Goal: Communication & Community: Share content

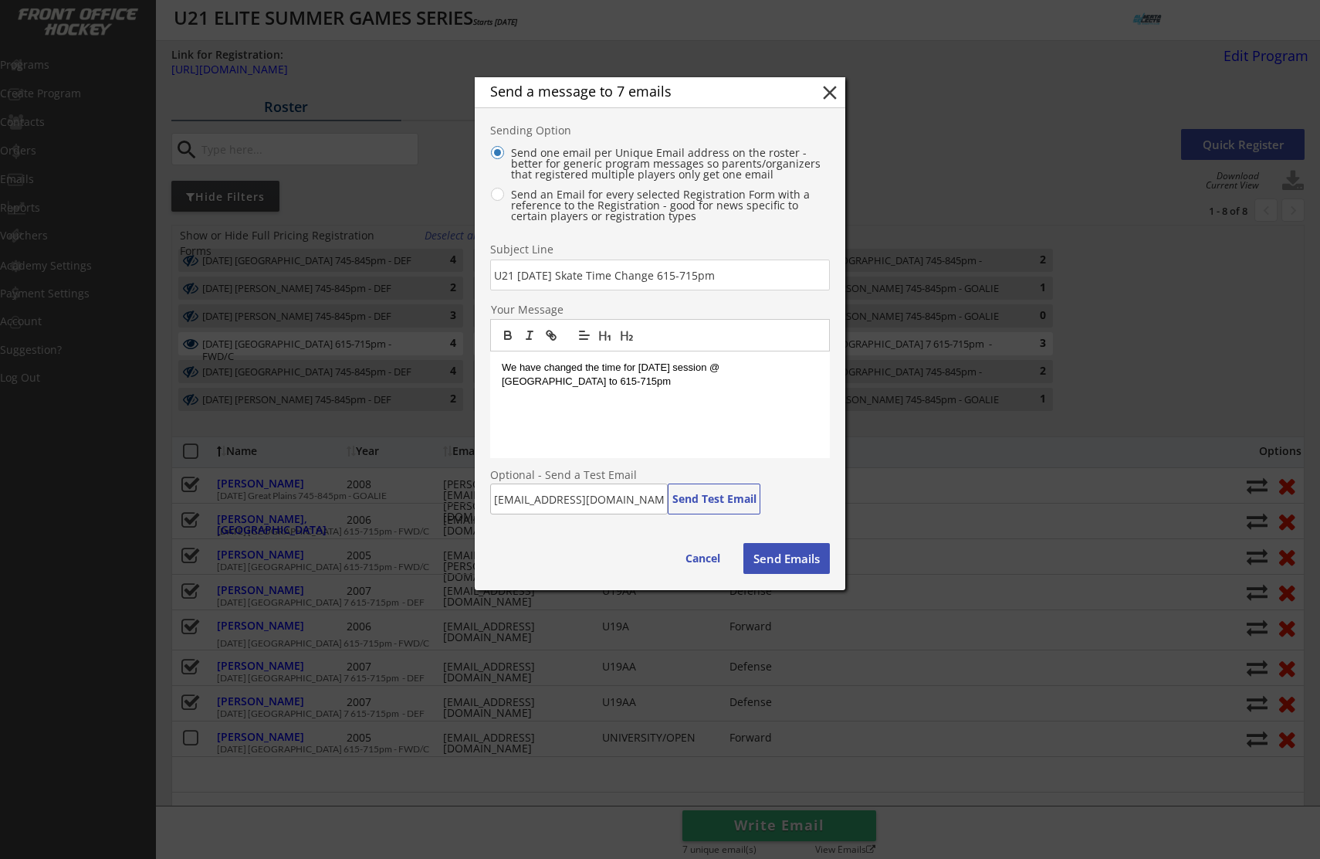
select select ""All Levels""
select select ""All Positions""
drag, startPoint x: 539, startPoint y: 382, endPoint x: 492, endPoint y: 384, distance: 47.1
click at [493, 384] on div "We have changed the time for Tuesday's session @ Great Plains to 615-715pm" at bounding box center [660, 404] width 340 height 107
drag, startPoint x: 773, startPoint y: 557, endPoint x: 723, endPoint y: 545, distance: 51.5
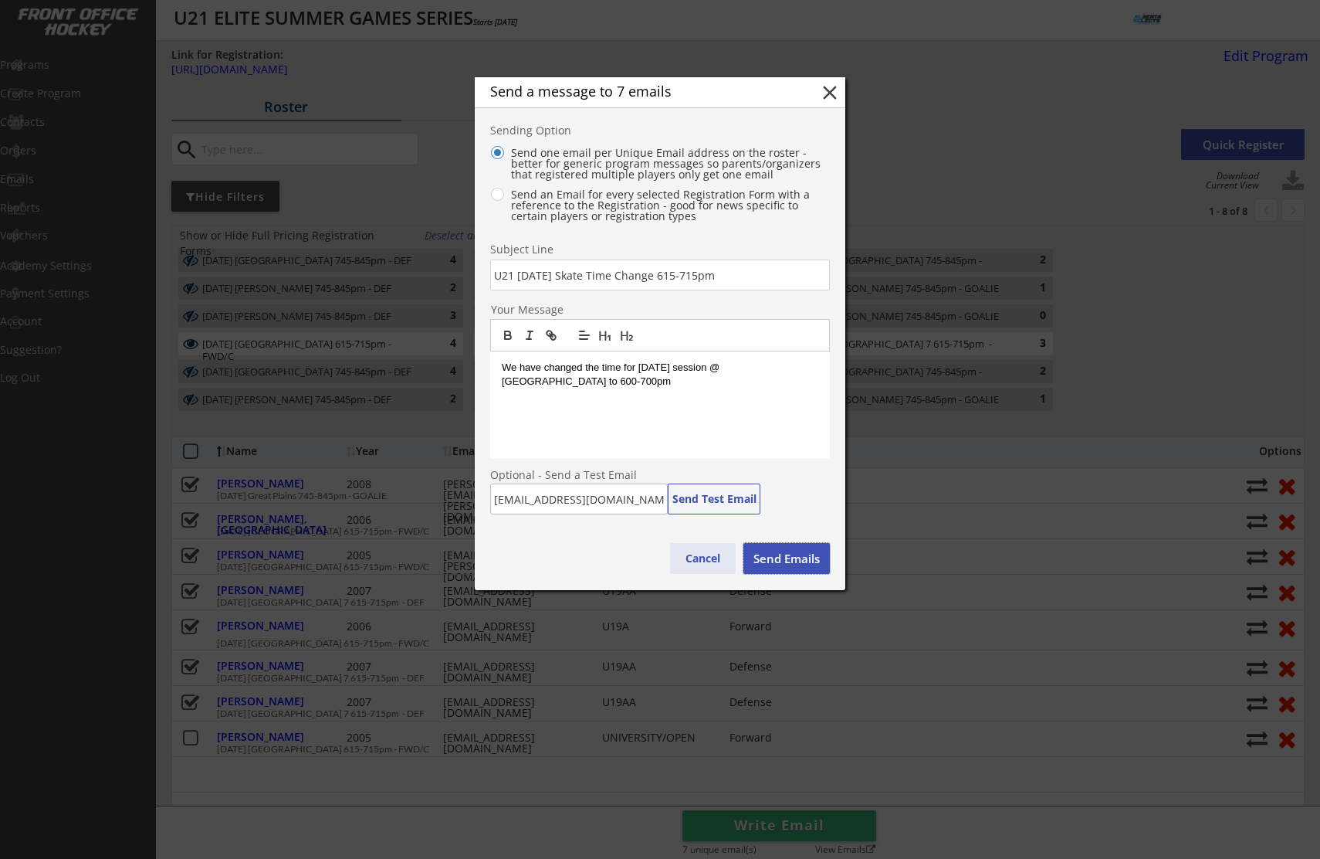
click at [723, 545] on div "Cancel Send Emails" at bounding box center [750, 558] width 160 height 31
drag, startPoint x: 535, startPoint y: 381, endPoint x: 500, endPoint y: 372, distance: 35.8
click at [500, 372] on div "We have changed the time for Tuesday's session @ Great Plains to 600-700pm" at bounding box center [660, 404] width 340 height 107
copy p "We have changed the time for Tuesday's session @ Great Plains to 600-700pm"
drag, startPoint x: 792, startPoint y: 554, endPoint x: 784, endPoint y: 488, distance: 66.9
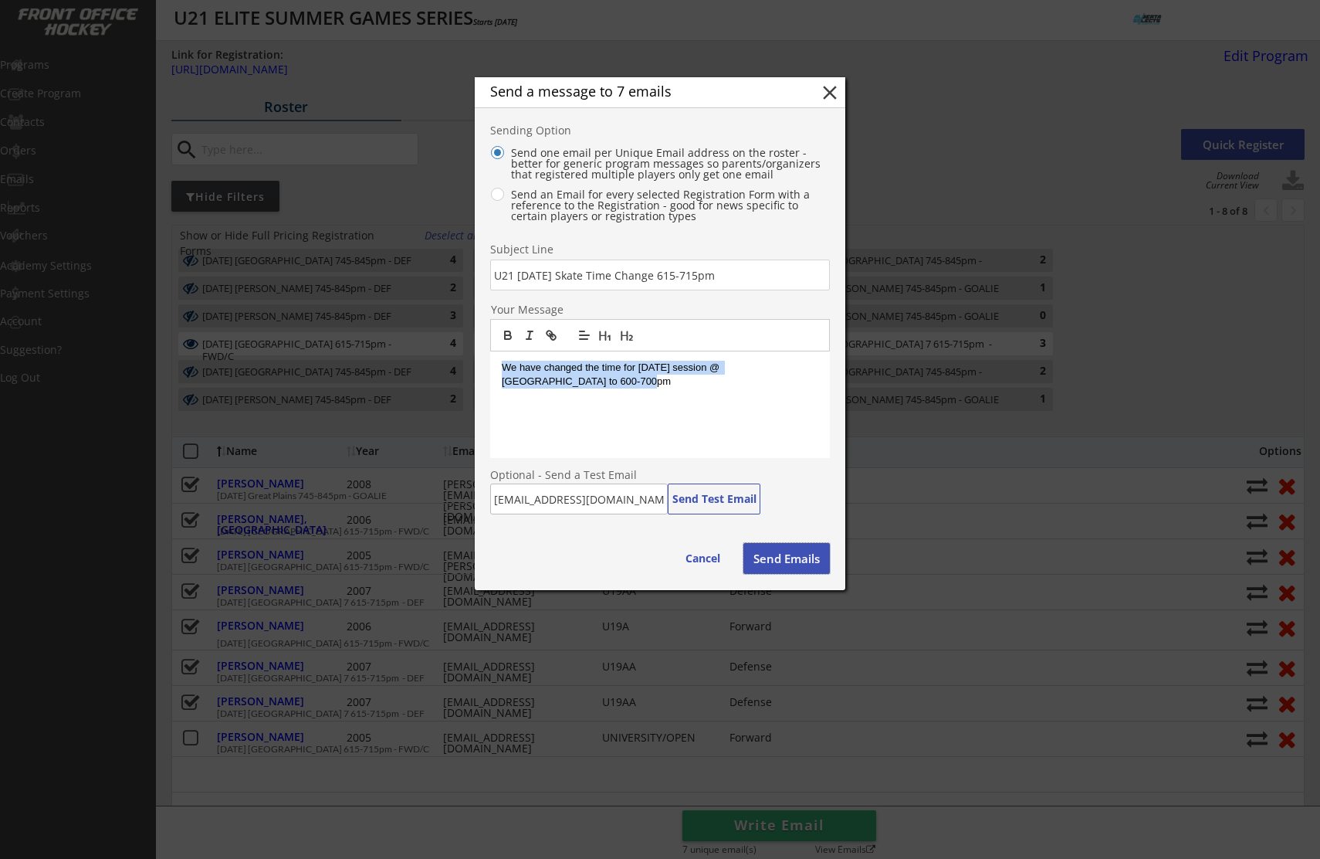
click at [784, 488] on div "Send a message to 7 emails close Sending Option Send one email per Unique Email…" at bounding box center [660, 333] width 371 height 513
click at [715, 552] on button "Cancel" at bounding box center [703, 558] width 66 height 31
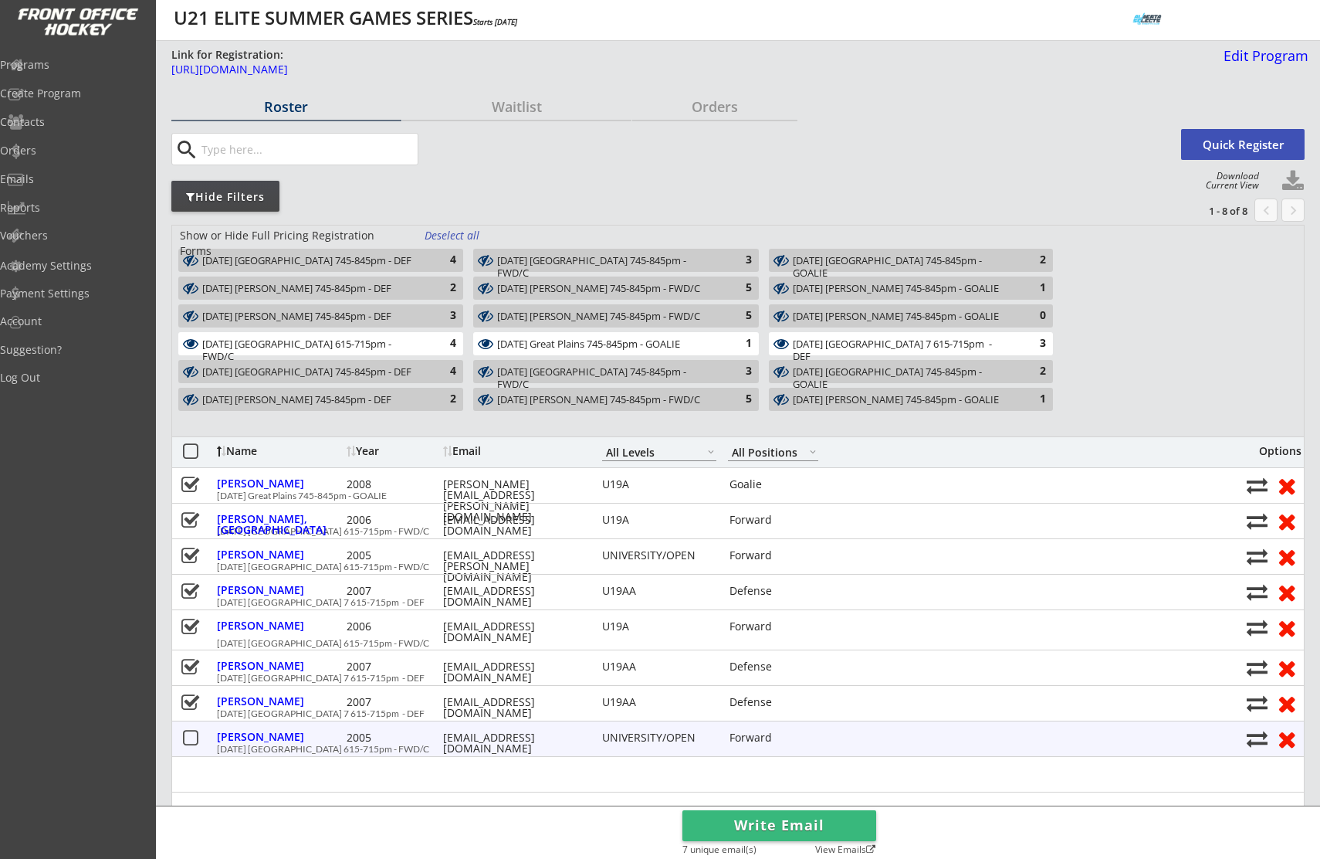
click at [186, 734] on button at bounding box center [190, 738] width 19 height 19
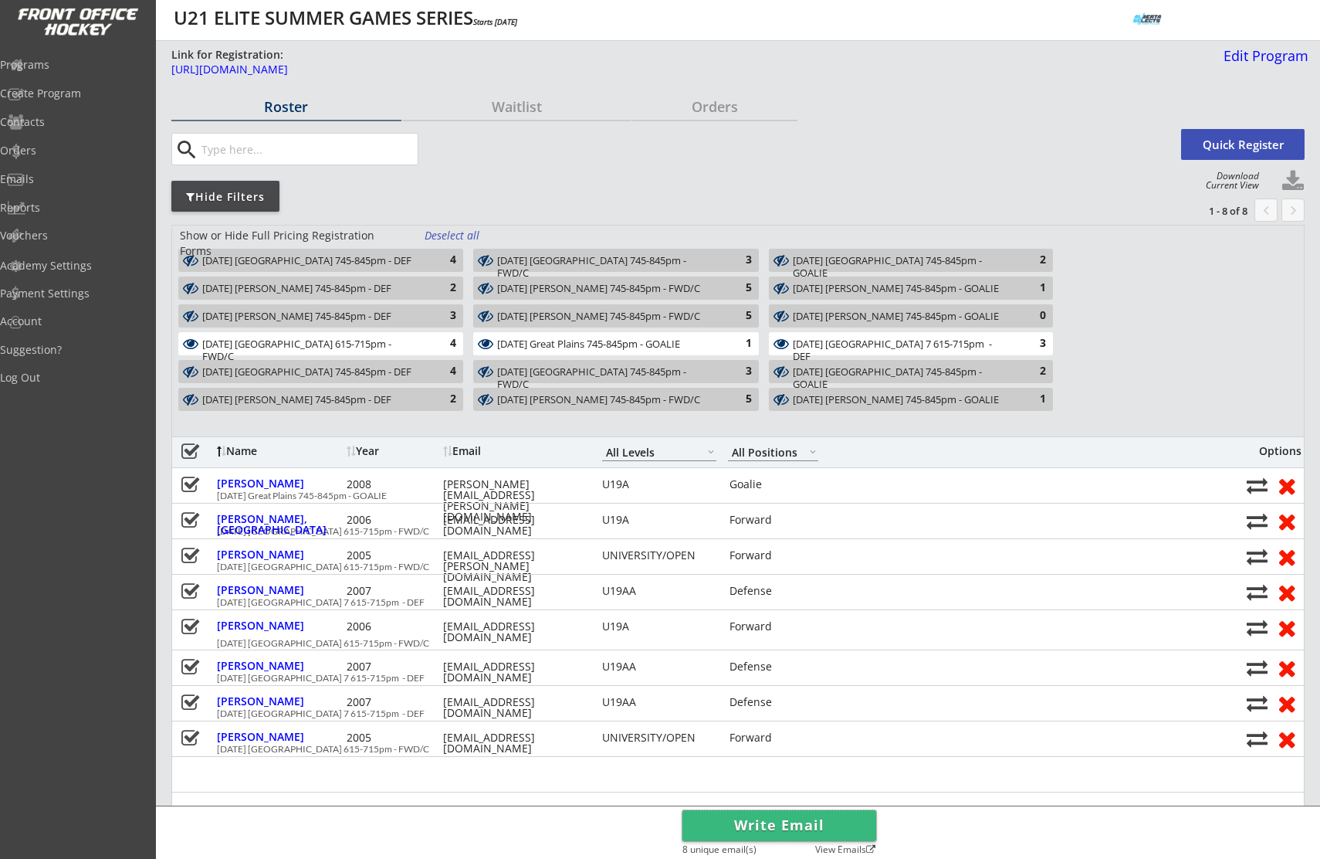
click at [808, 822] on button "Write Email" at bounding box center [780, 825] width 194 height 31
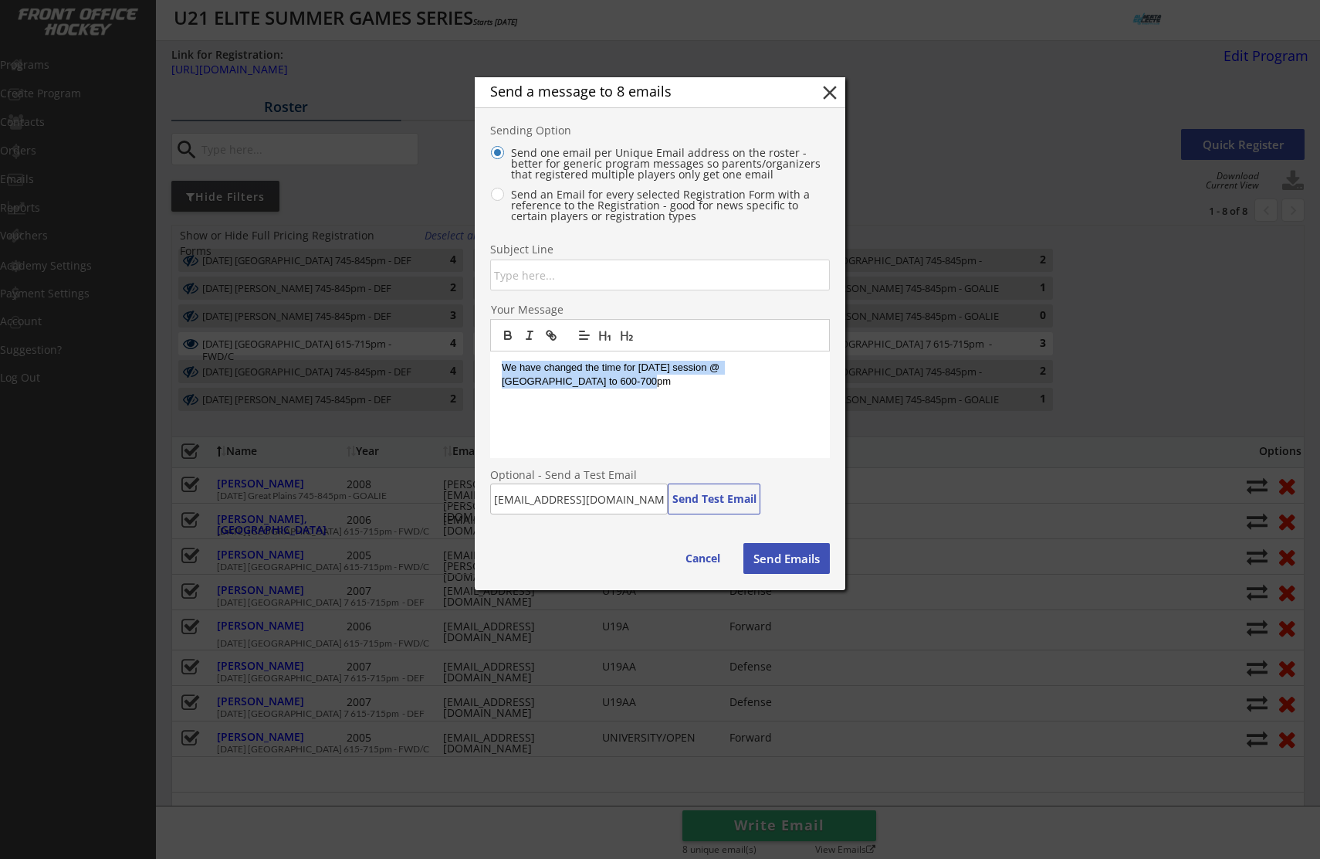
click at [560, 384] on p "We have changed the time for Tuesday's session @ Great Plains to 600-700pm" at bounding box center [660, 375] width 317 height 29
drag, startPoint x: 703, startPoint y: 564, endPoint x: 657, endPoint y: 523, distance: 61.2
click at [703, 563] on button "Cancel" at bounding box center [703, 558] width 66 height 31
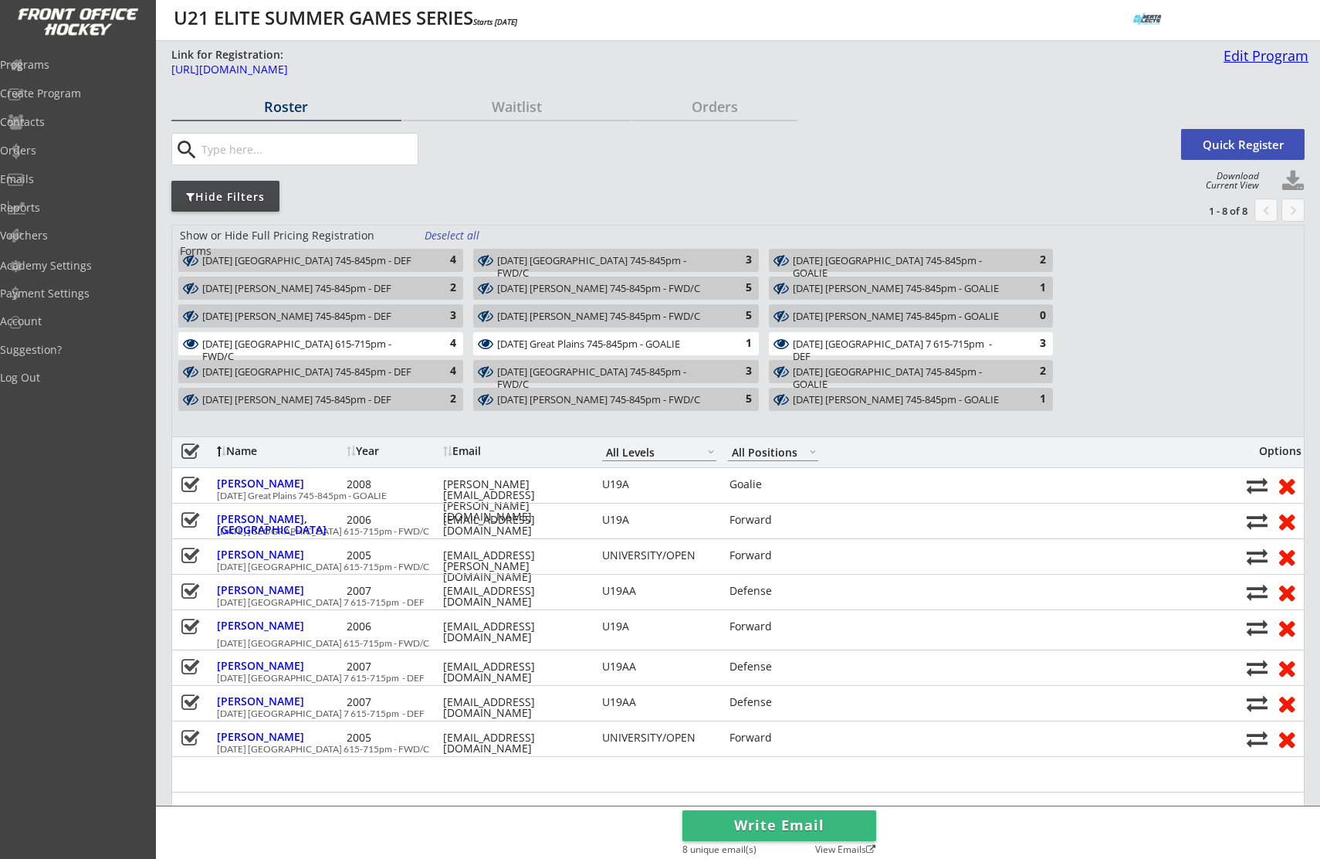
click at [1245, 54] on div "Edit Program" at bounding box center [1263, 56] width 91 height 14
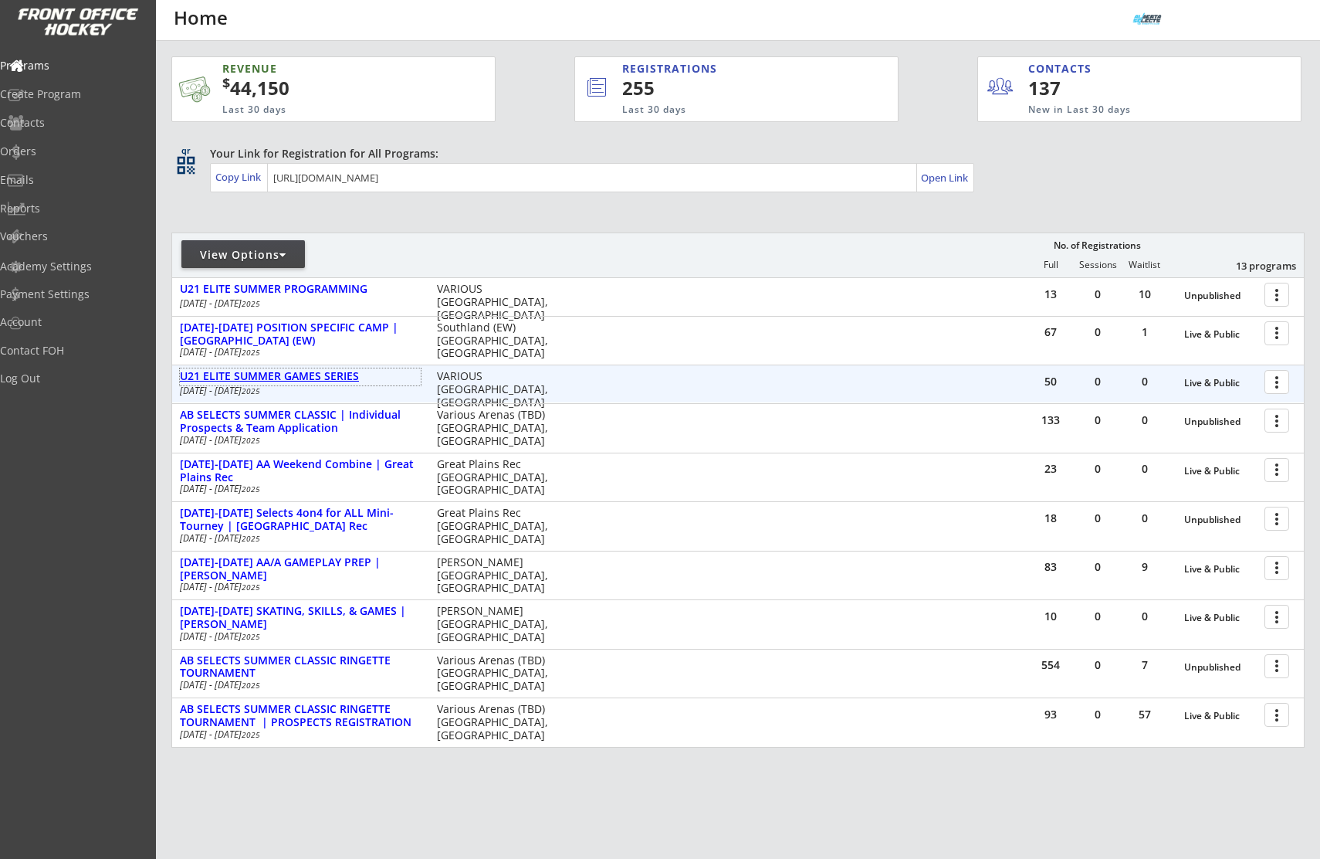
click at [334, 370] on div "U21 ELITE SUMMER GAMES SERIES" at bounding box center [300, 376] width 241 height 13
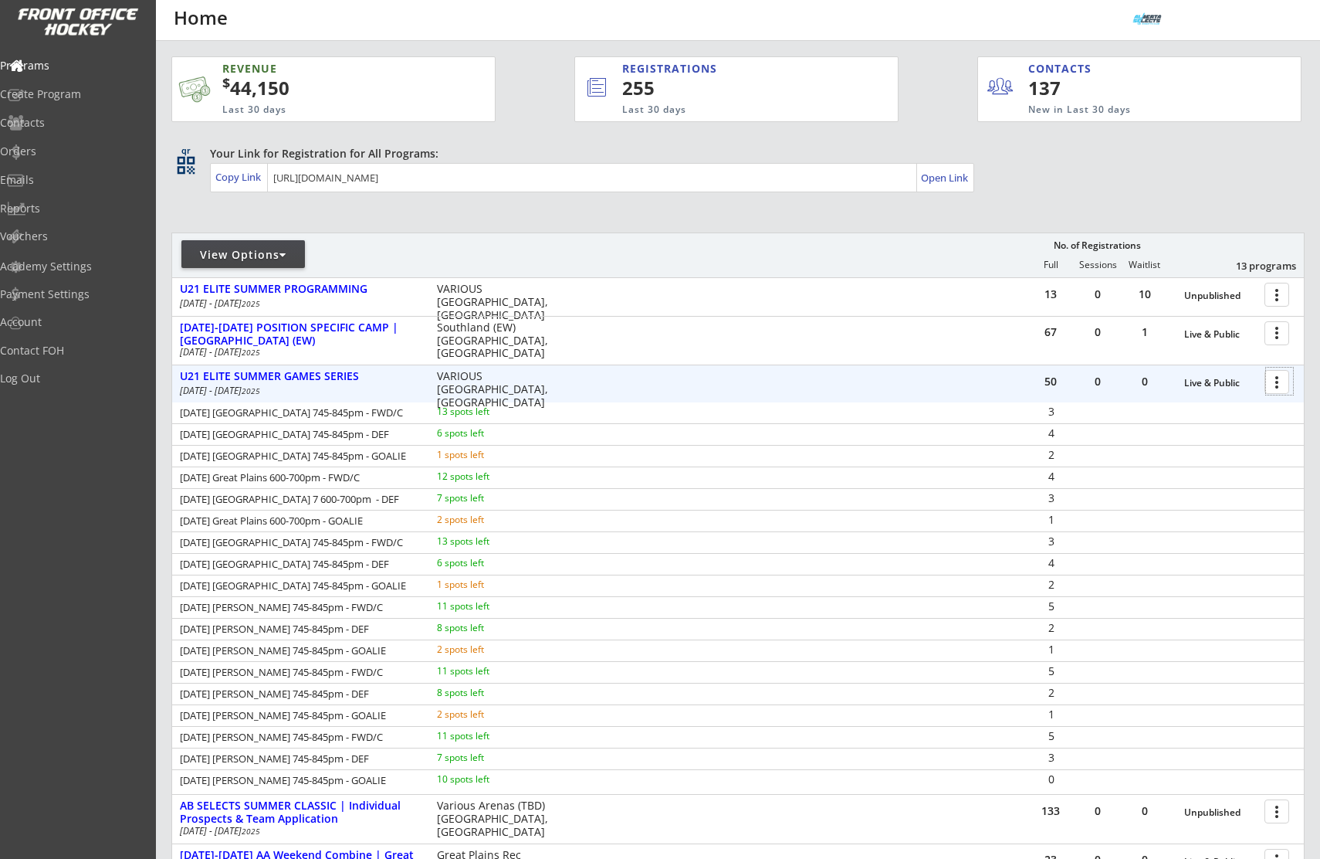
click at [1276, 385] on div at bounding box center [1279, 381] width 27 height 27
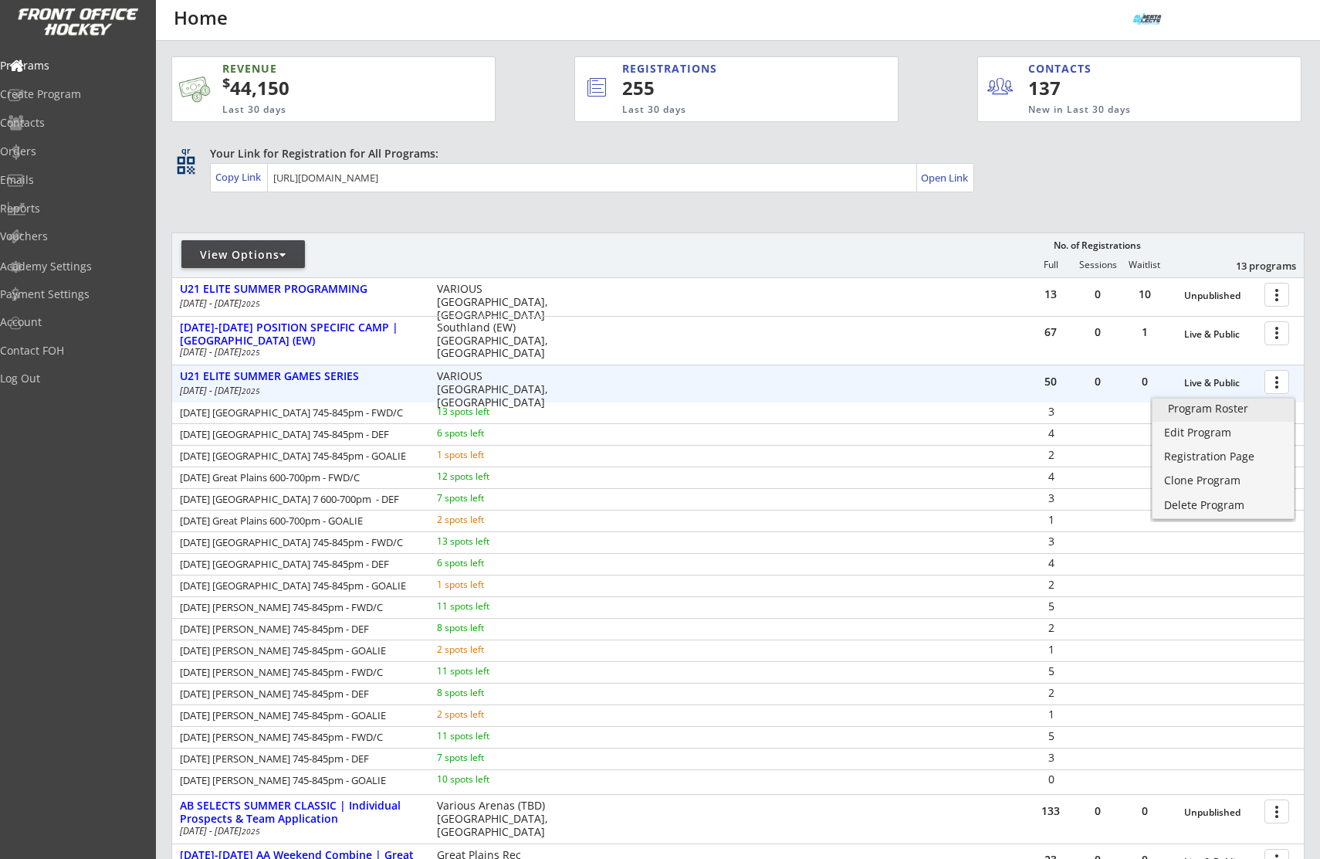
click at [1222, 408] on div "Program Roster" at bounding box center [1223, 408] width 110 height 11
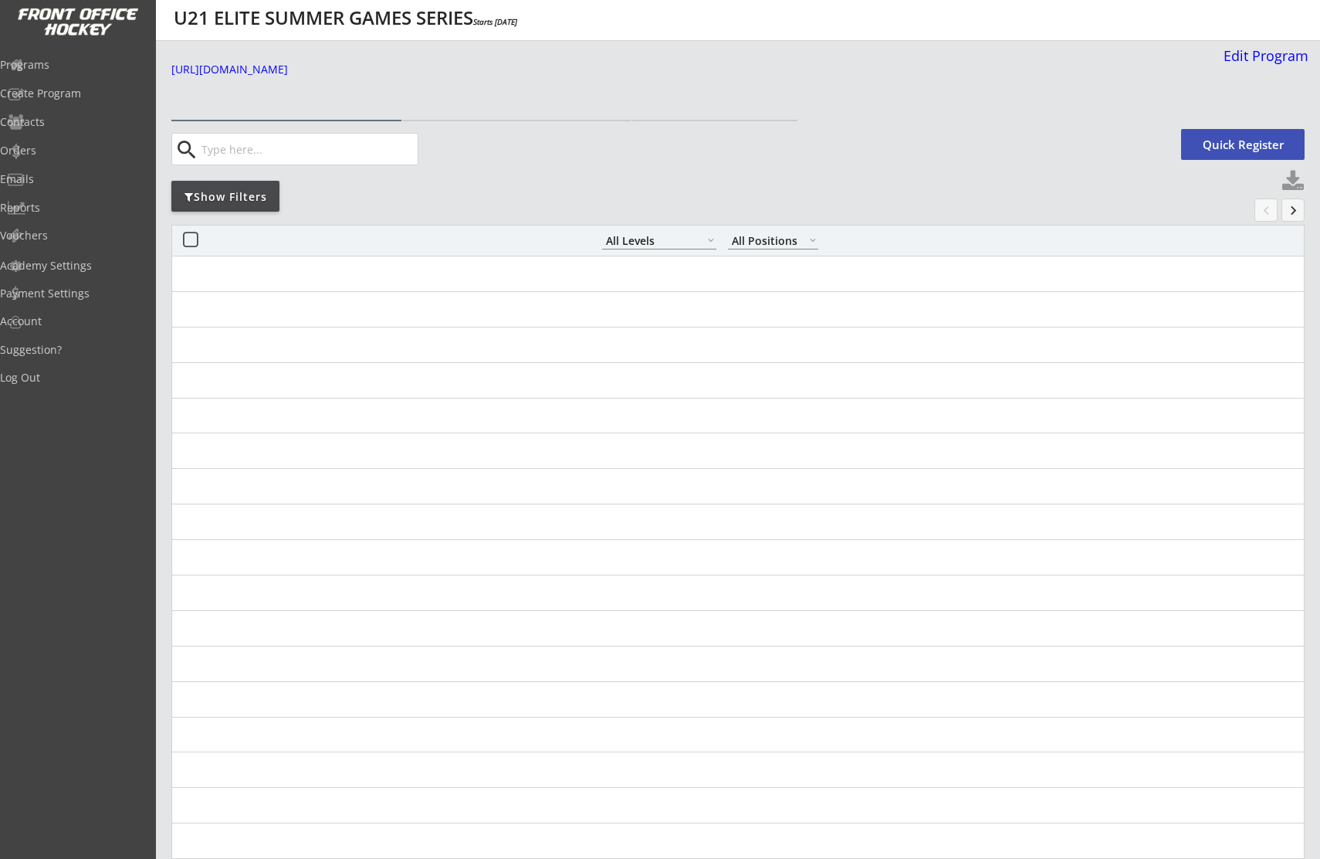
select select ""All Levels""
select select ""All Positions""
select select ""All Levels""
select select ""All Positions""
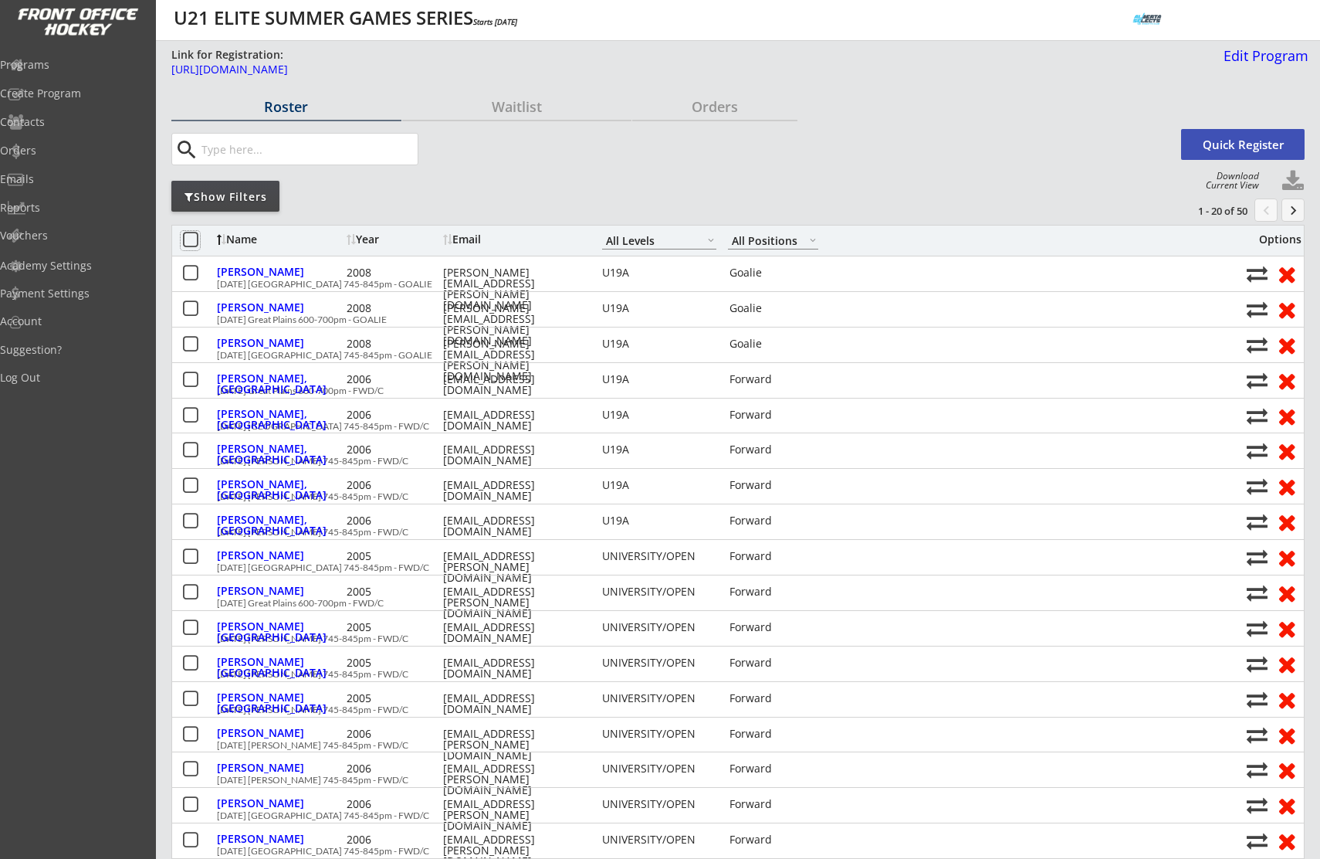
click at [192, 236] on button at bounding box center [190, 240] width 19 height 19
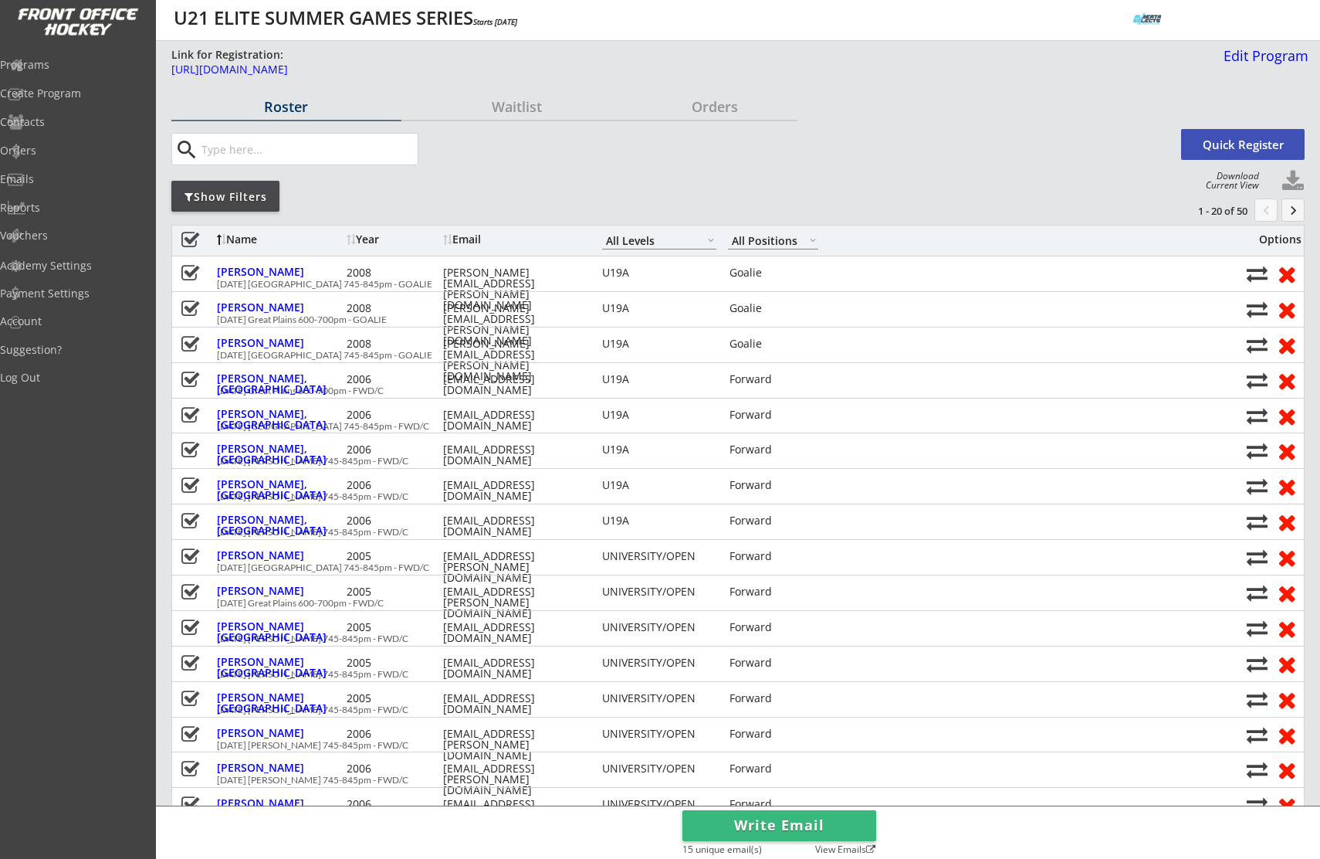
drag, startPoint x: 192, startPoint y: 238, endPoint x: 200, endPoint y: 232, distance: 9.4
click at [192, 237] on button at bounding box center [190, 240] width 19 height 19
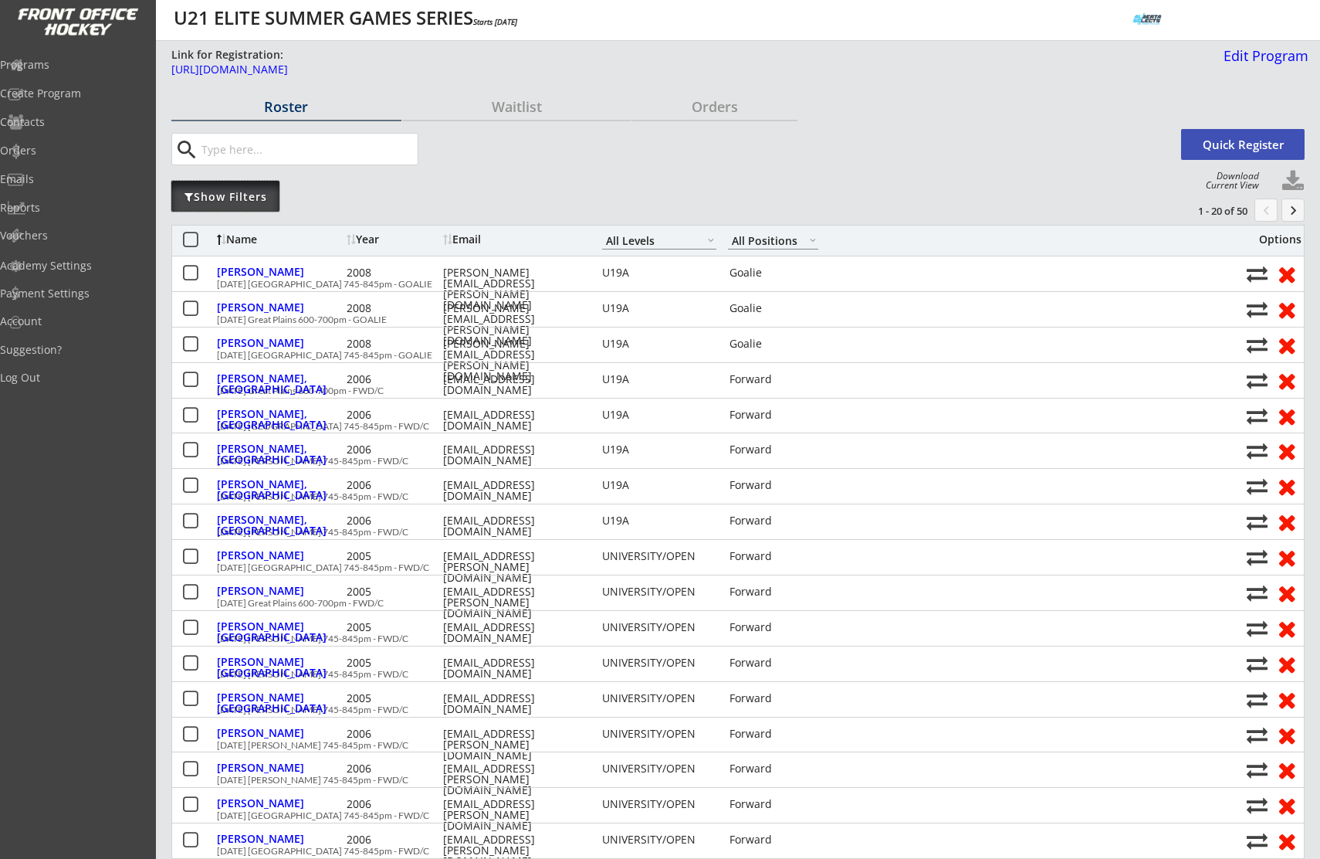
click at [255, 195] on div "Show Filters" at bounding box center [225, 196] width 108 height 15
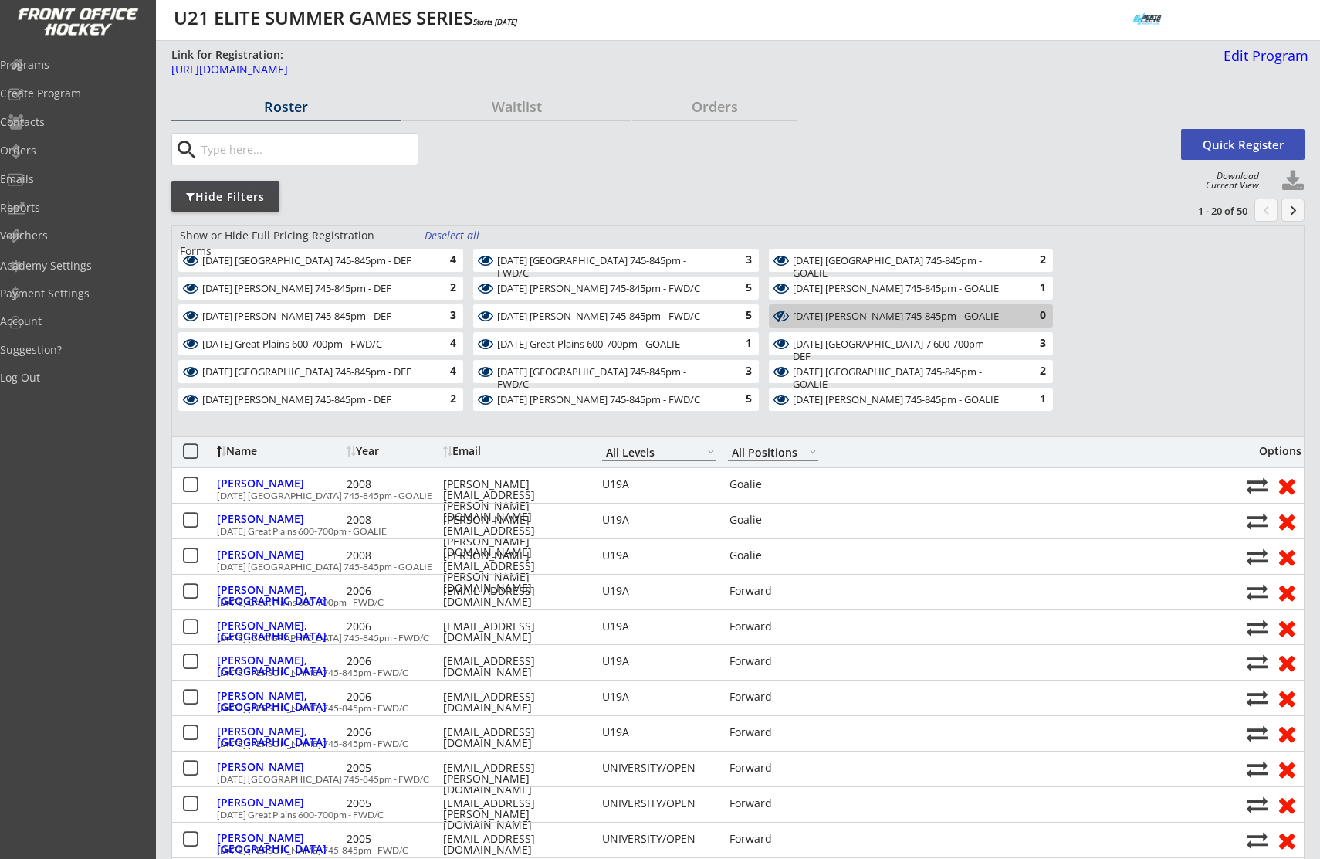
click at [466, 236] on div "Deselect all" at bounding box center [453, 235] width 57 height 15
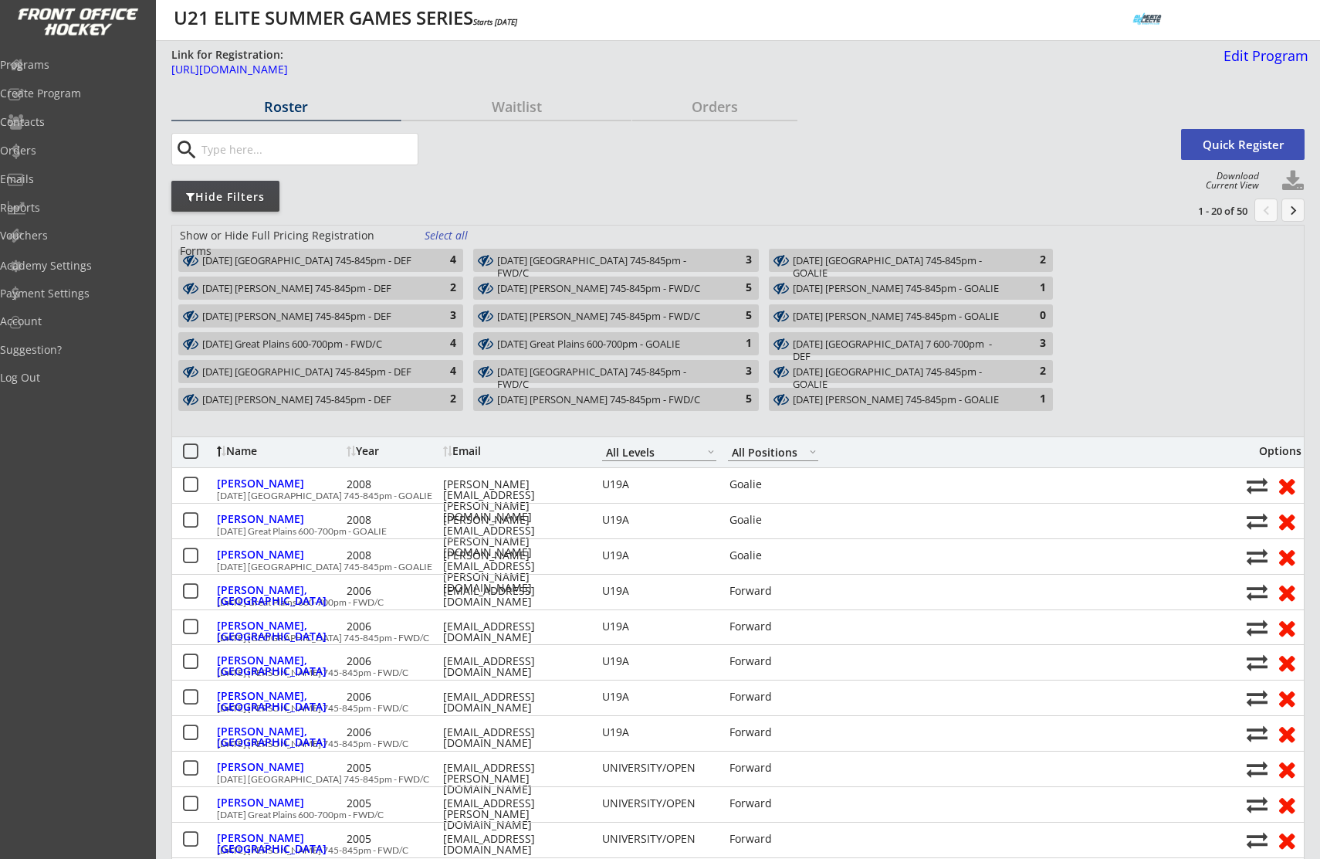
click at [321, 342] on div "Tues Aug 12 Great Plains 600-700pm - FWD/C" at bounding box center [311, 344] width 219 height 12
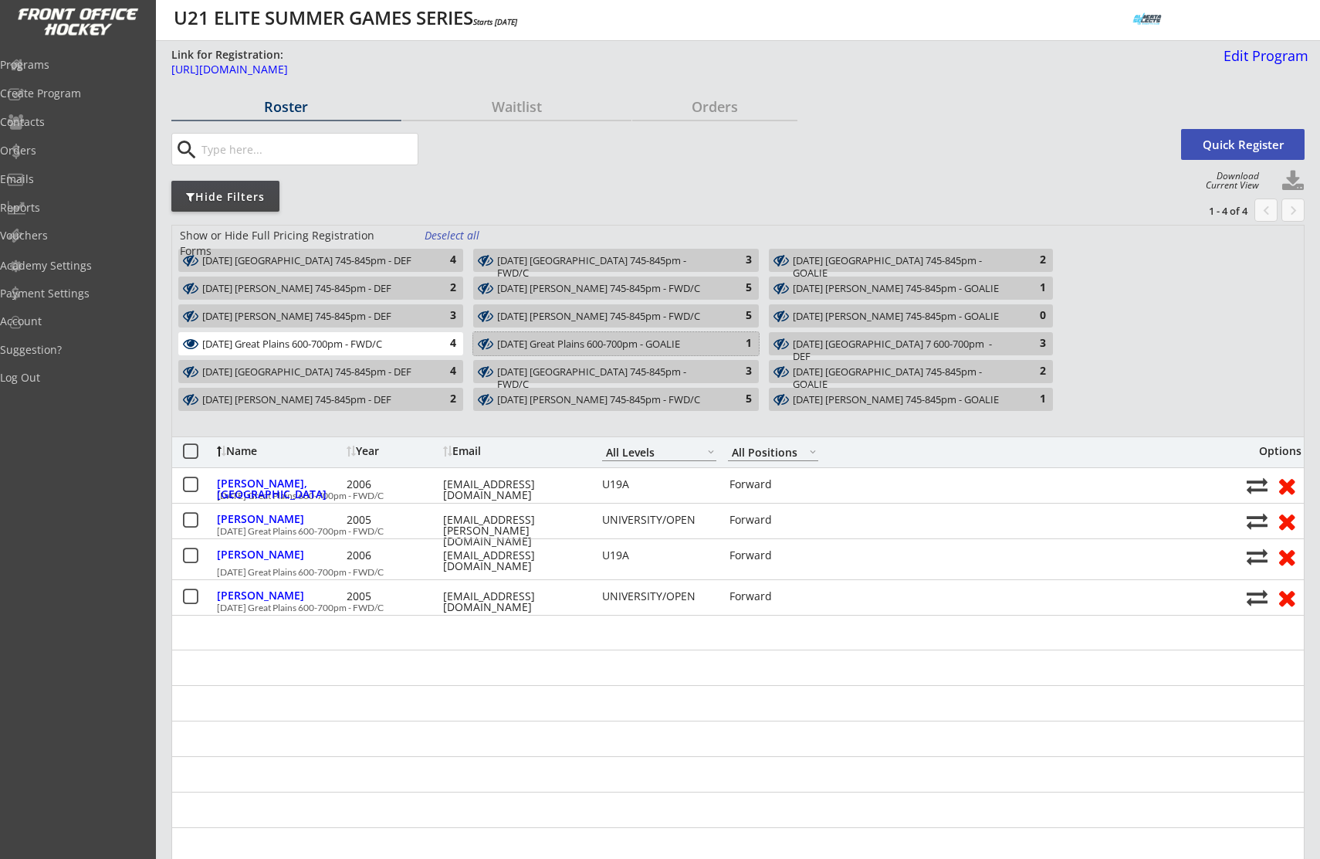
drag, startPoint x: 679, startPoint y: 347, endPoint x: 772, endPoint y: 348, distance: 92.7
click at [681, 347] on div "Tues Aug 12 Great Plains 600-700pm - GOALIE" at bounding box center [606, 344] width 219 height 12
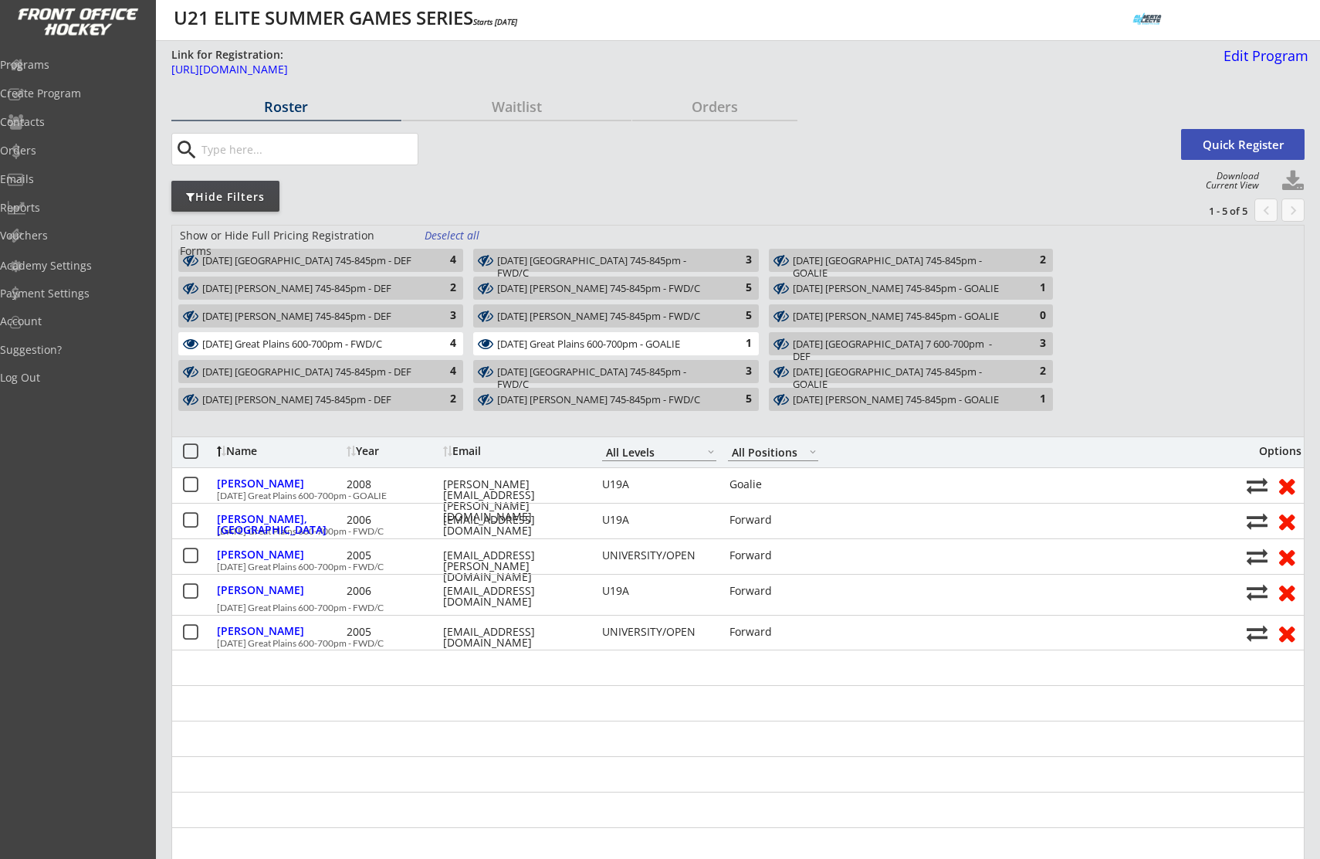
click at [900, 346] on div "Tues Aug 12 Great Plains 7 600-700pm - DEF" at bounding box center [902, 350] width 219 height 24
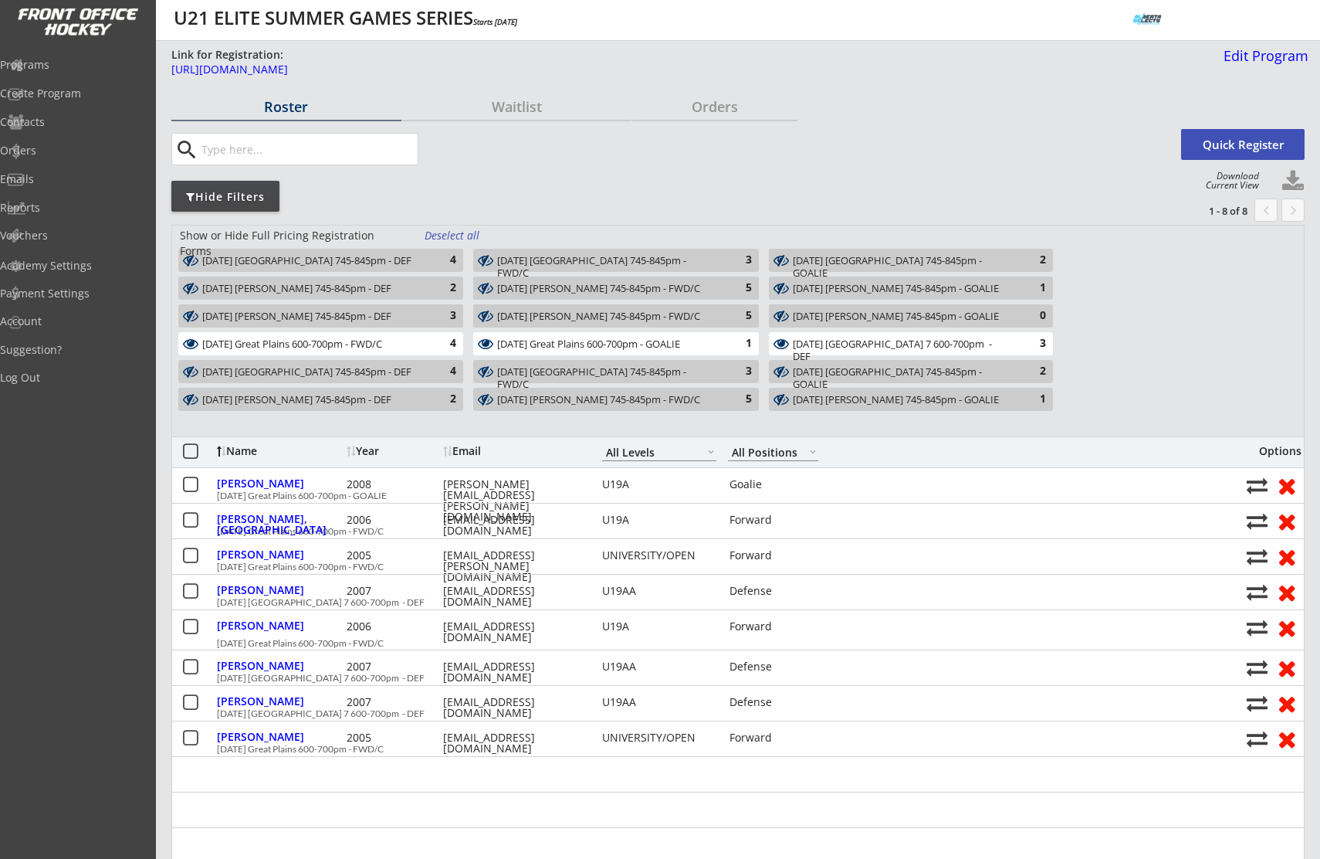
click at [185, 450] on button at bounding box center [190, 451] width 19 height 19
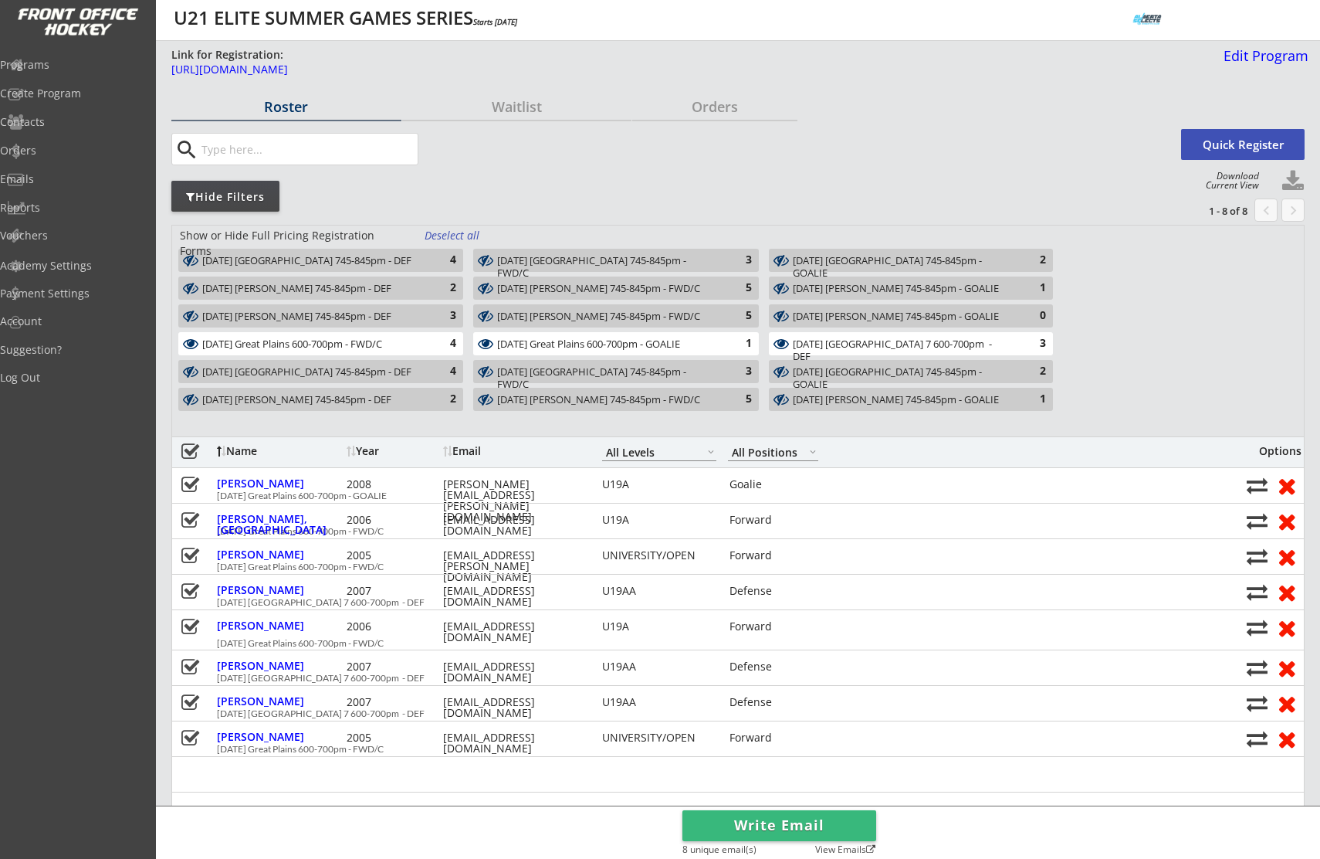
click at [821, 815] on button "Write Email" at bounding box center [780, 825] width 194 height 31
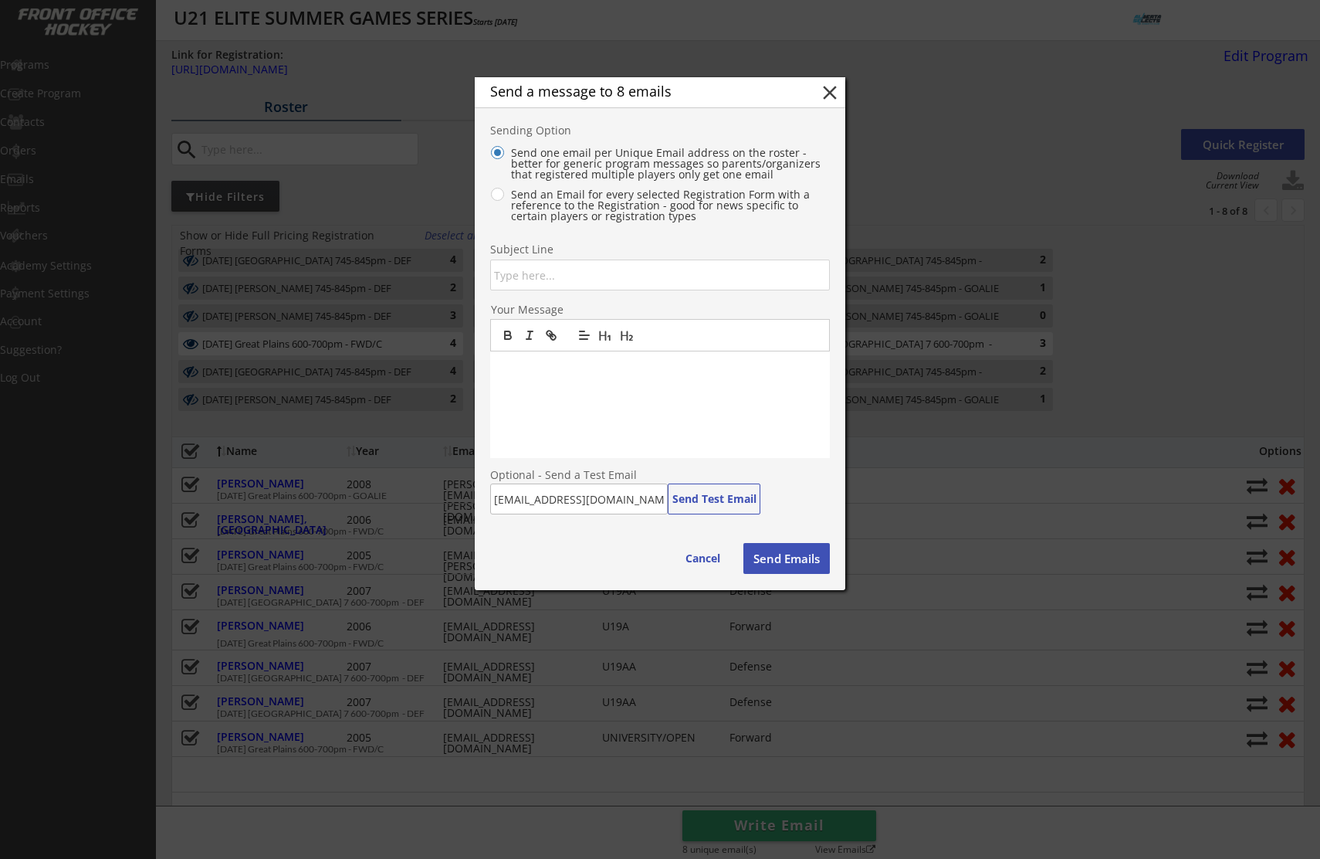
click at [552, 278] on input "input" at bounding box center [660, 274] width 340 height 31
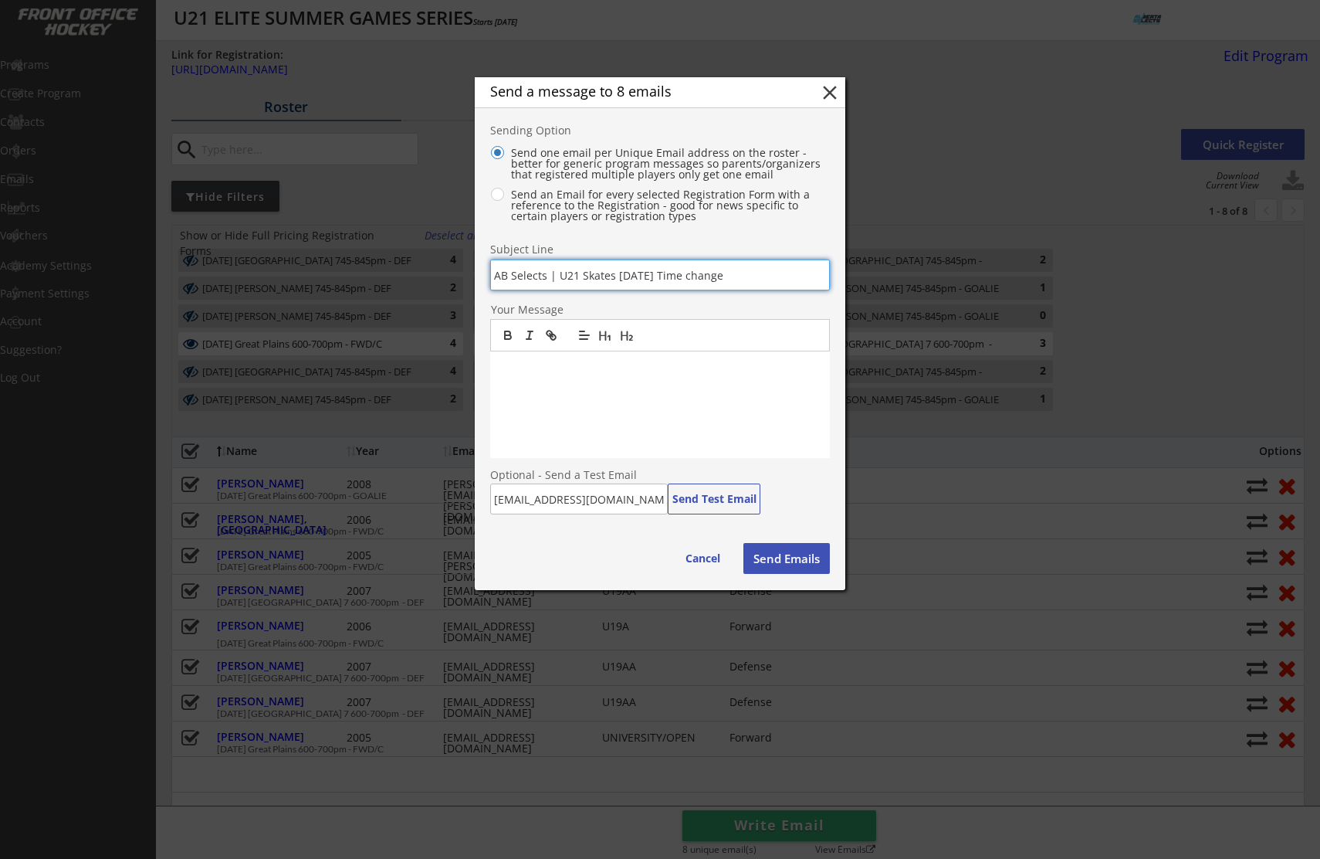
type input "AB Selects | U21 Skates Tuesday Time change"
click at [548, 388] on div at bounding box center [660, 404] width 340 height 107
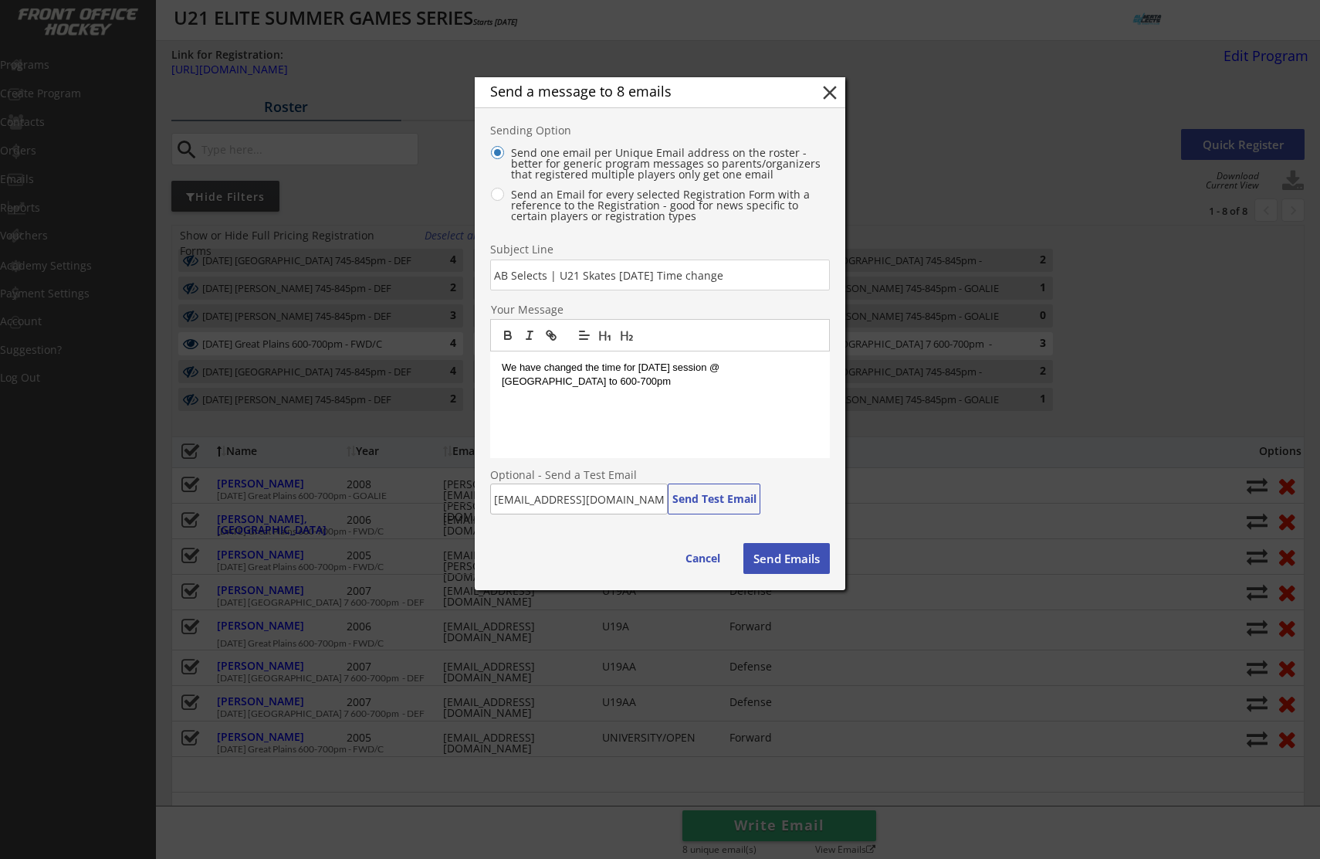
click at [781, 562] on button "Send Emails" at bounding box center [787, 558] width 86 height 31
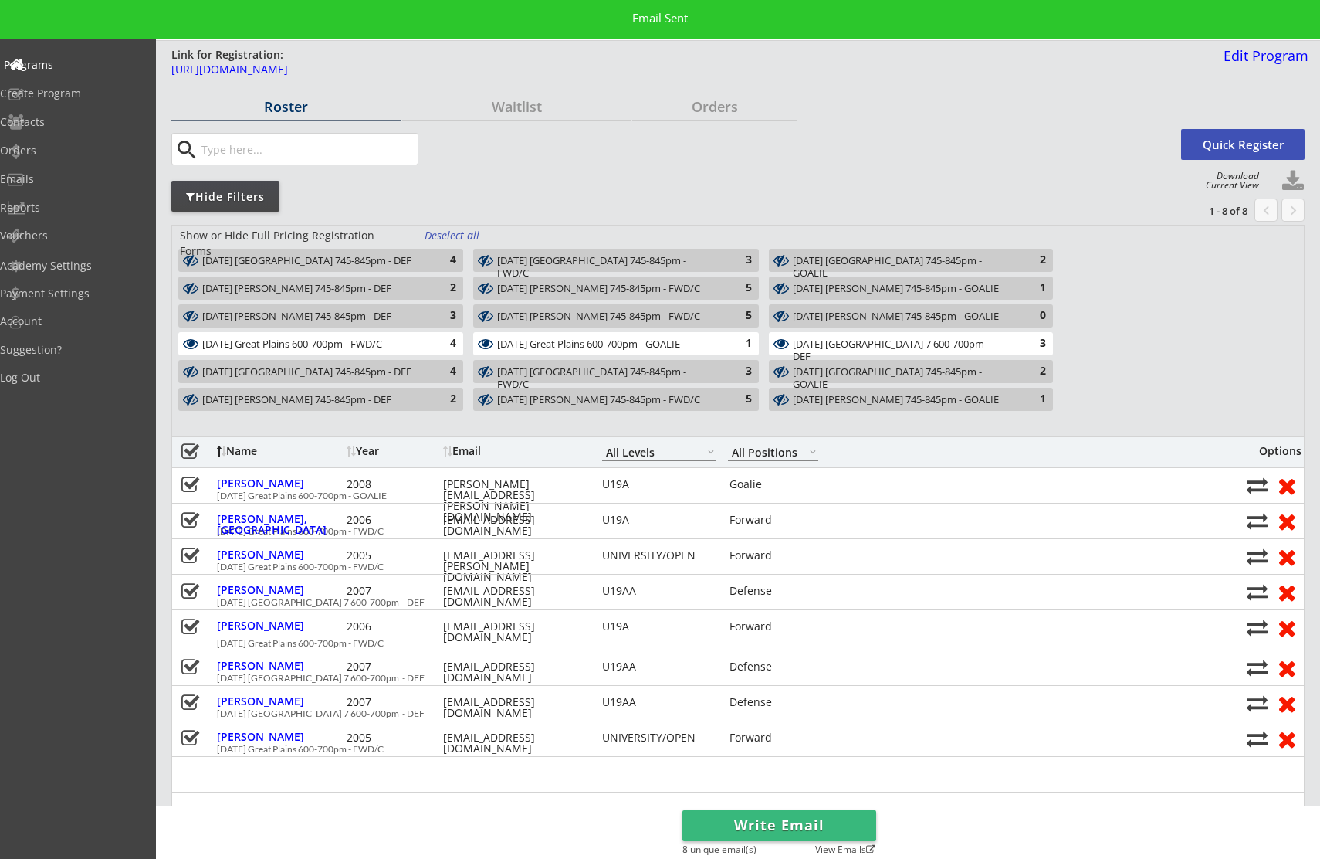
click at [64, 66] on div "Programs" at bounding box center [73, 64] width 139 height 11
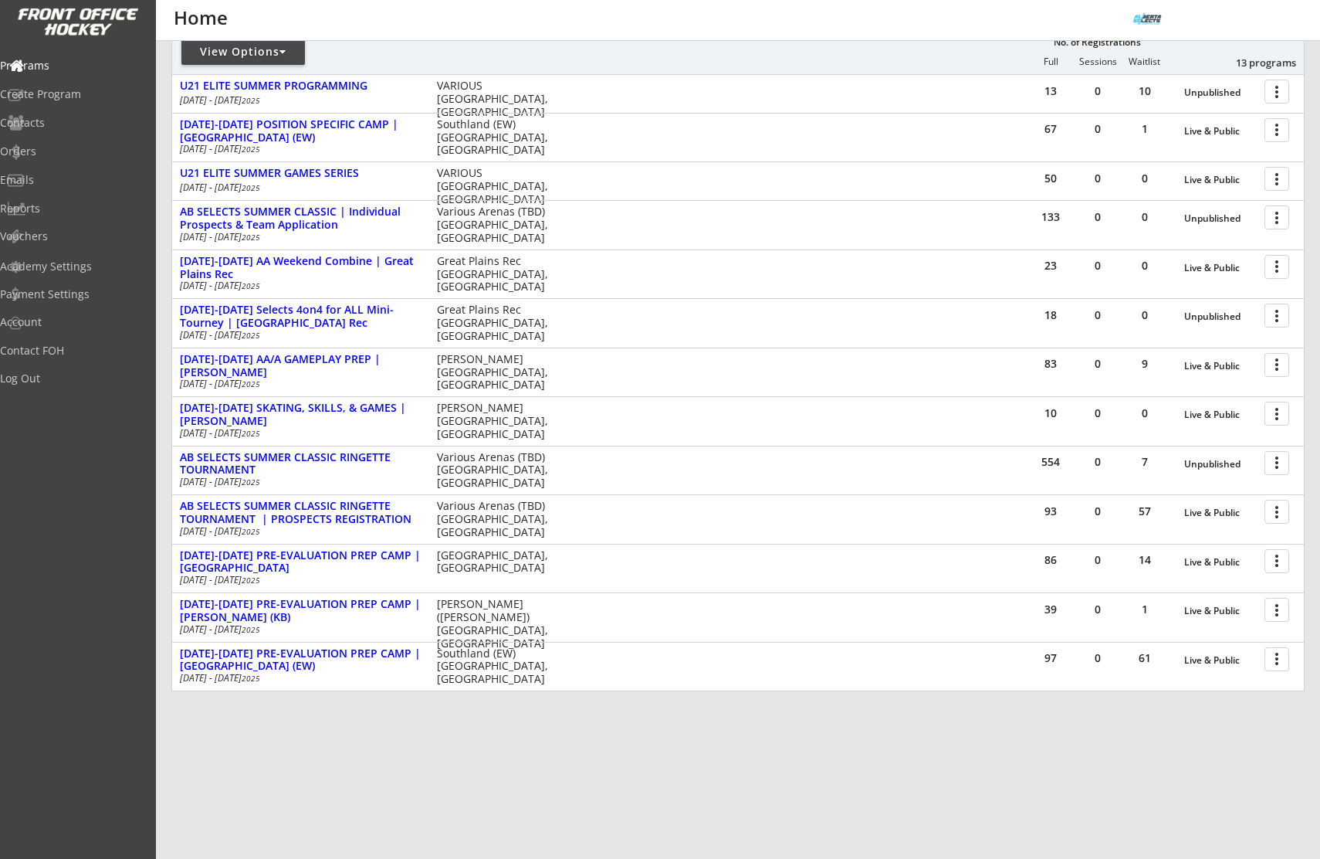
scroll to position [213, 0]
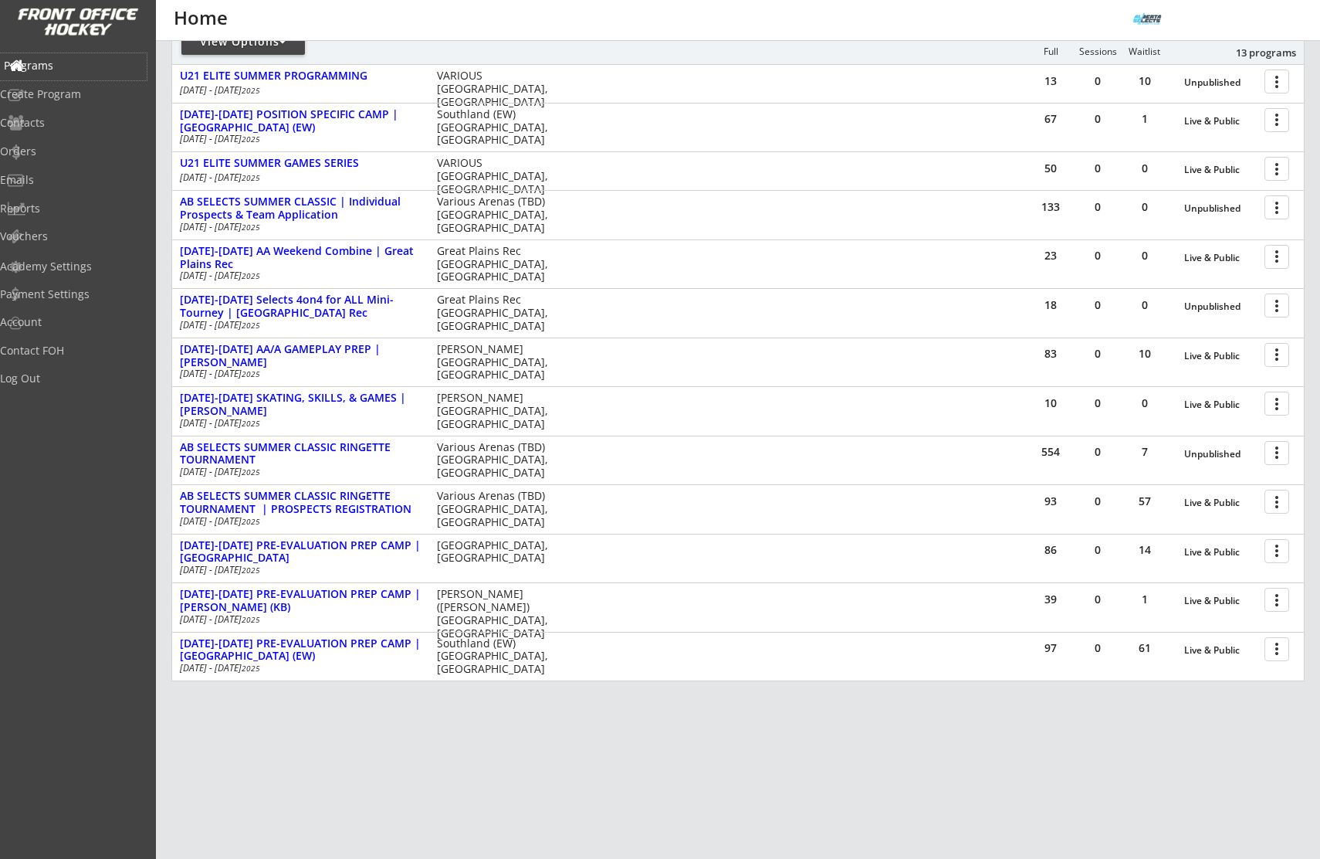
click at [79, 69] on div "Programs" at bounding box center [73, 65] width 139 height 11
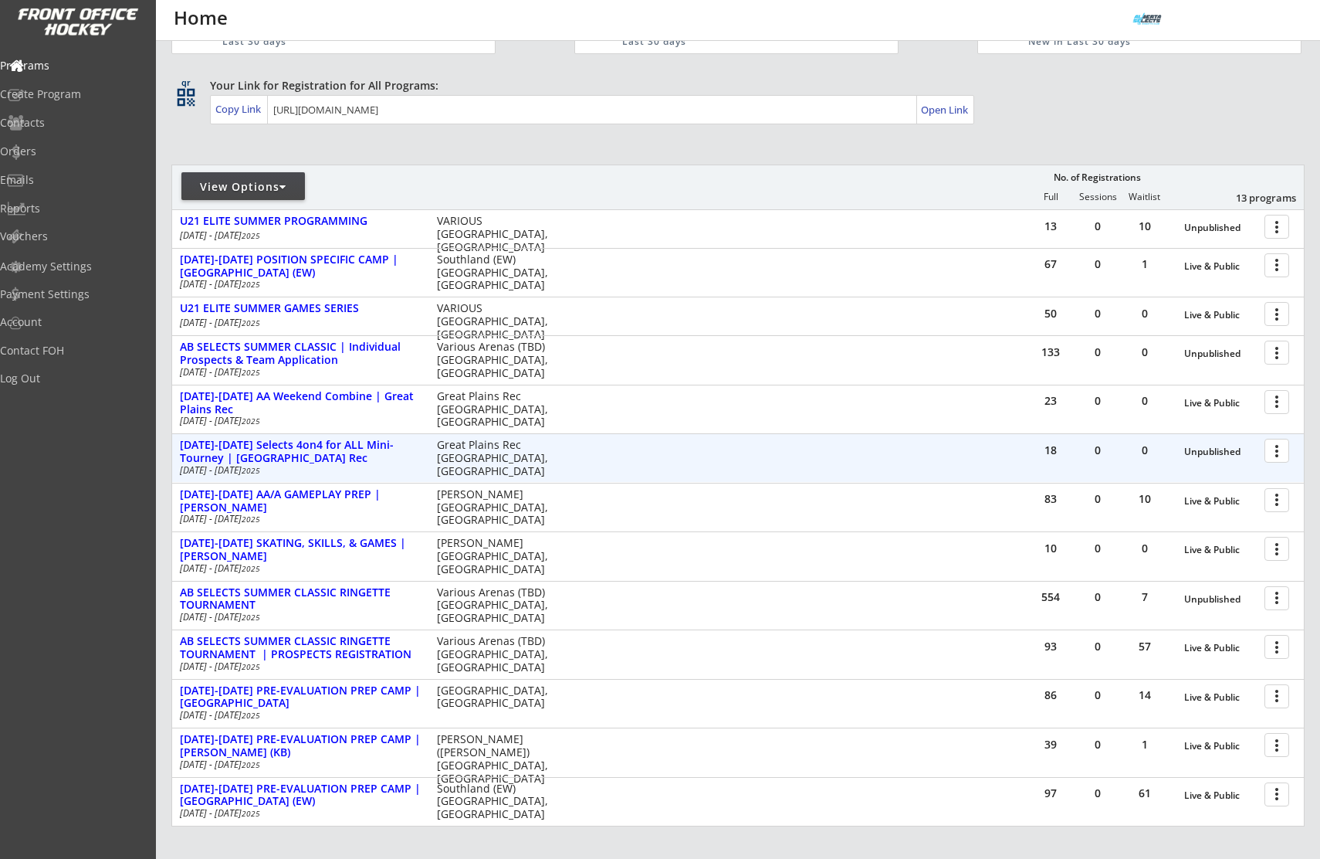
scroll to position [0, 0]
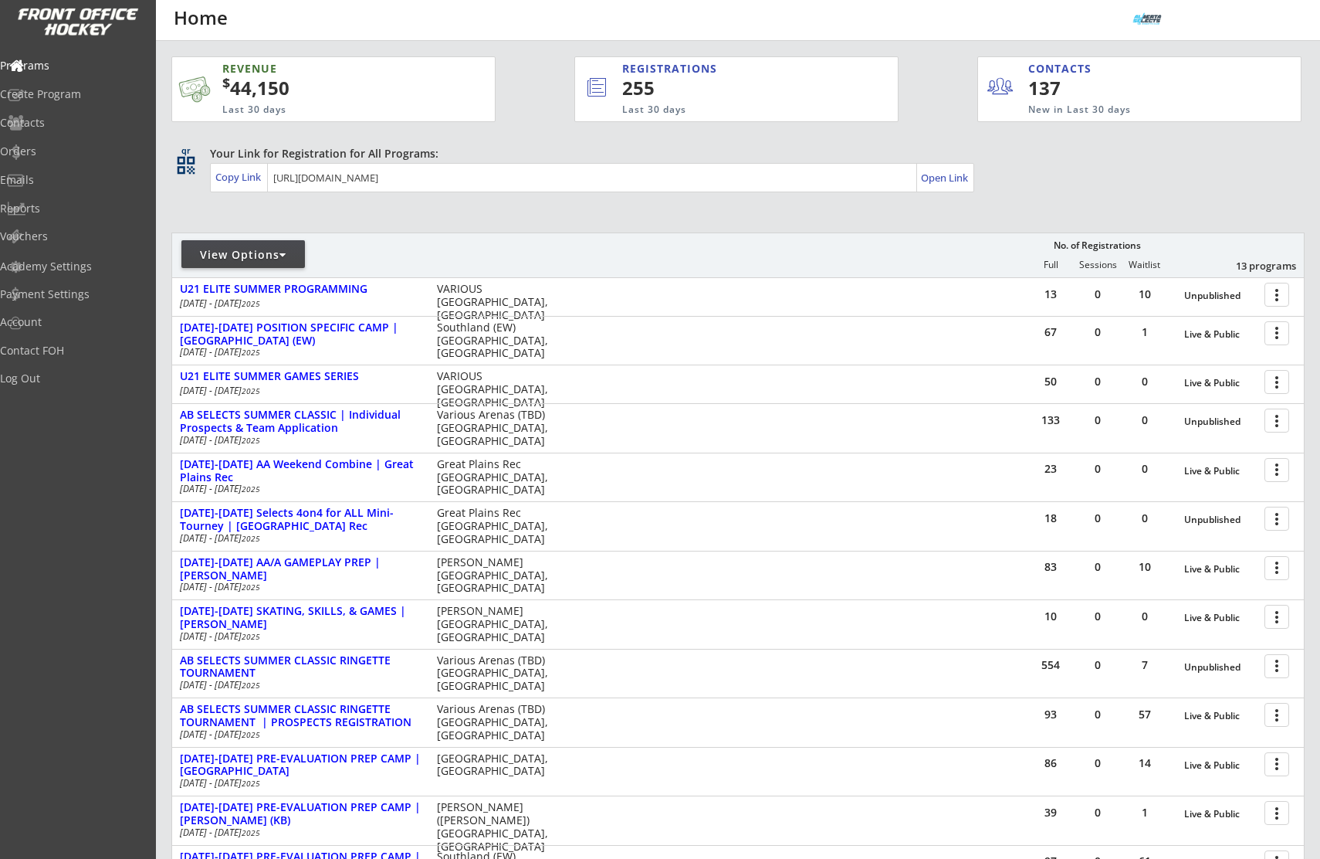
click at [286, 256] on div at bounding box center [283, 254] width 7 height 11
select select ""Upcoming Programs""
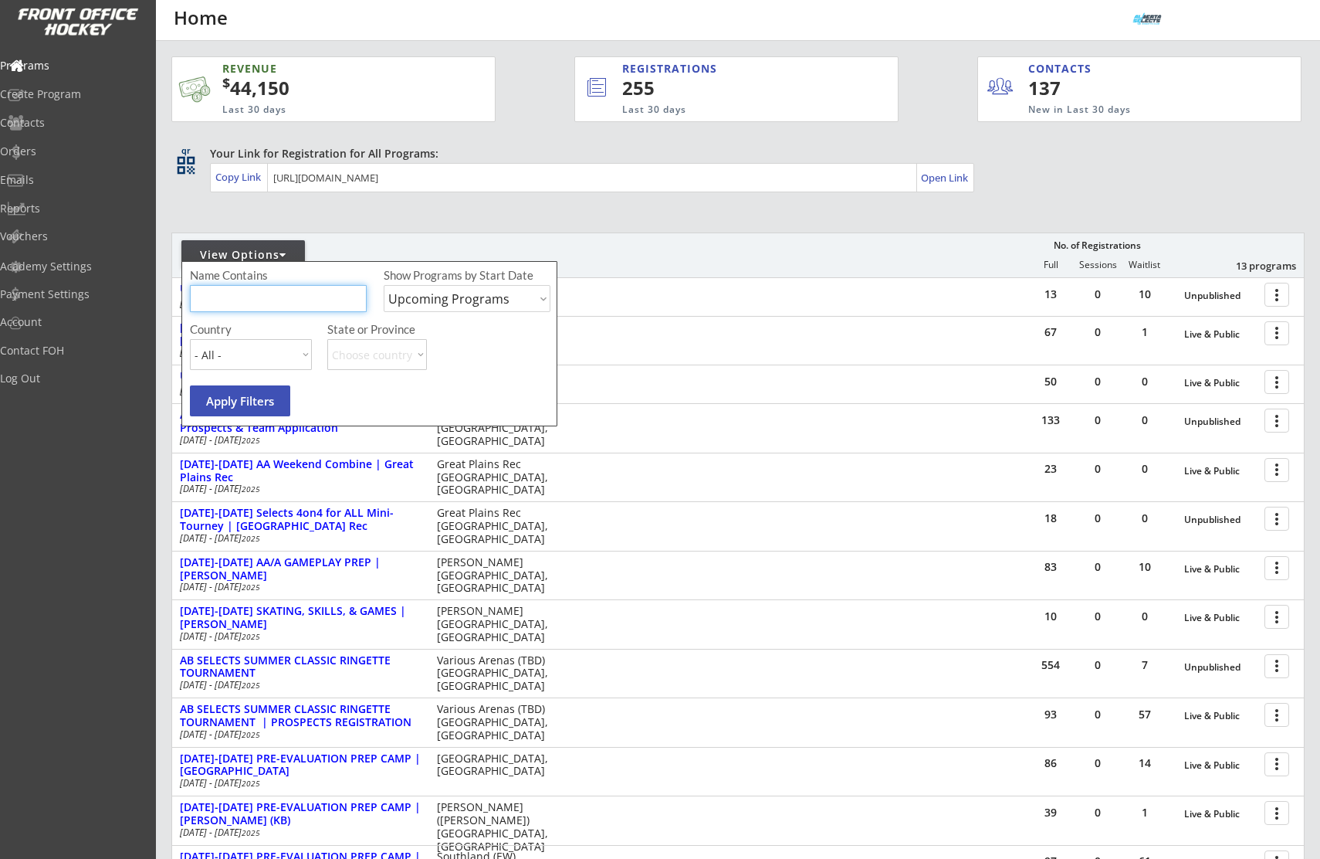
click at [313, 301] on input "input" at bounding box center [278, 298] width 177 height 27
type input "d"
click at [349, 219] on div "REVENUE $ 44,150 Last 30 days REGISTRATIONS 255 Last 30 days CONTACTS 137 New i…" at bounding box center [737, 548] width 1133 height 1015
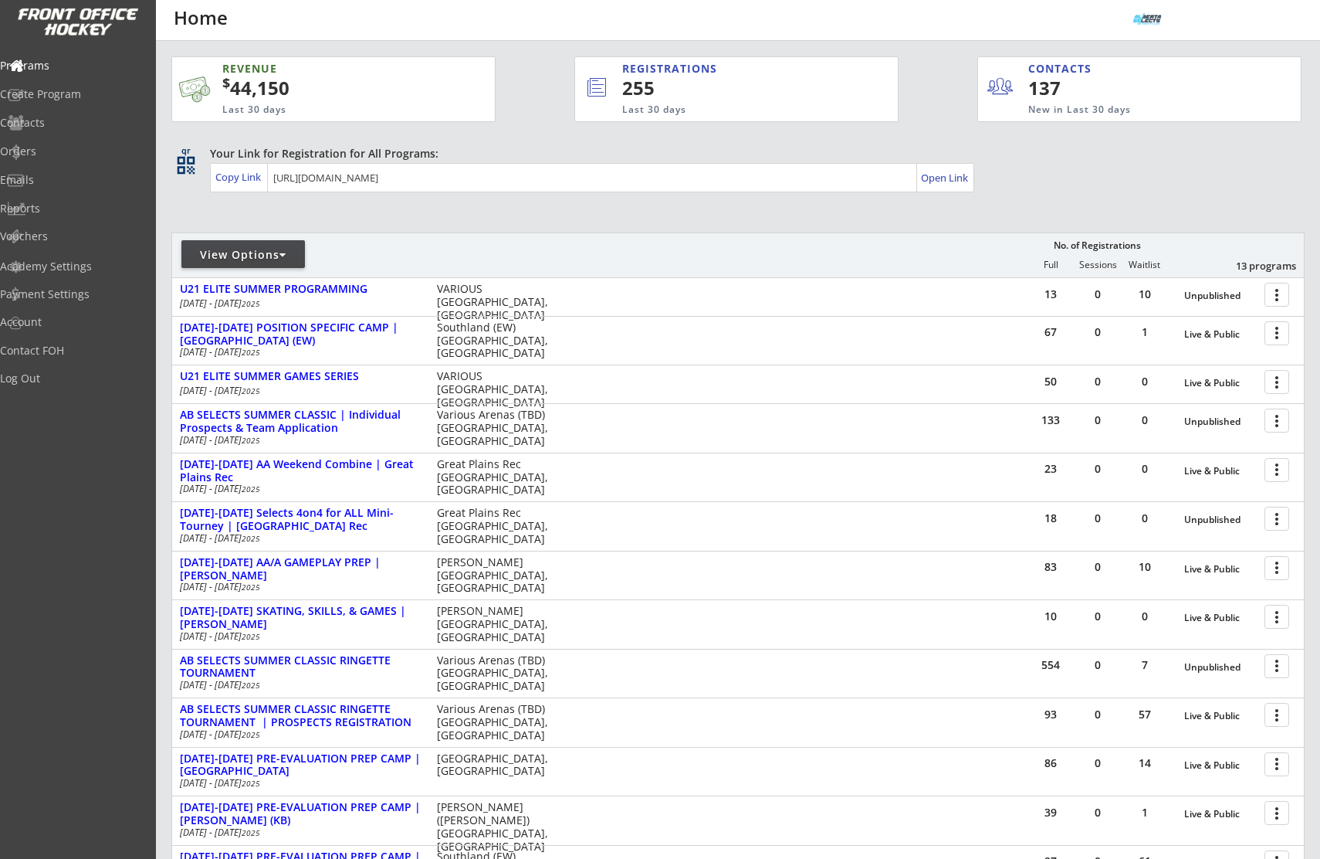
click at [286, 256] on div at bounding box center [283, 254] width 7 height 11
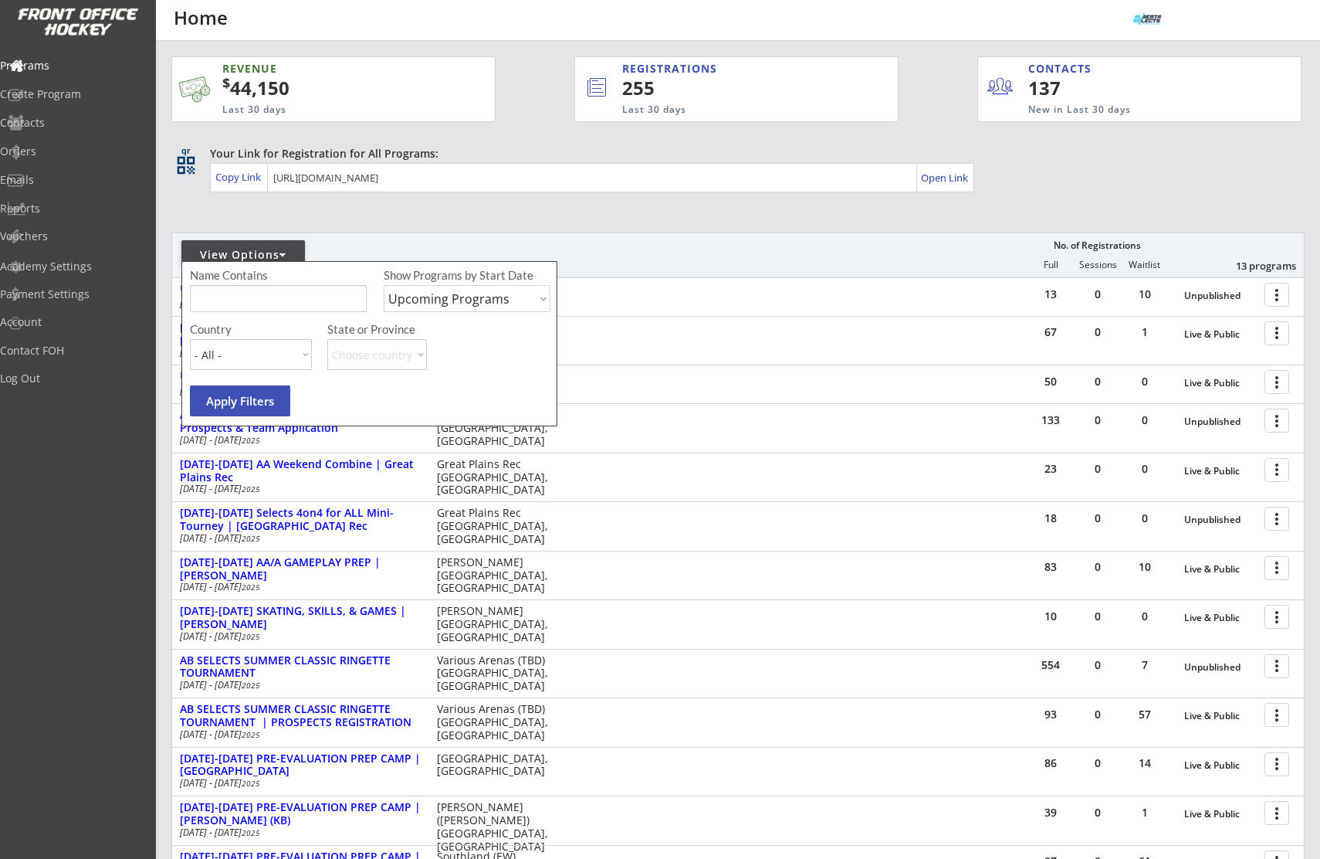
click at [336, 303] on input "input" at bounding box center [278, 298] width 177 height 27
type input "dallas"
click at [418, 305] on select "Upcoming Programs Past Programs Specific Date Range" at bounding box center [467, 298] width 167 height 27
select select ""Past Programs""
click at [249, 401] on button "Apply Filters" at bounding box center [240, 400] width 100 height 31
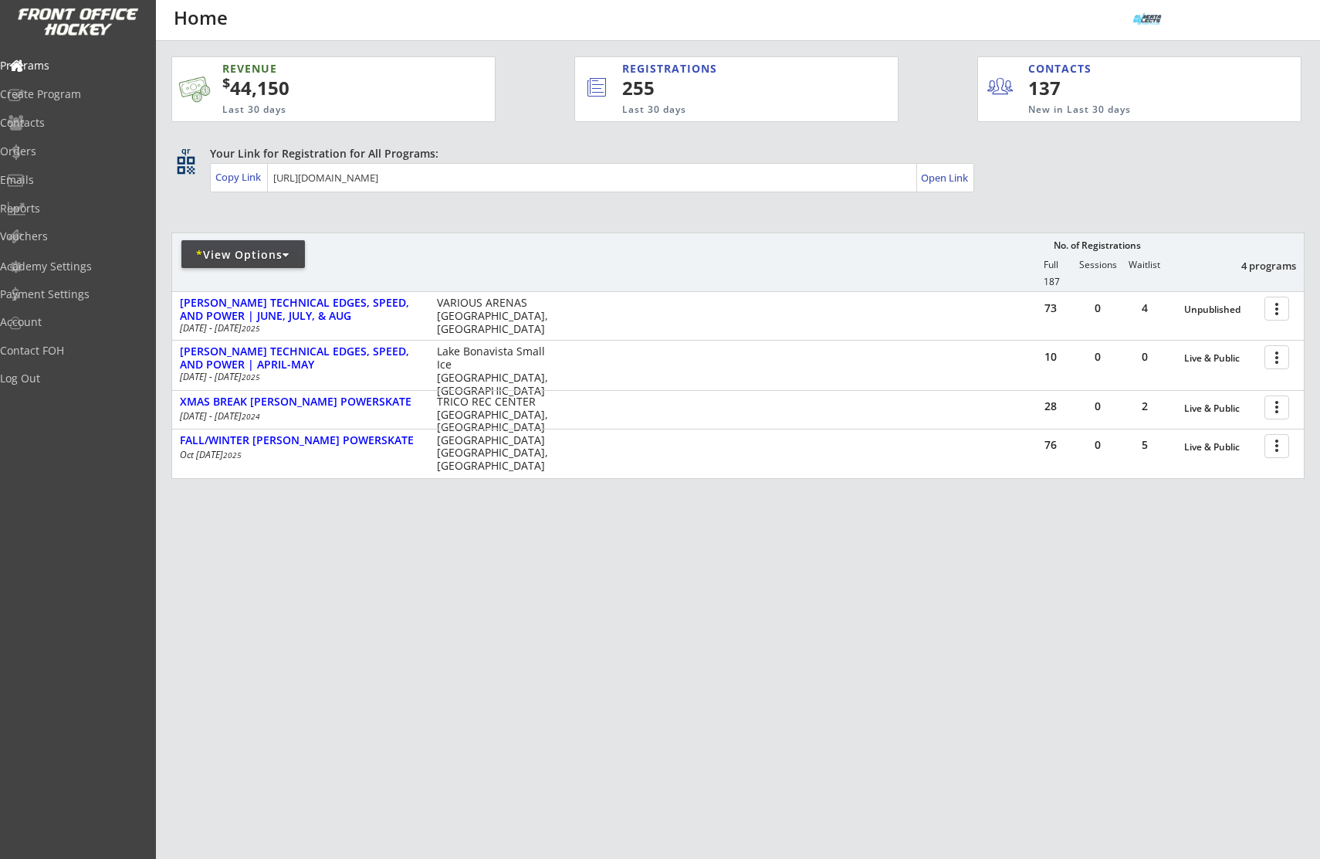
click at [668, 236] on div "* View Options No. of Registrations Full Sessions Waitlist 4 programs 187" at bounding box center [737, 261] width 1133 height 59
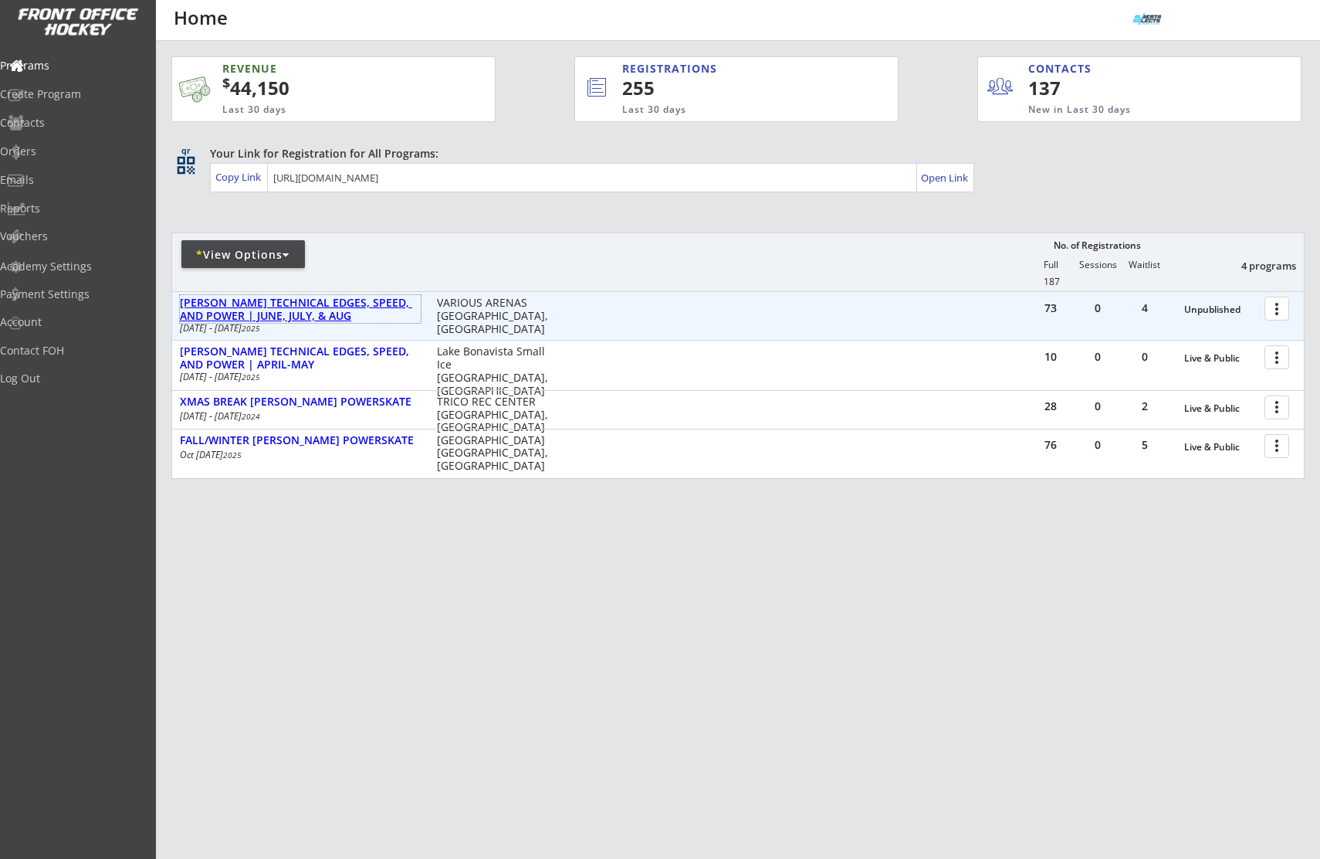
click at [333, 307] on div "[PERSON_NAME] TECHNICAL EDGES, SPEED, AND POWER | JUNE, JULY, & AUG" at bounding box center [300, 309] width 241 height 26
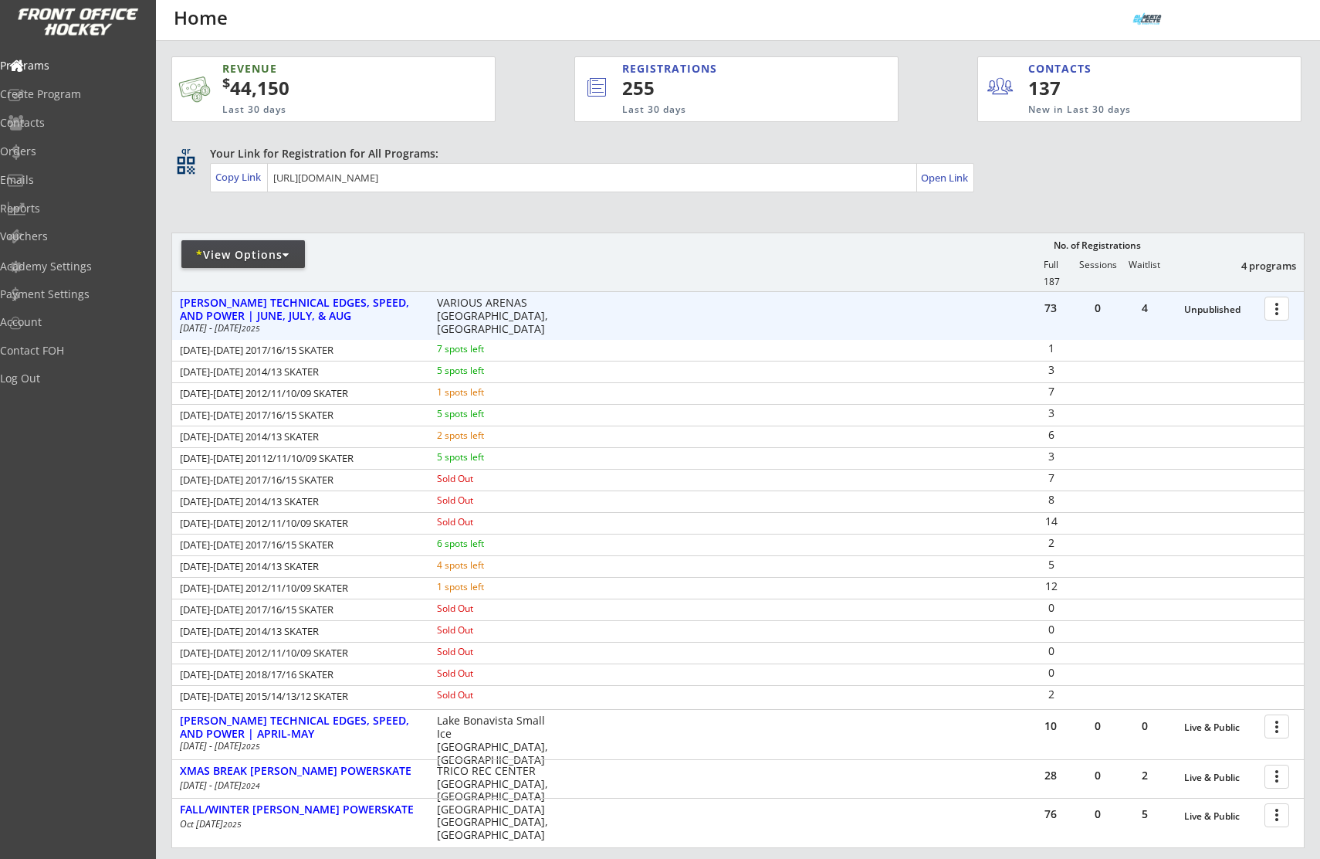
click at [1283, 312] on div at bounding box center [1279, 307] width 27 height 27
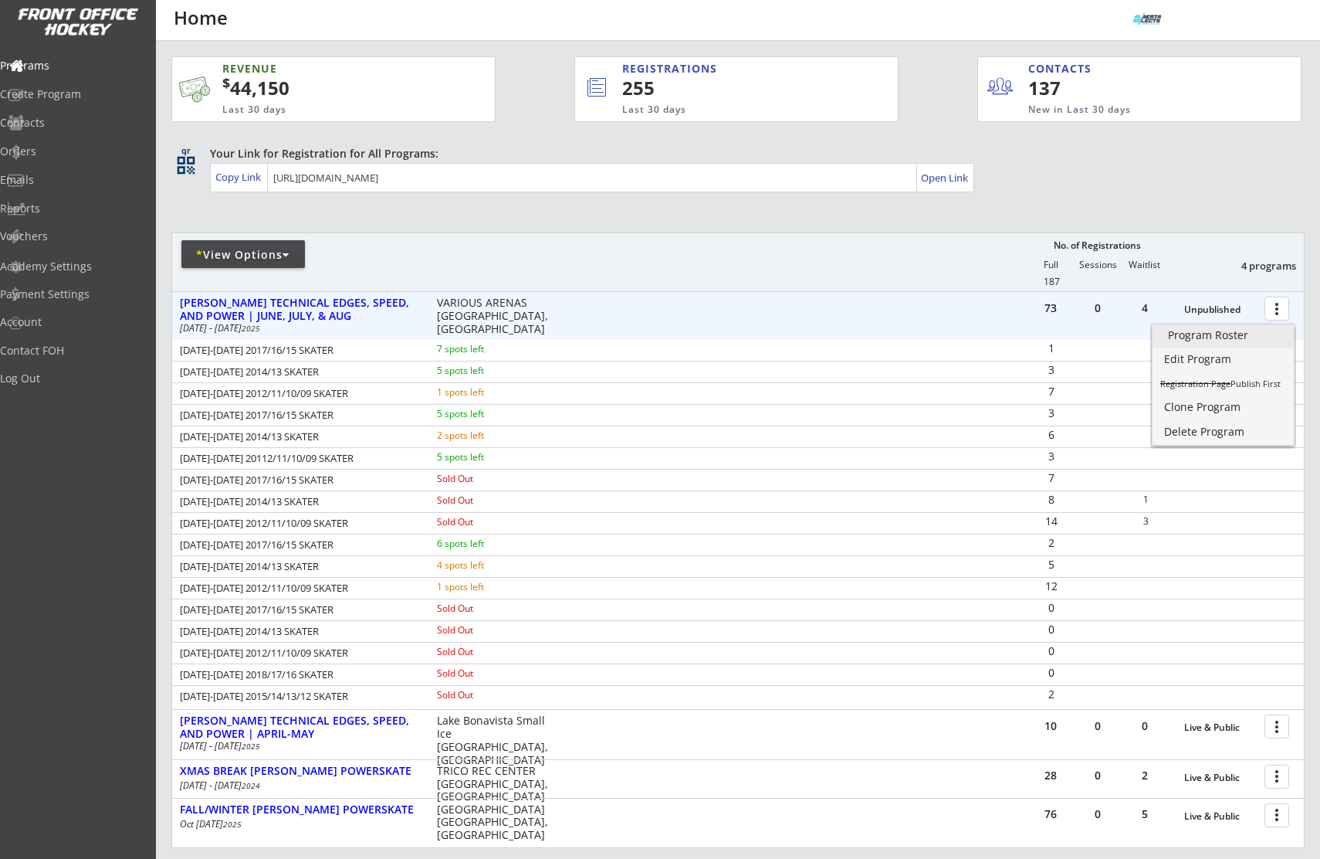
click at [1257, 334] on div "Program Roster" at bounding box center [1223, 335] width 110 height 11
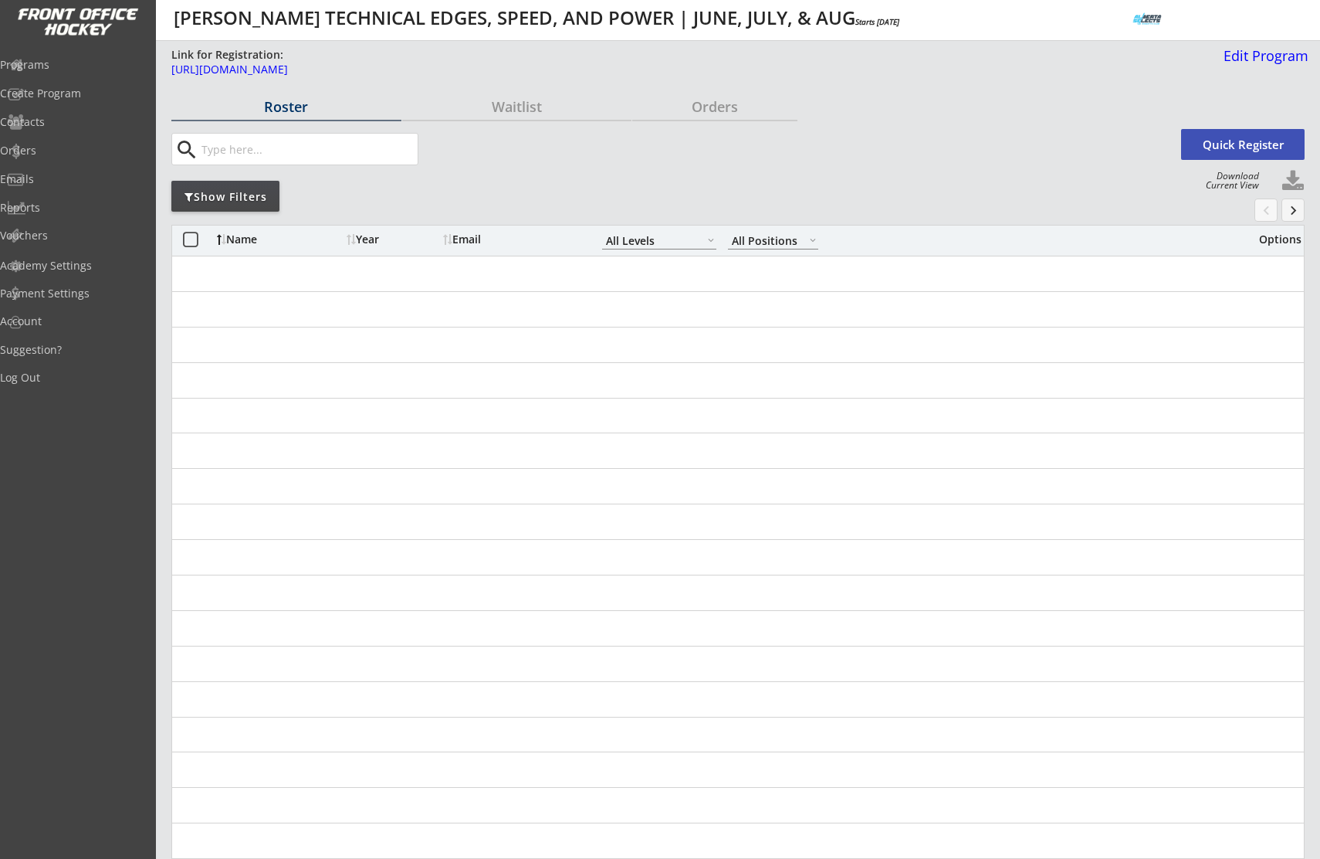
select select ""All Levels""
select select ""All Positions""
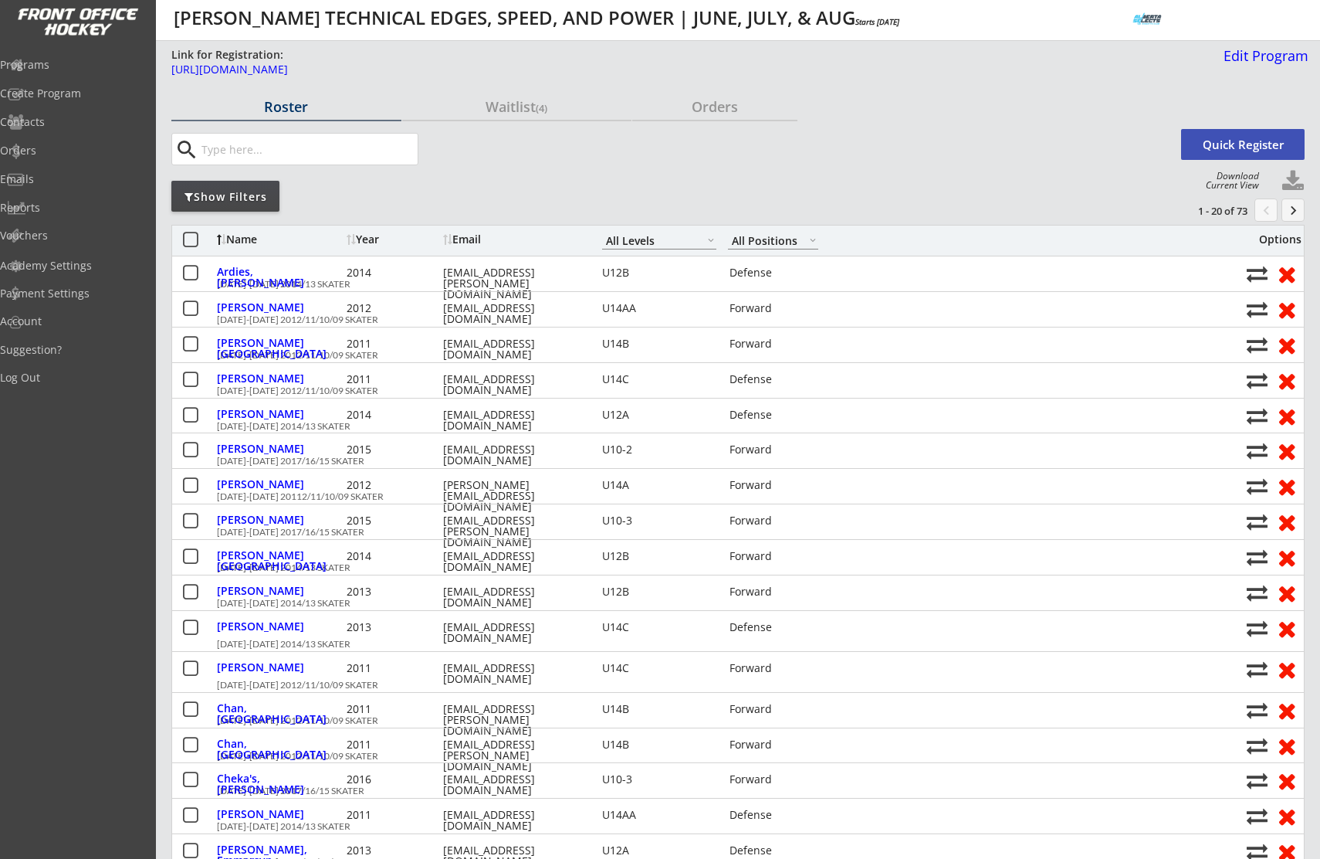
click at [252, 198] on div "Show Filters" at bounding box center [225, 196] width 108 height 15
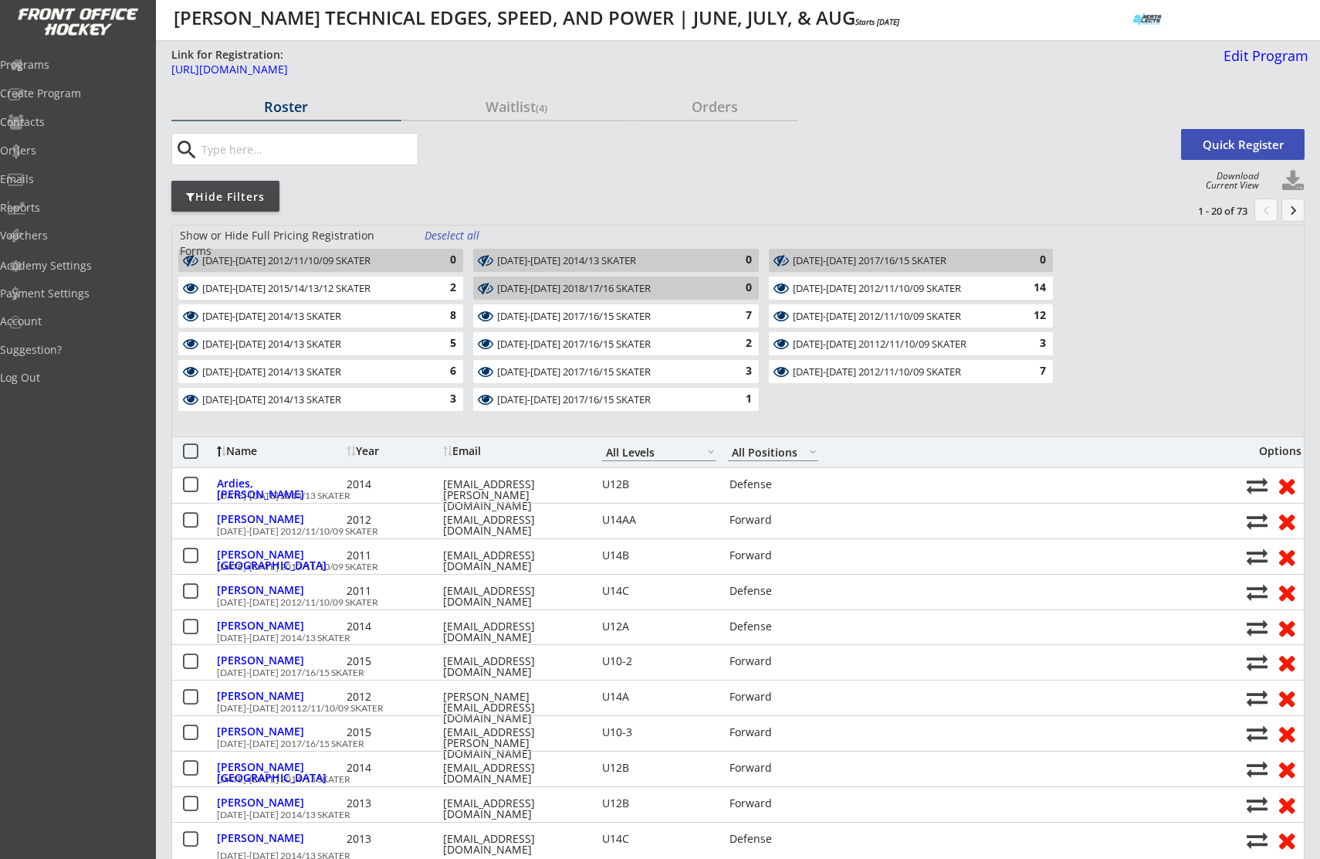
click at [254, 452] on div "Name" at bounding box center [280, 451] width 126 height 11
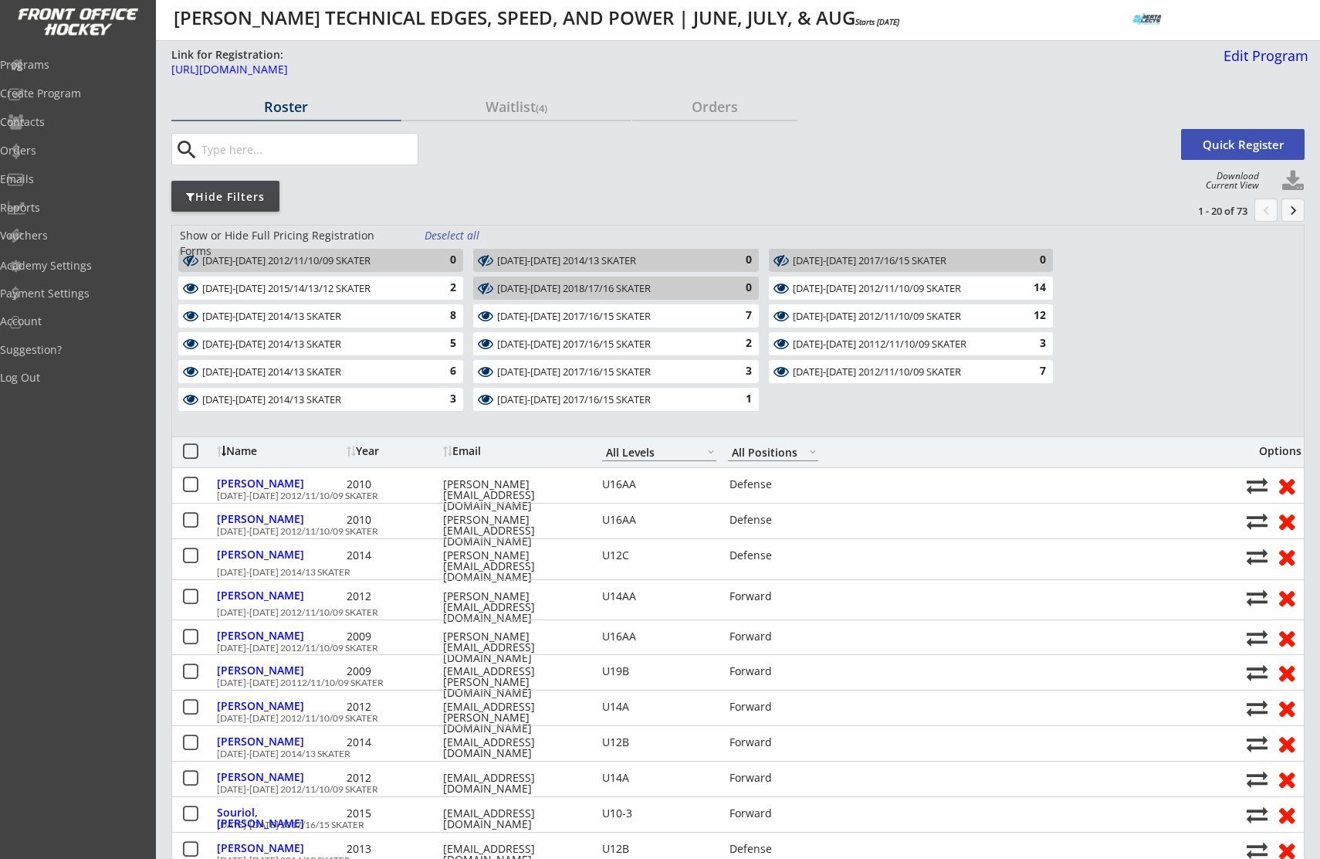
click at [253, 451] on div "Name" at bounding box center [280, 451] width 126 height 11
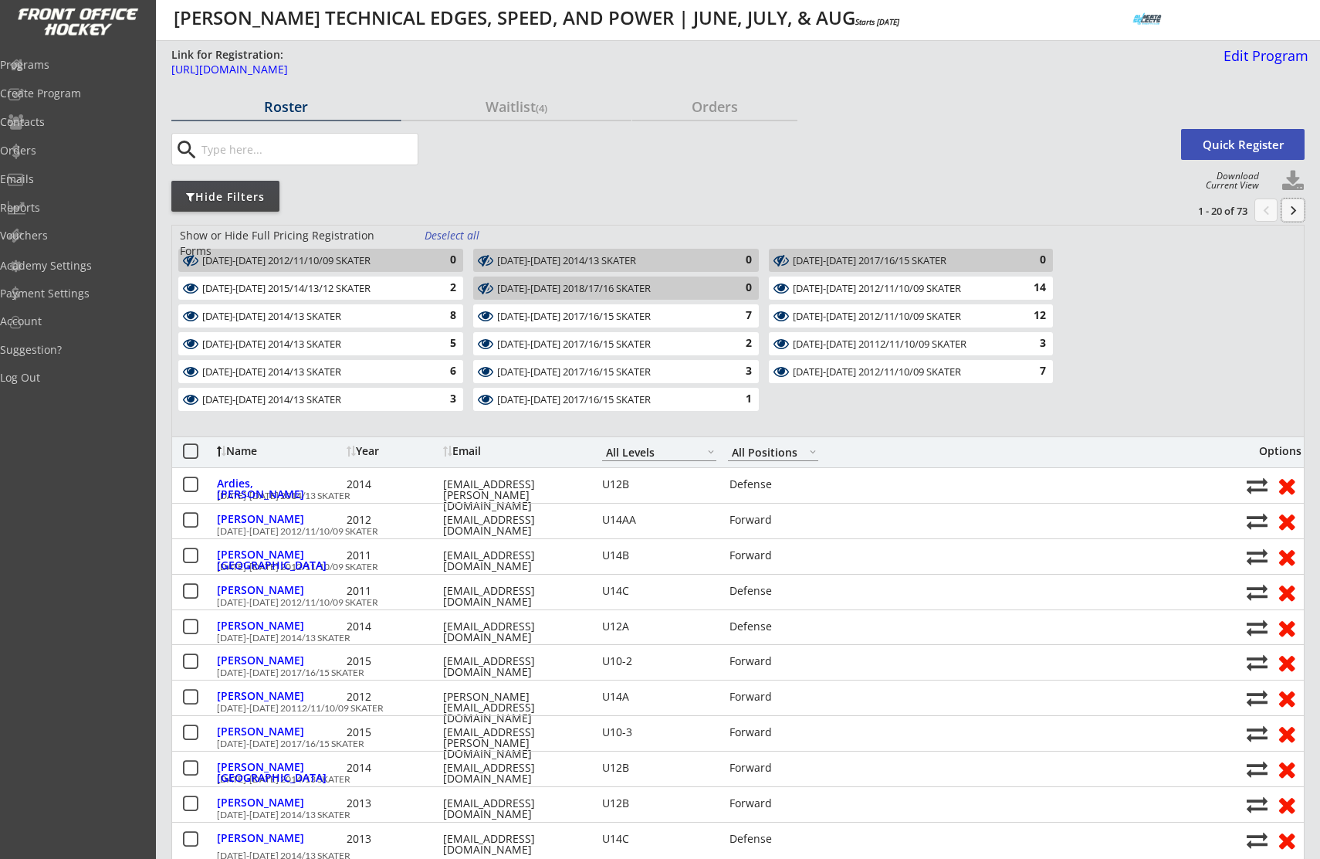
click at [1289, 209] on button "keyboard_arrow_right" at bounding box center [1293, 209] width 23 height 23
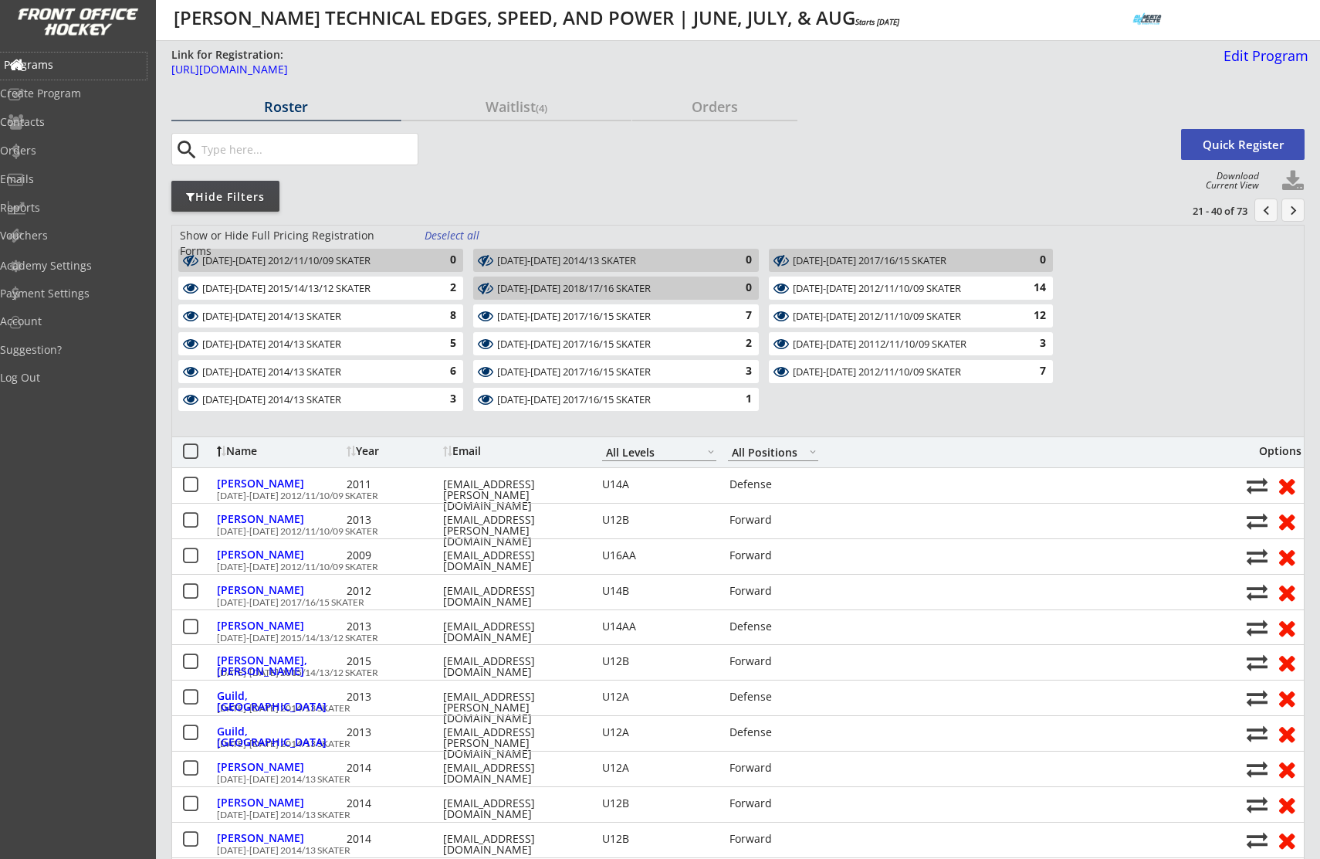
click at [70, 70] on div "Programs" at bounding box center [73, 64] width 139 height 11
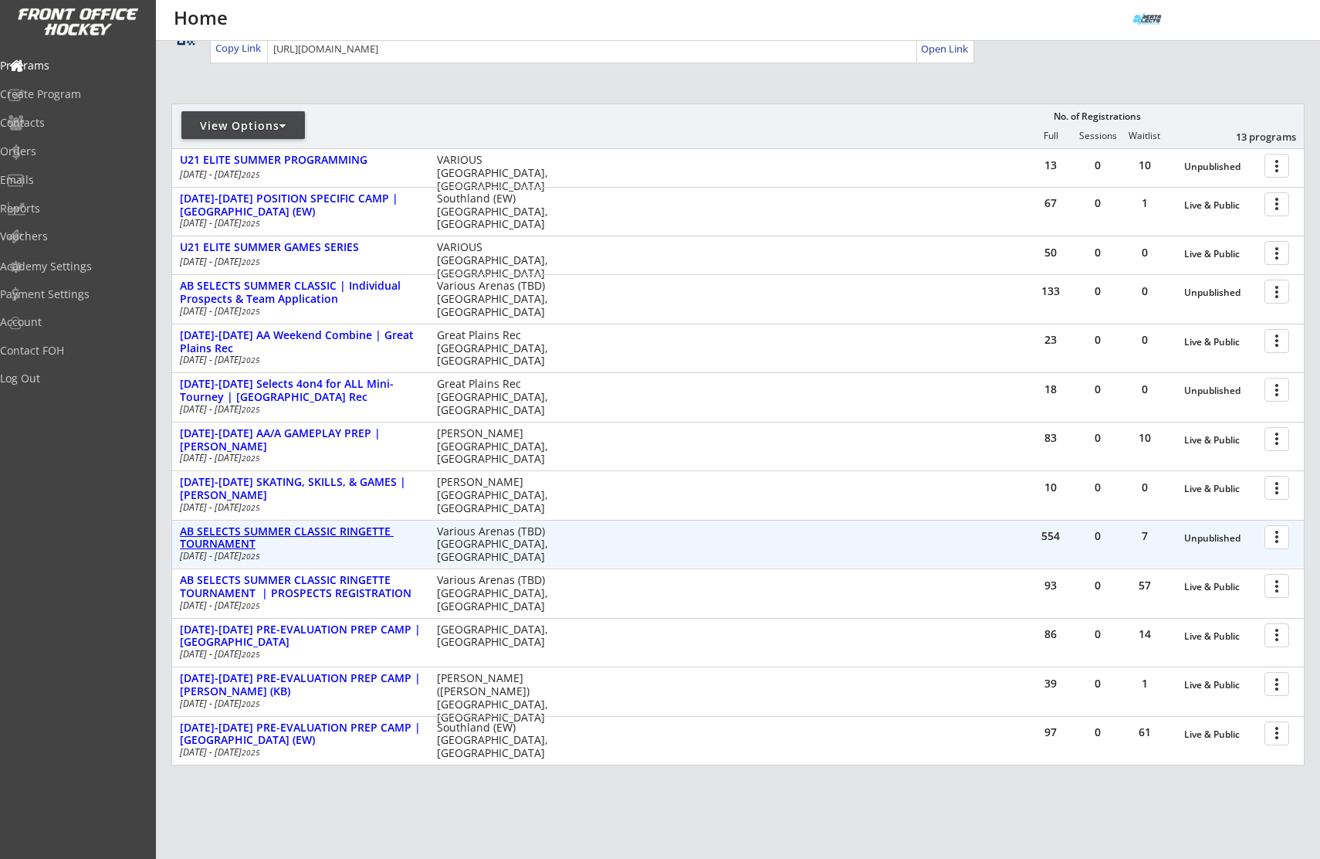
scroll to position [138, 0]
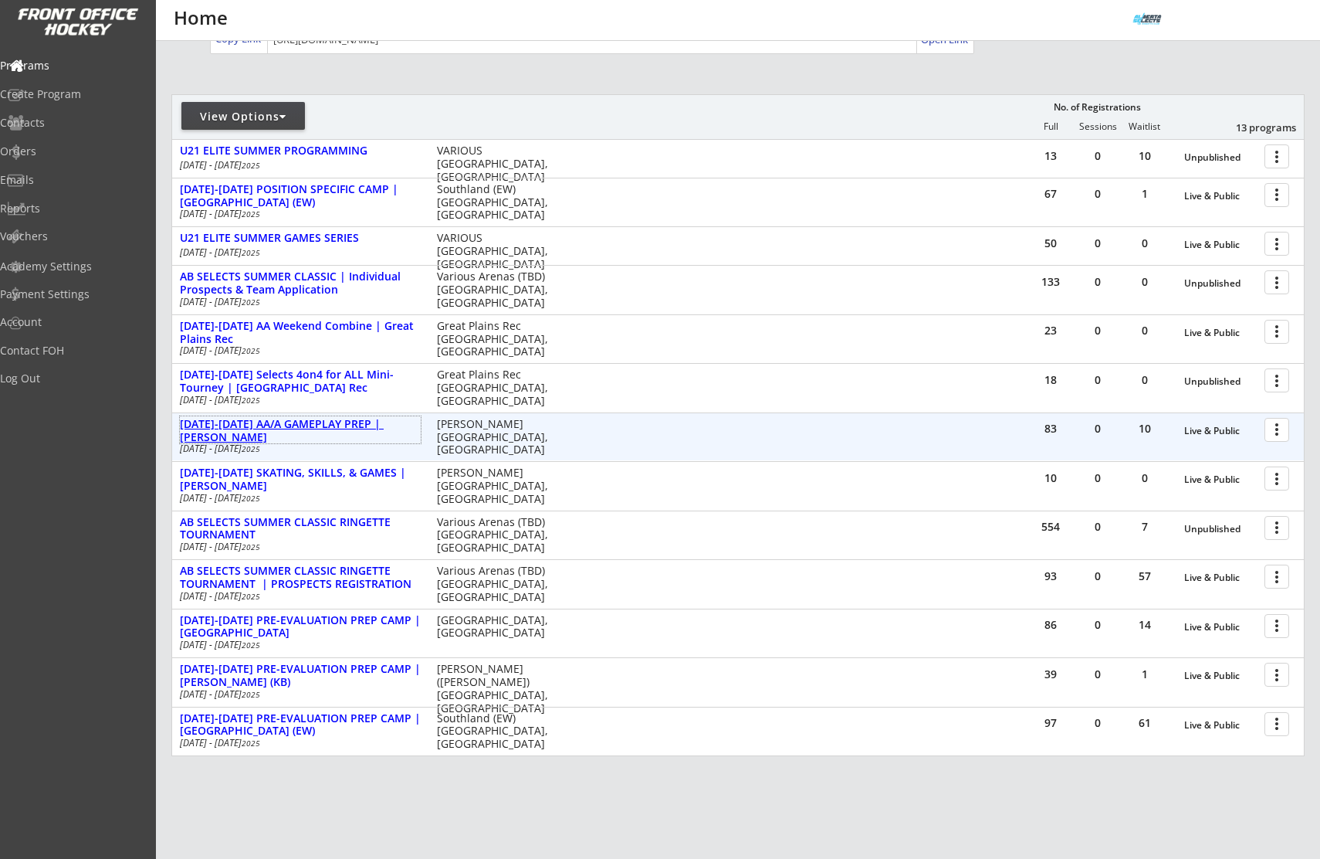
click at [304, 432] on div "AUG 18-21 AA/A GAMEPLAY PREP | Jimmie Condon" at bounding box center [300, 431] width 241 height 26
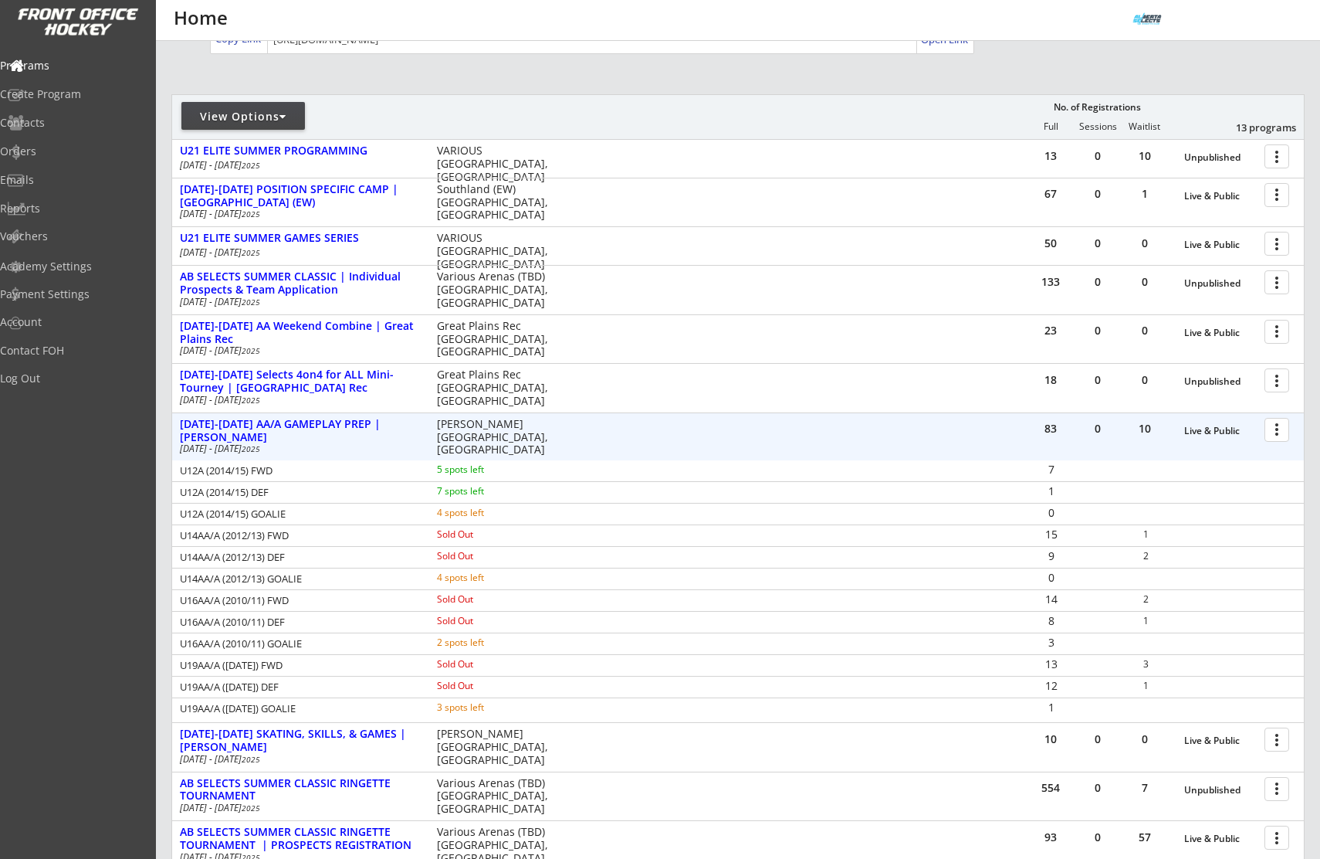
scroll to position [265, 0]
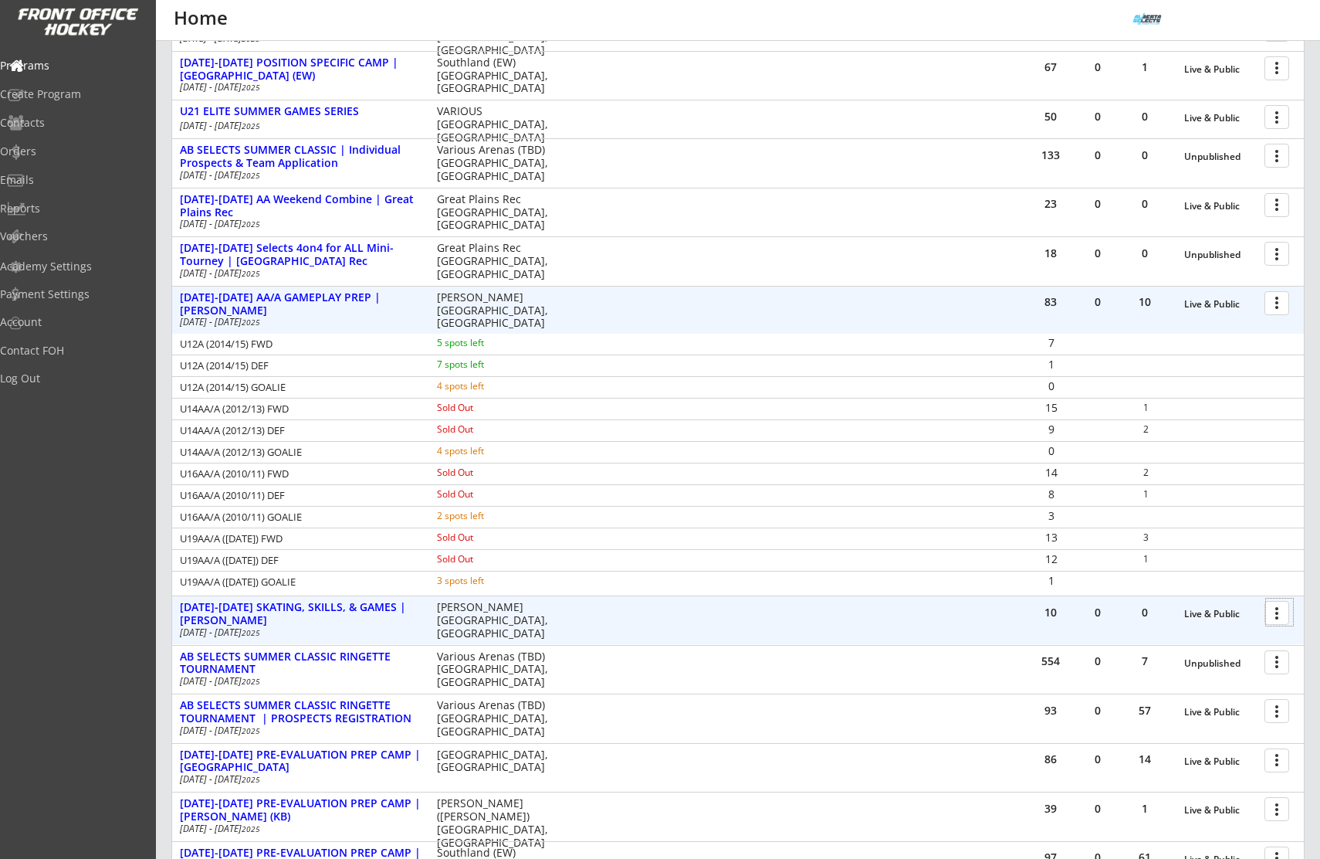
click at [1279, 609] on div at bounding box center [1279, 611] width 27 height 27
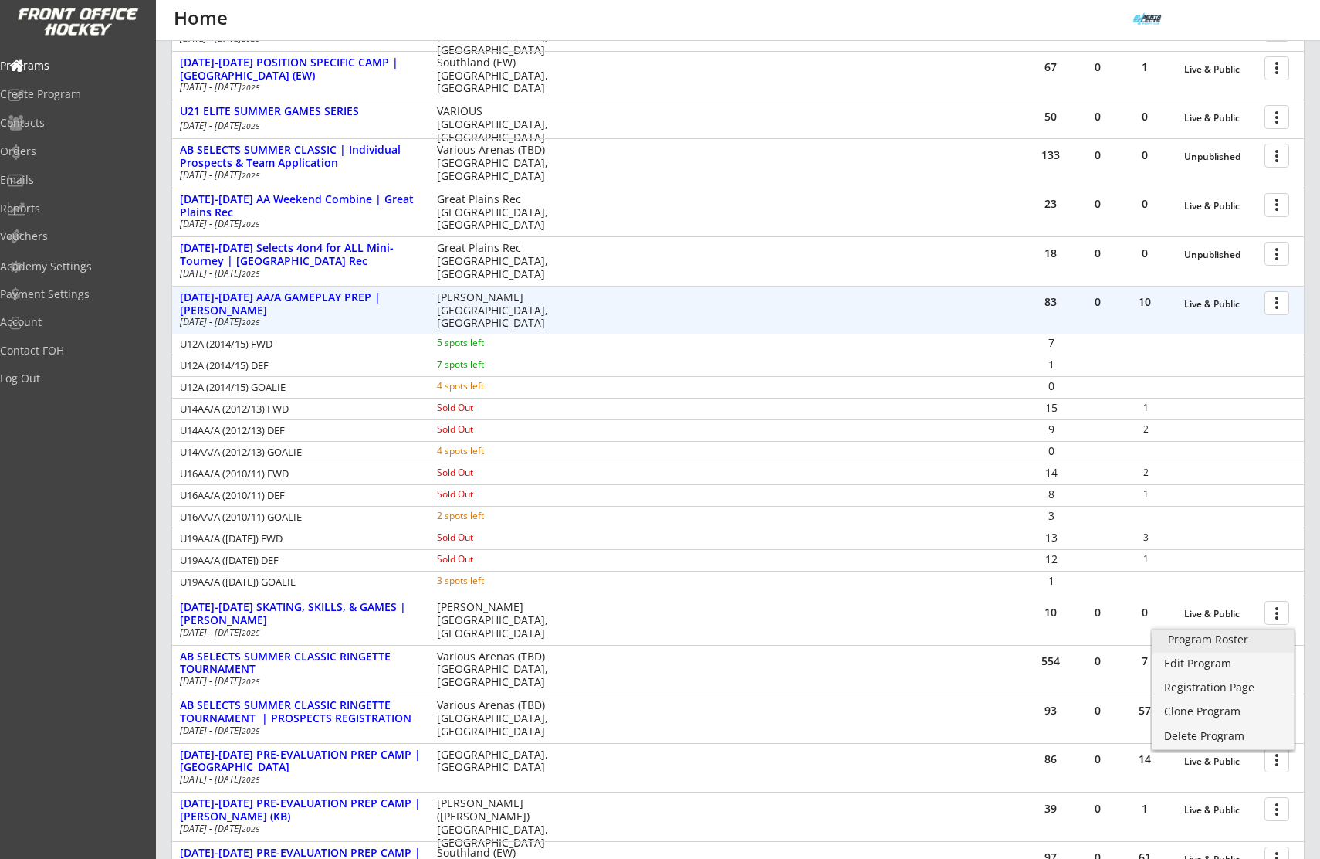
click at [1235, 636] on div "Program Roster" at bounding box center [1223, 639] width 110 height 11
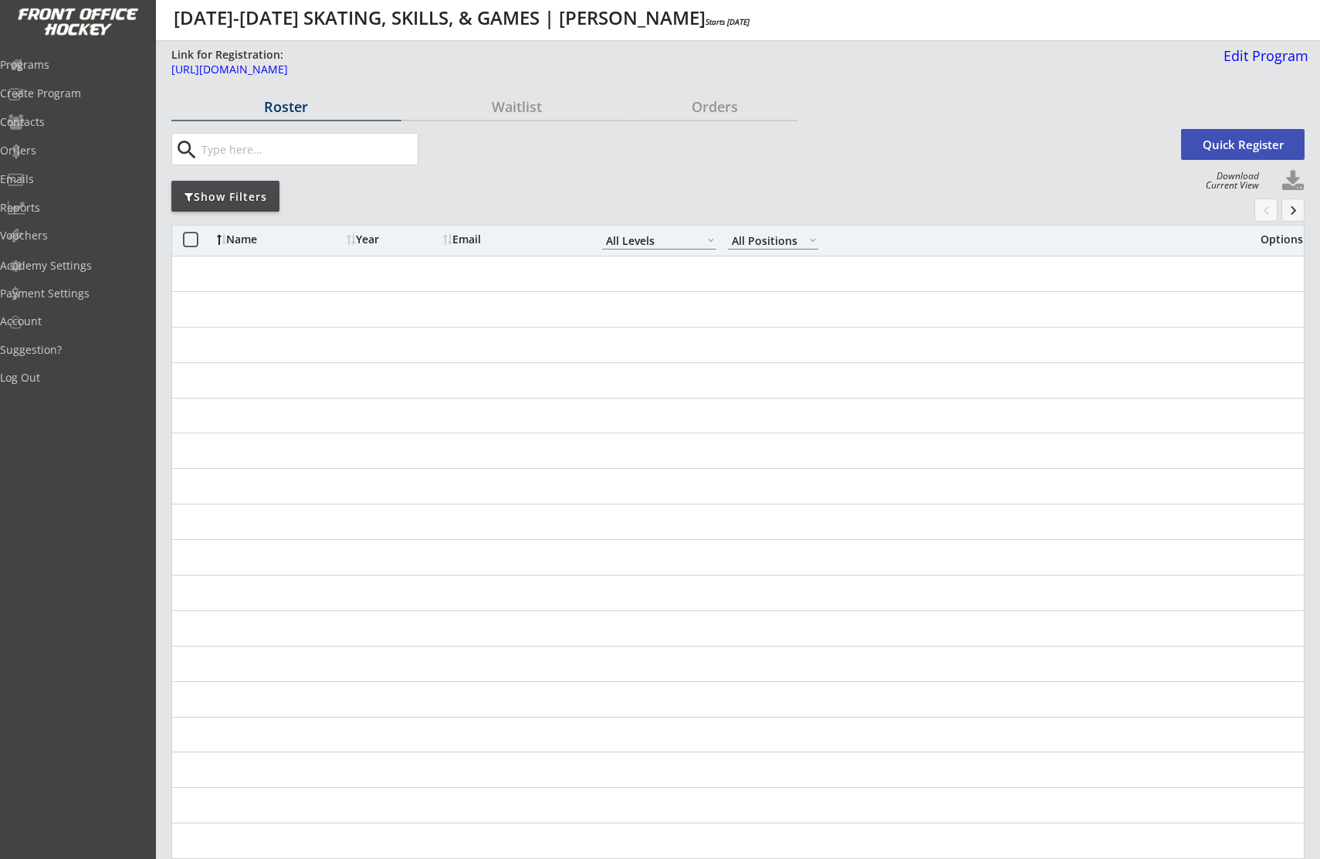
select select ""All Levels""
select select ""All Positions""
select select ""All Levels""
select select ""All Positions""
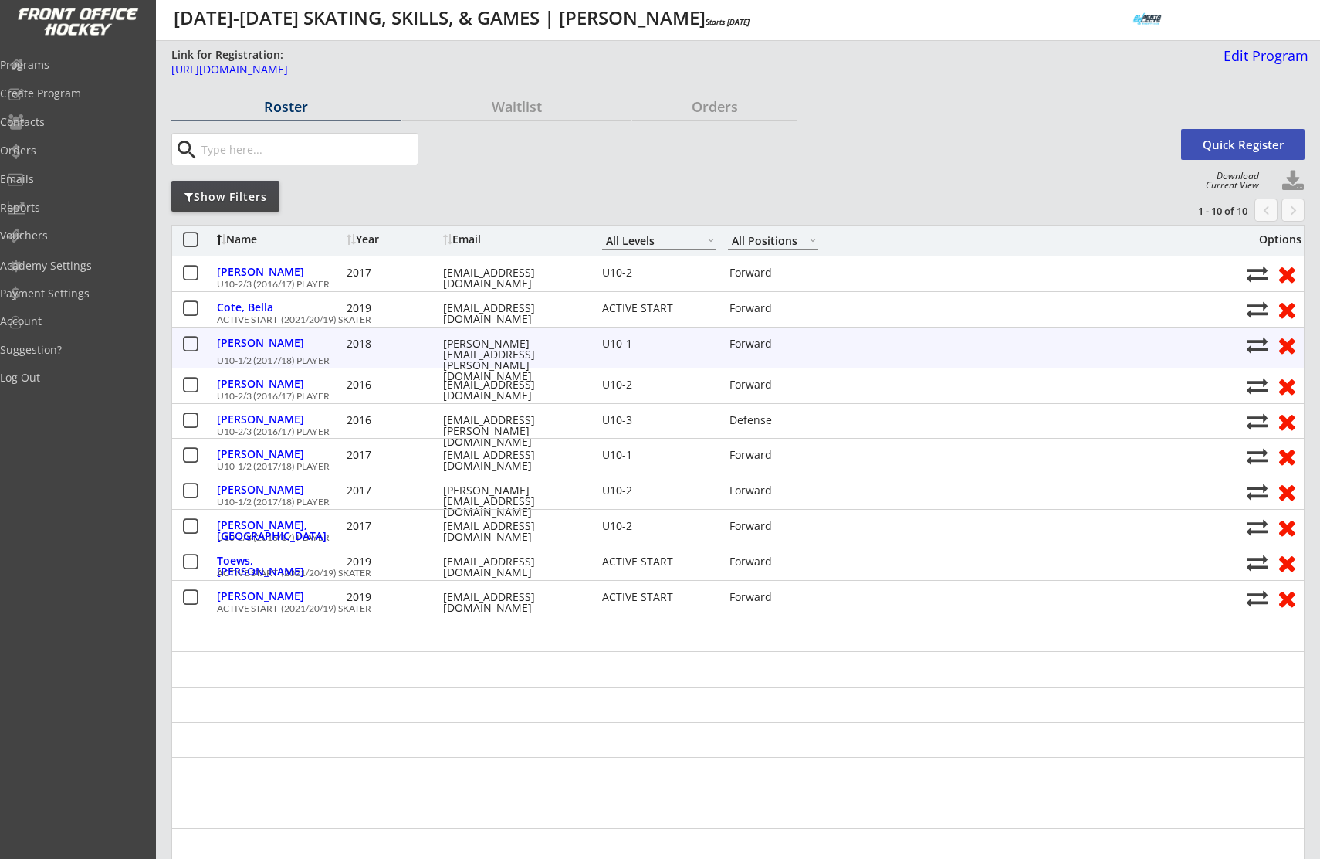
click at [470, 349] on div "[PERSON_NAME][EMAIL_ADDRESS][PERSON_NAME][DOMAIN_NAME]" at bounding box center [512, 359] width 139 height 43
click at [470, 349] on div "hartwick.shauna@gmail.com" at bounding box center [512, 359] width 139 height 43
copy div "hartwick.shauna@gmail.com"
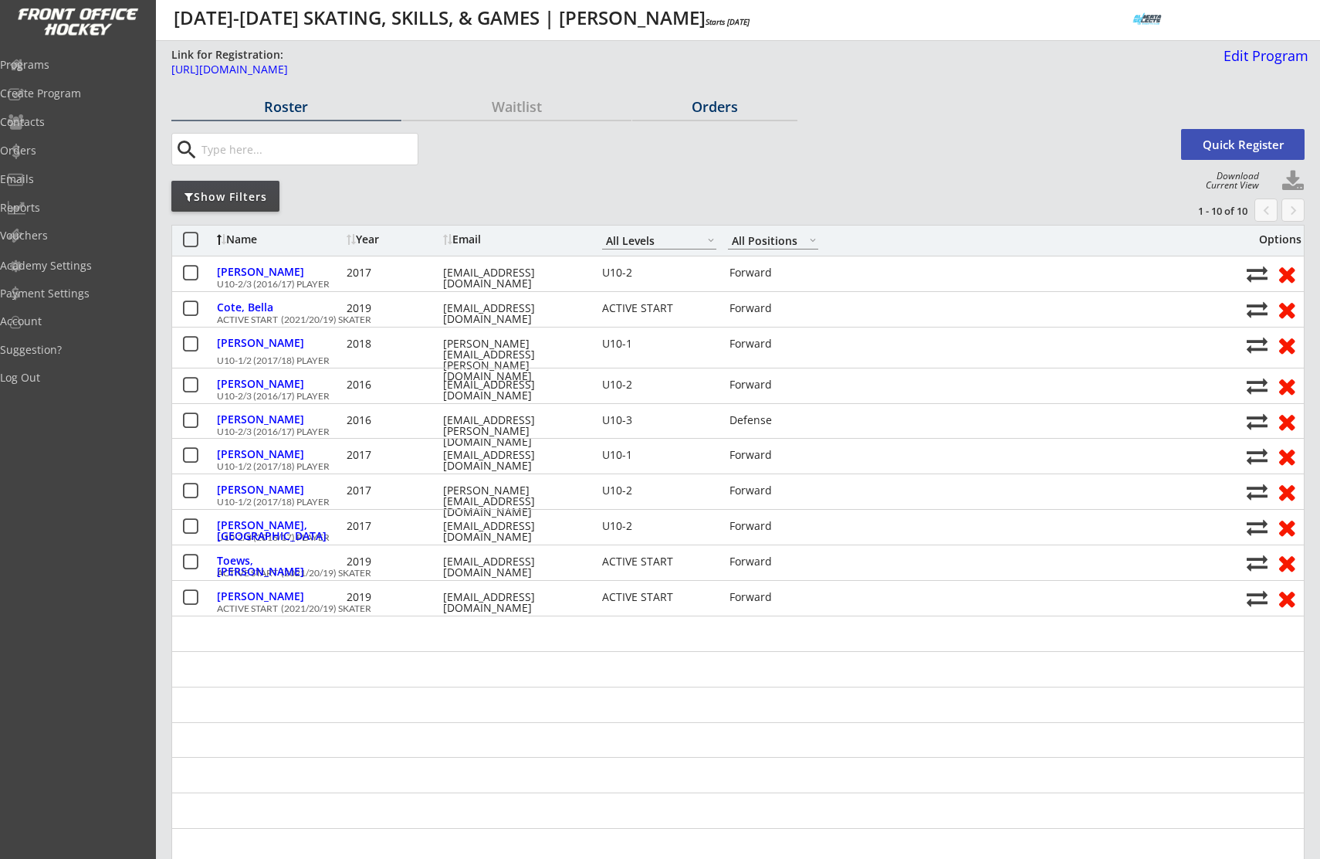
click at [720, 103] on div "Orders" at bounding box center [714, 107] width 165 height 14
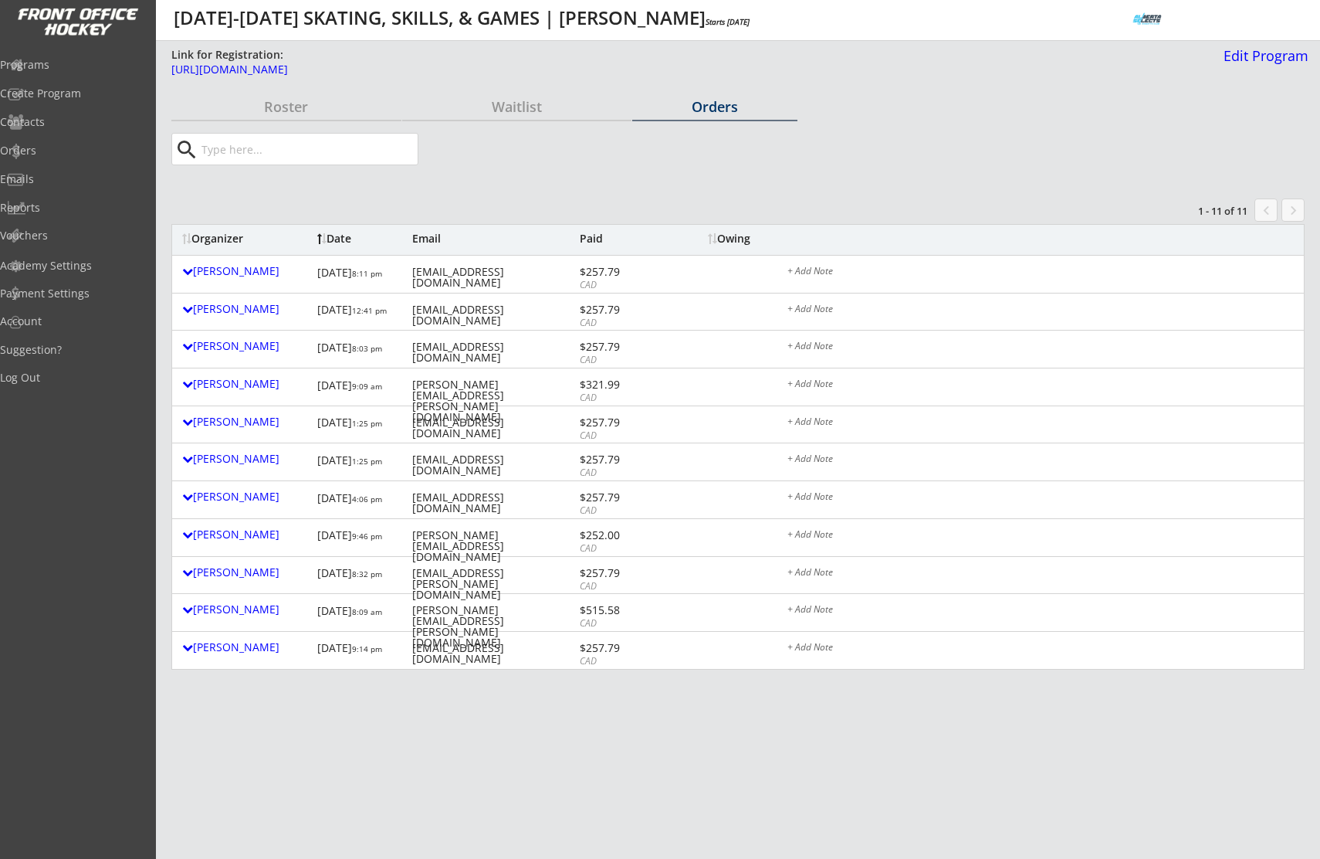
click at [247, 154] on input "input" at bounding box center [307, 149] width 219 height 31
paste input "hartwick.shauna@gmail.com"
type input "hartwick.shauna@gmail.com"
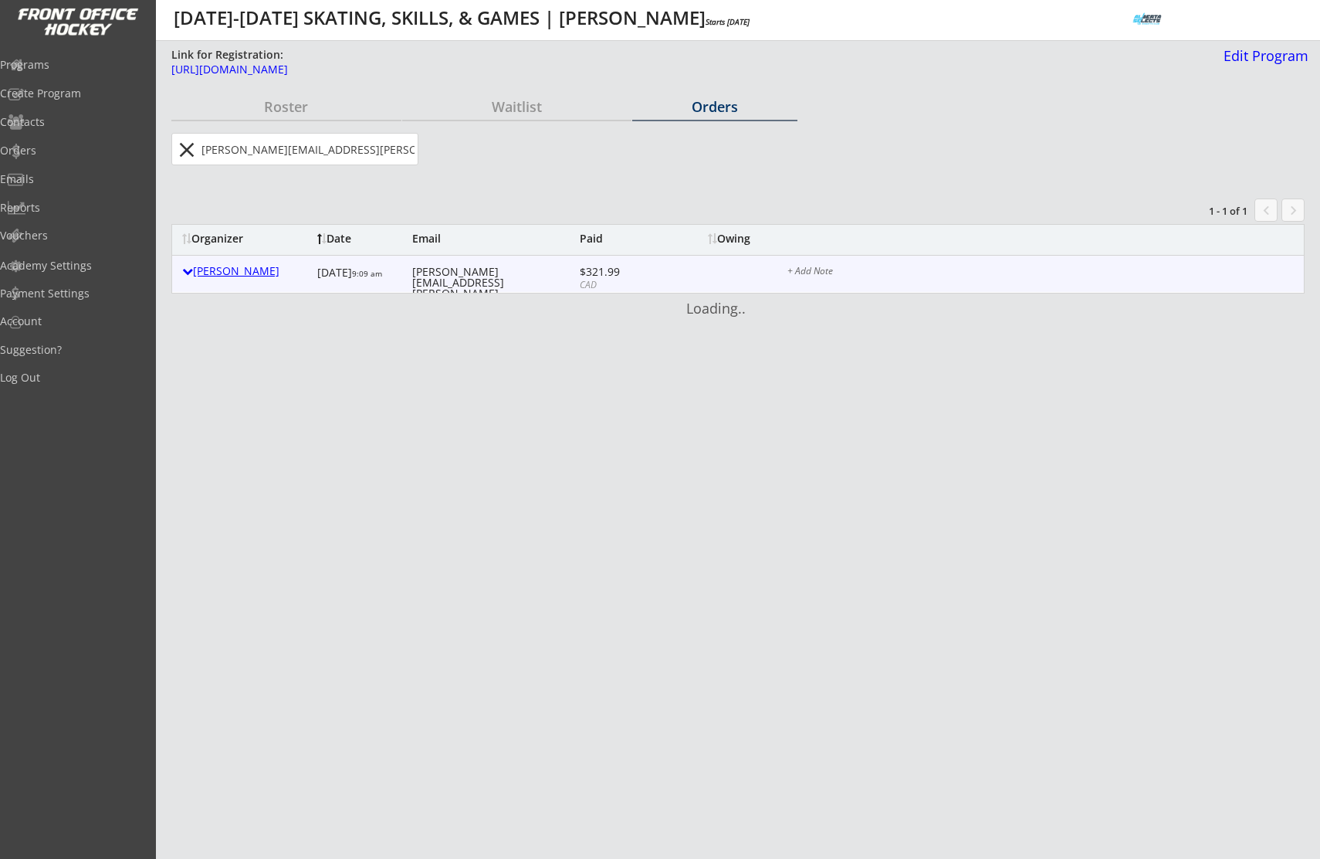
click at [185, 271] on div at bounding box center [187, 271] width 11 height 11
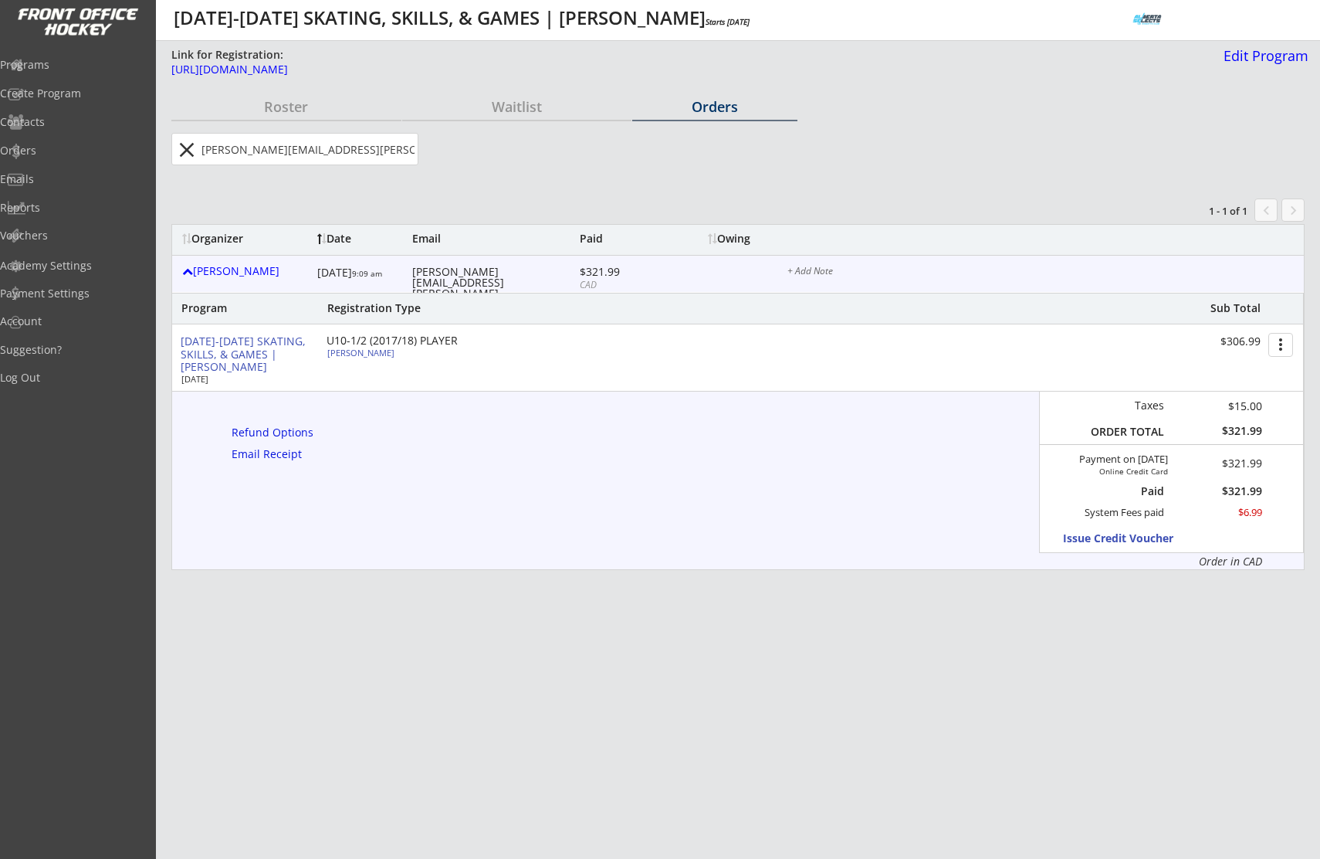
click at [185, 150] on button "close" at bounding box center [186, 149] width 25 height 25
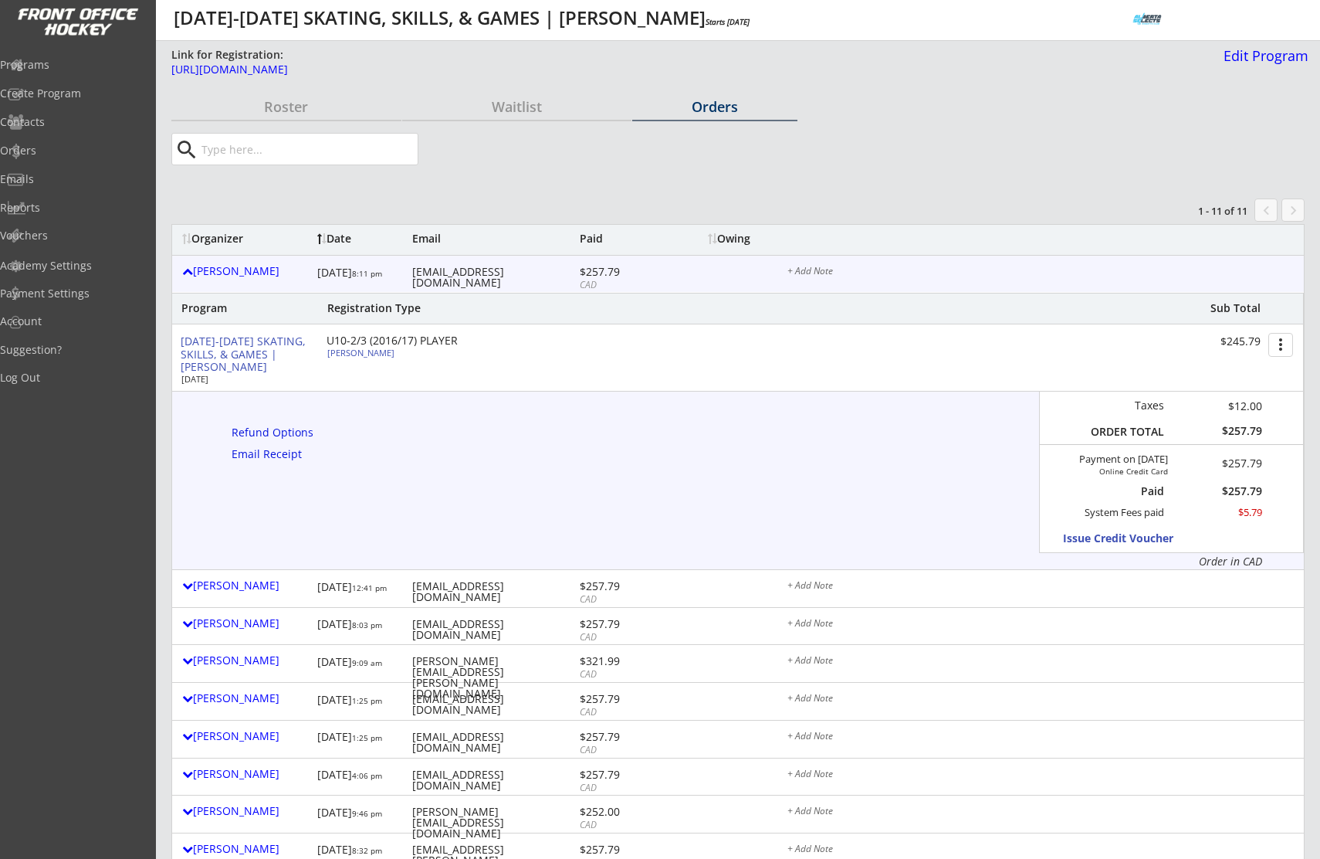
click at [273, 154] on input "input" at bounding box center [307, 149] width 219 height 31
paste input "[PERSON_NAME][EMAIL_ADDRESS][PERSON_NAME][DOMAIN_NAME]"
type input "[PERSON_NAME][EMAIL_ADDRESS][PERSON_NAME][DOMAIN_NAME]"
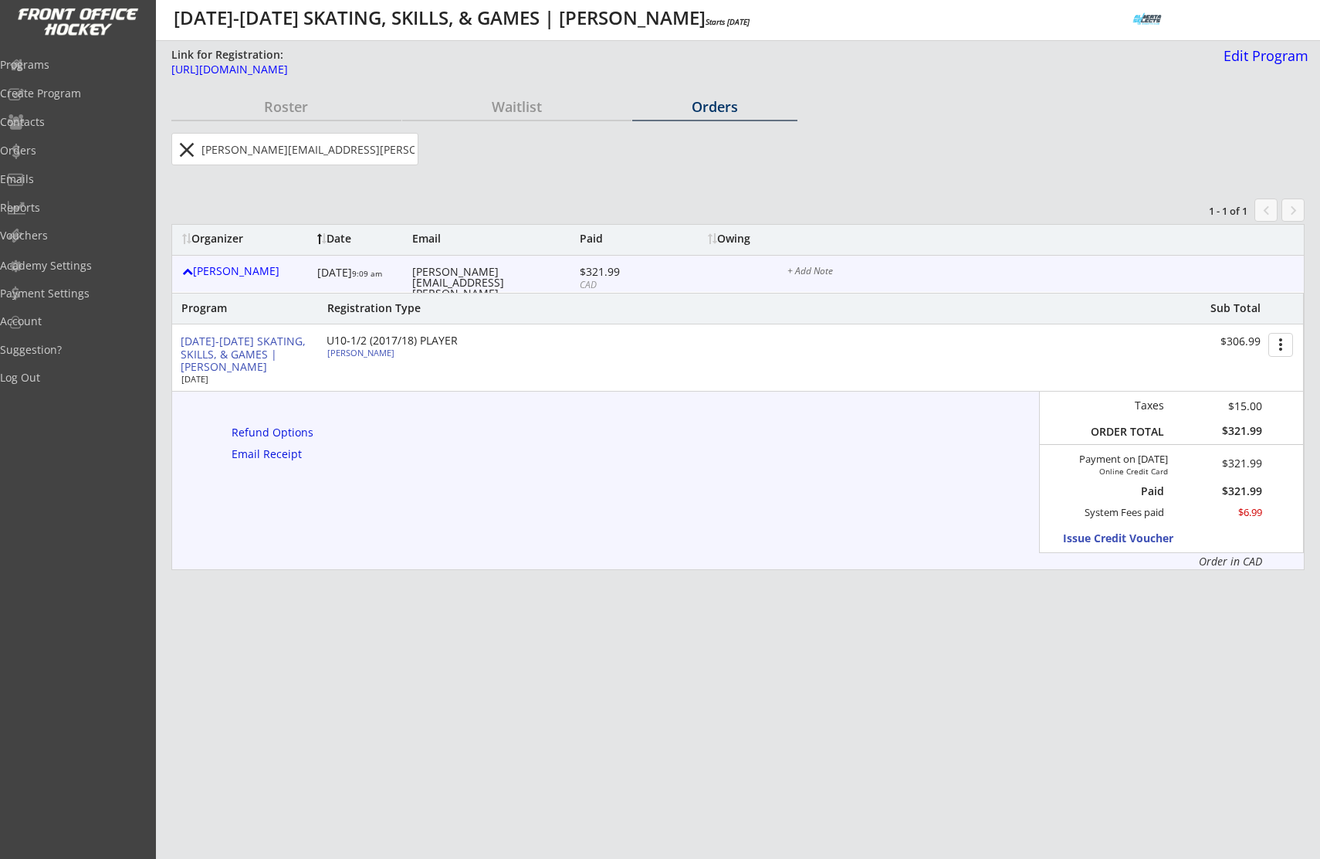
click at [613, 186] on div "Roster Waitlist Orders close Quick Register Download Current View Show Filters …" at bounding box center [737, 781] width 1133 height 1374
click at [195, 156] on button "close" at bounding box center [186, 149] width 25 height 25
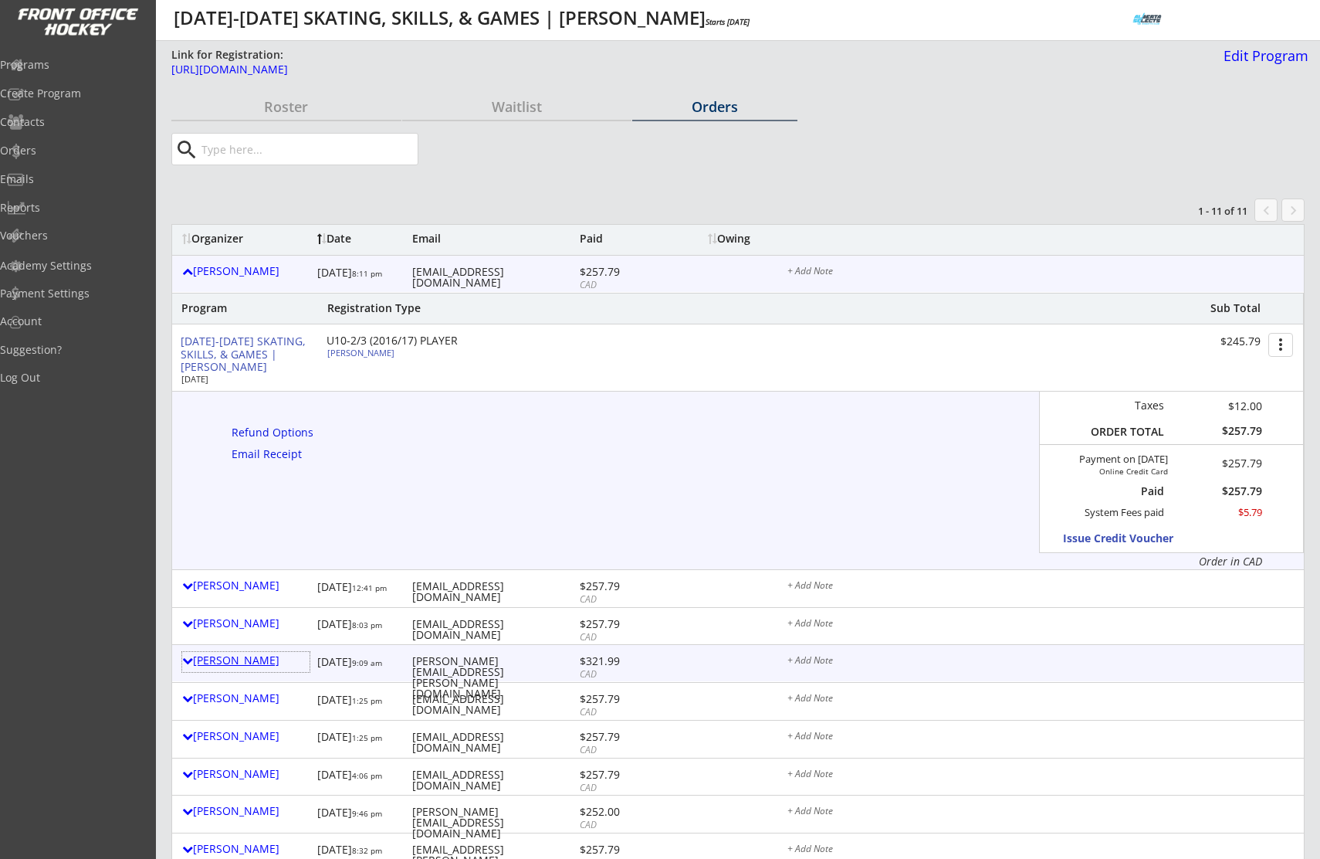
click at [264, 662] on div "Shauna Hartwick" at bounding box center [245, 660] width 127 height 11
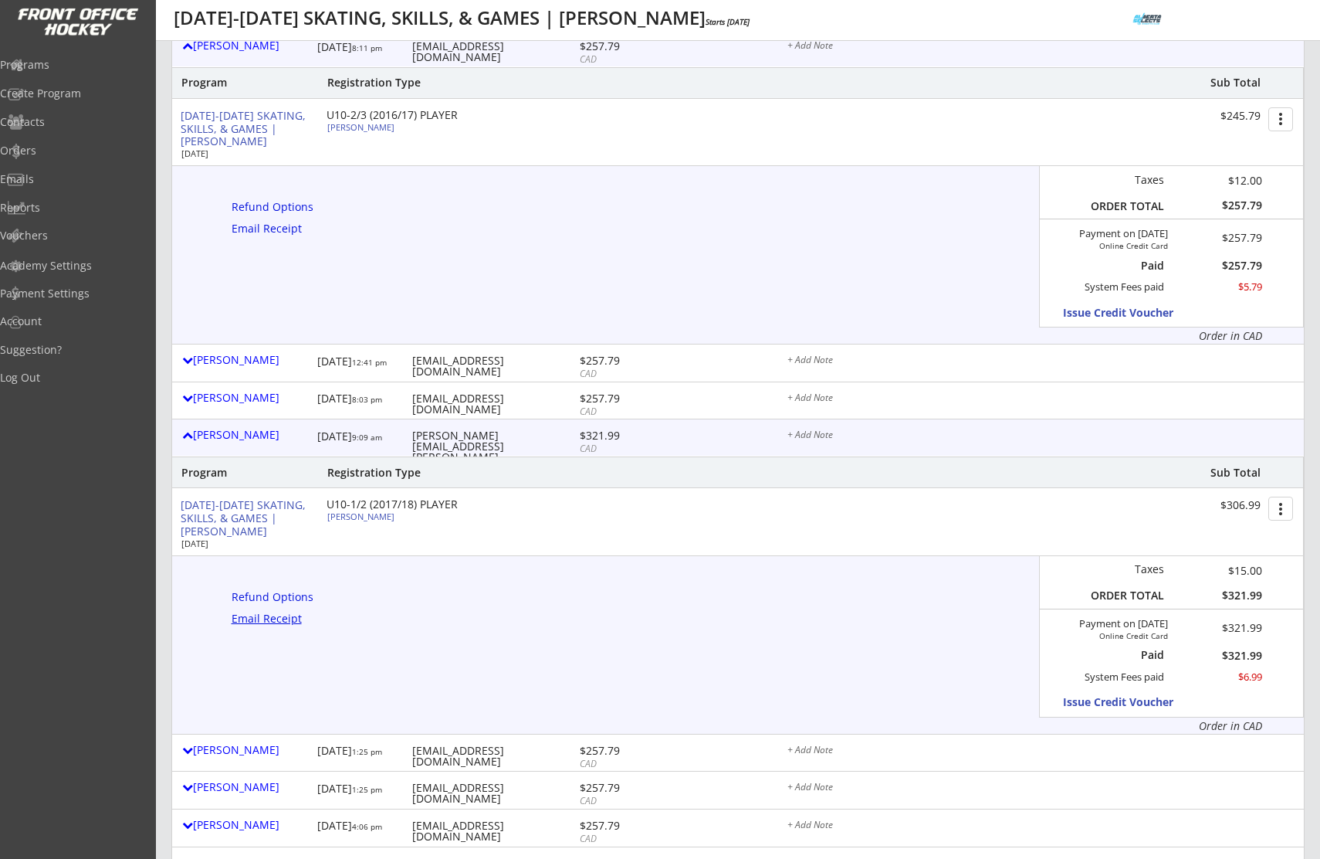
scroll to position [228, 0]
click at [296, 599] on div "Refund Options" at bounding box center [275, 594] width 87 height 11
select select ""No""
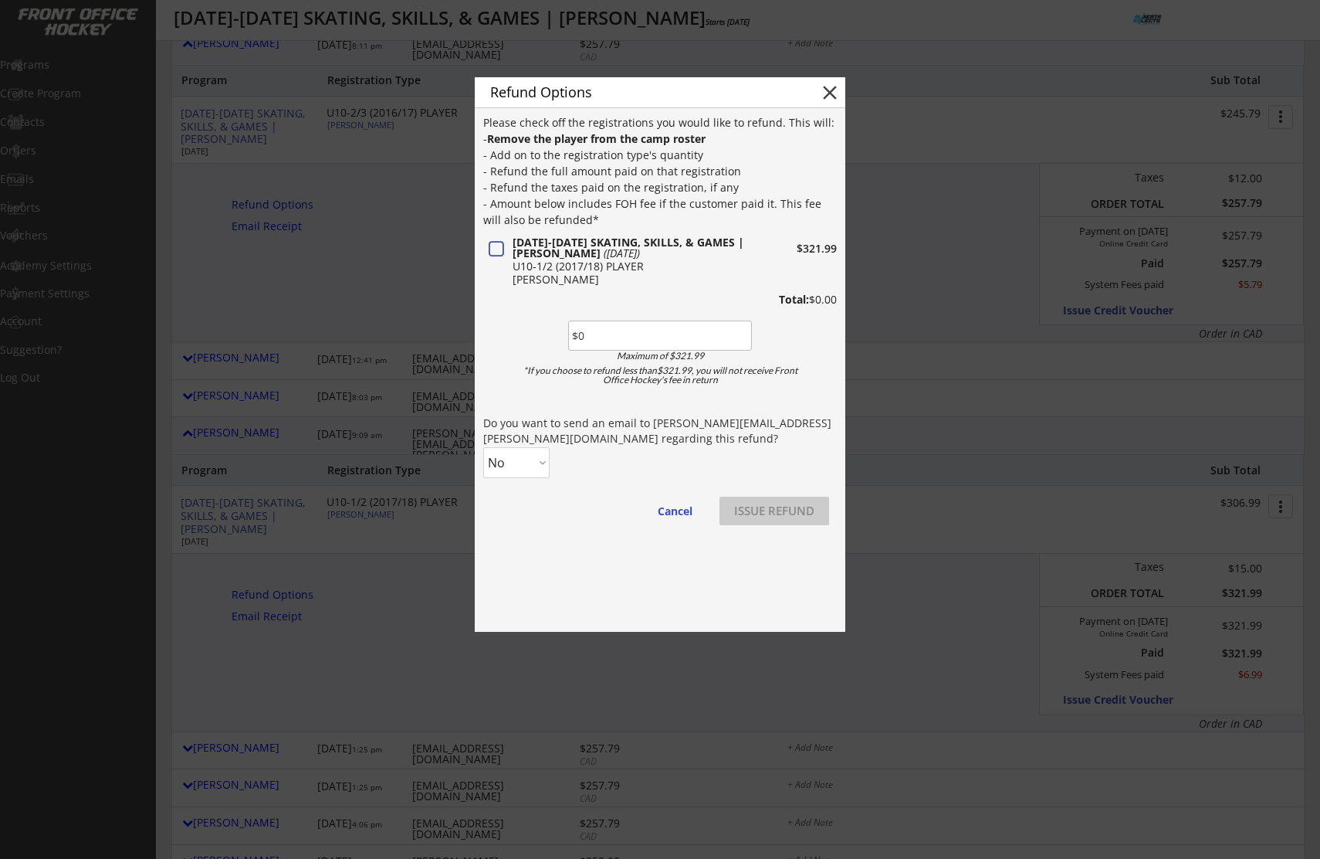
click at [605, 334] on input "input" at bounding box center [660, 335] width 184 height 30
type input "$64.20"
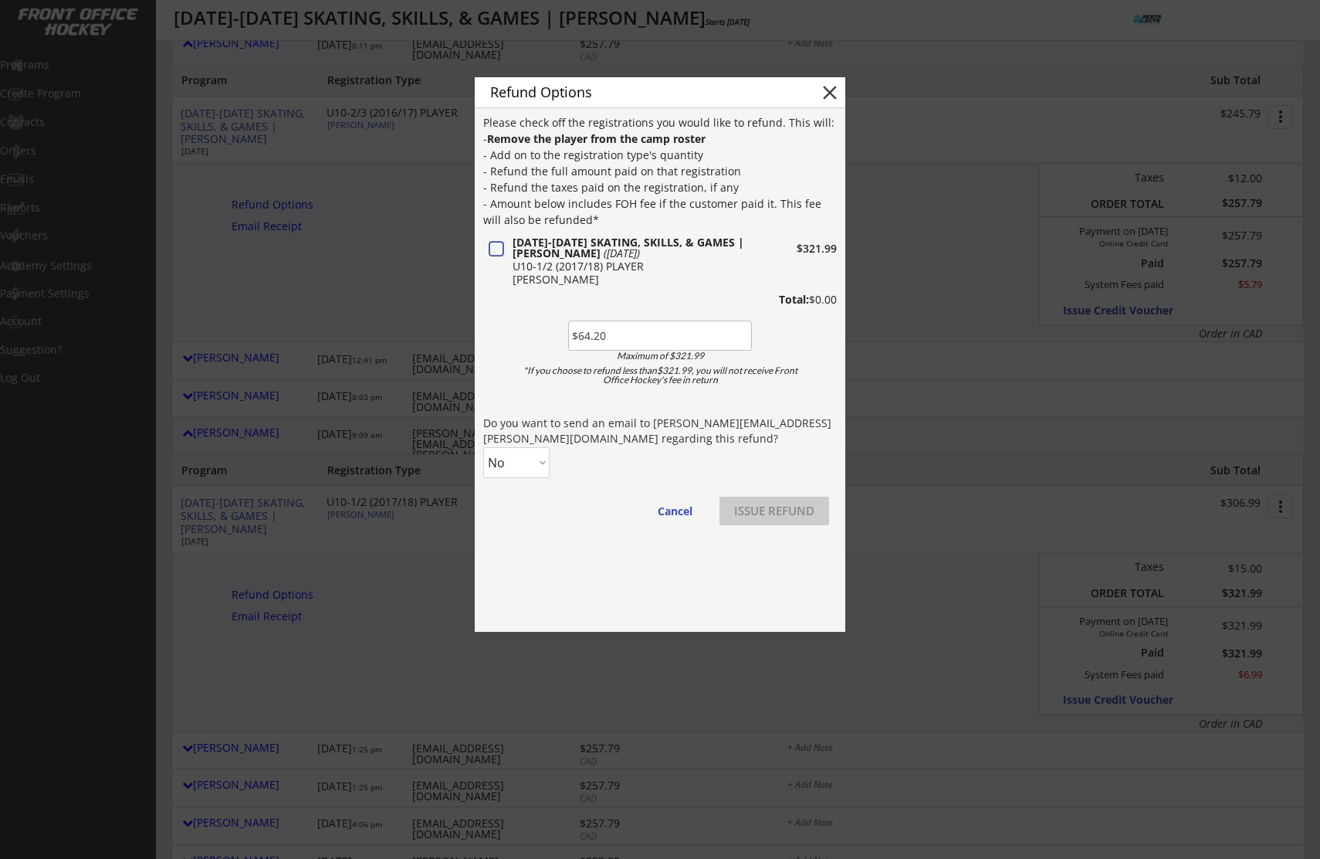
click at [529, 476] on div "Please check off the registrations you would like to refund. This will: - Remov…" at bounding box center [660, 326] width 354 height 425
click at [530, 473] on select "No Yes" at bounding box center [516, 462] width 66 height 31
select select ""Yes""
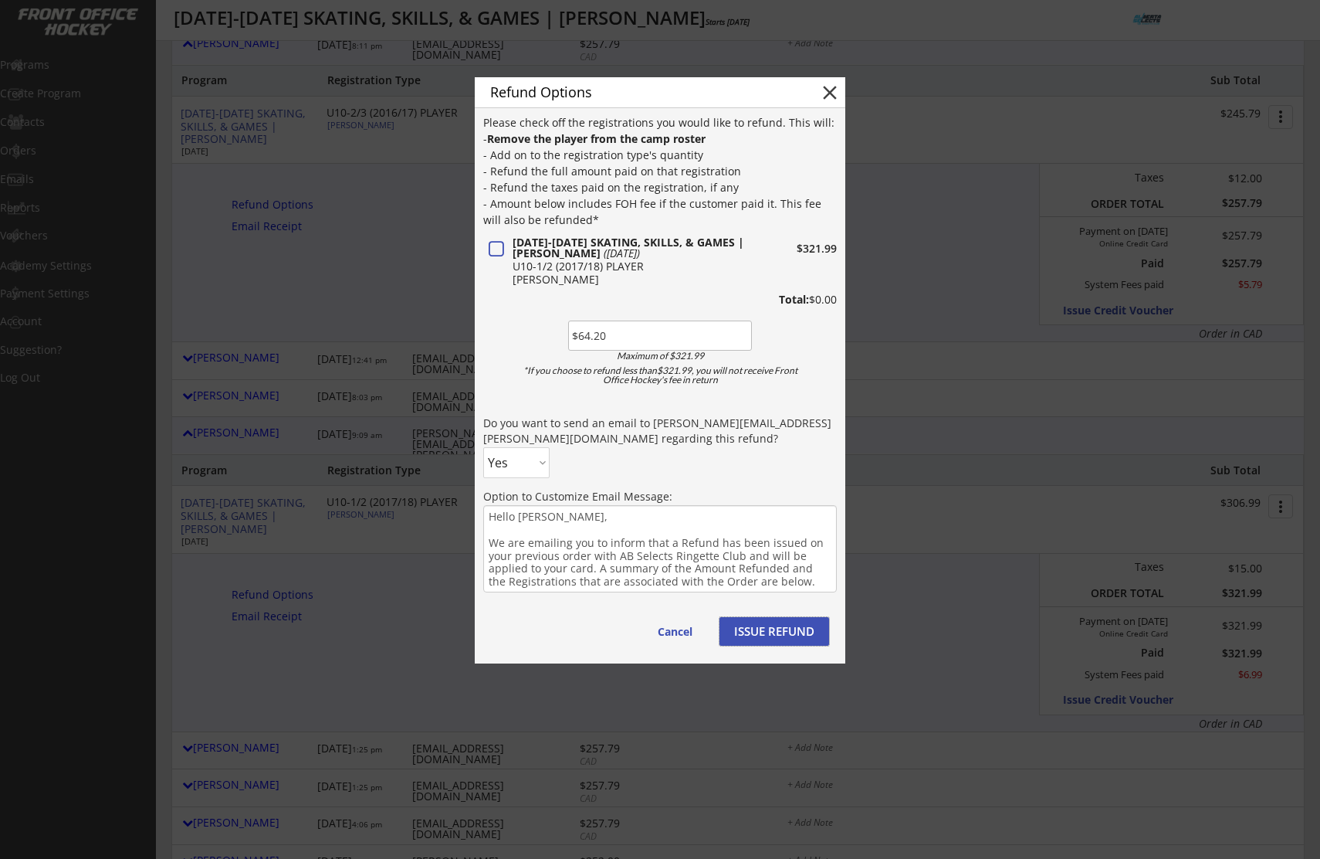
click at [779, 637] on button "ISSUE REFUND" at bounding box center [775, 631] width 110 height 29
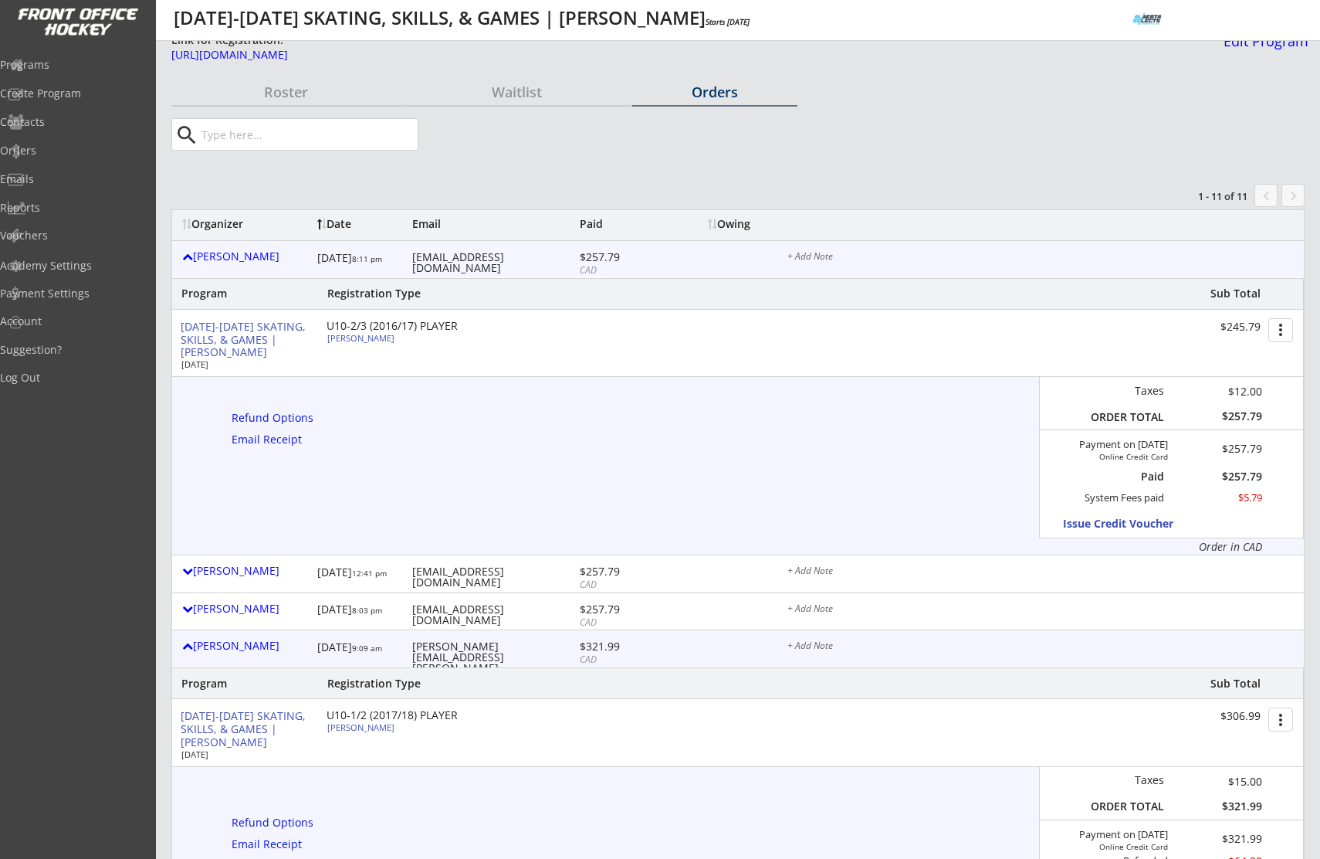
scroll to position [0, 0]
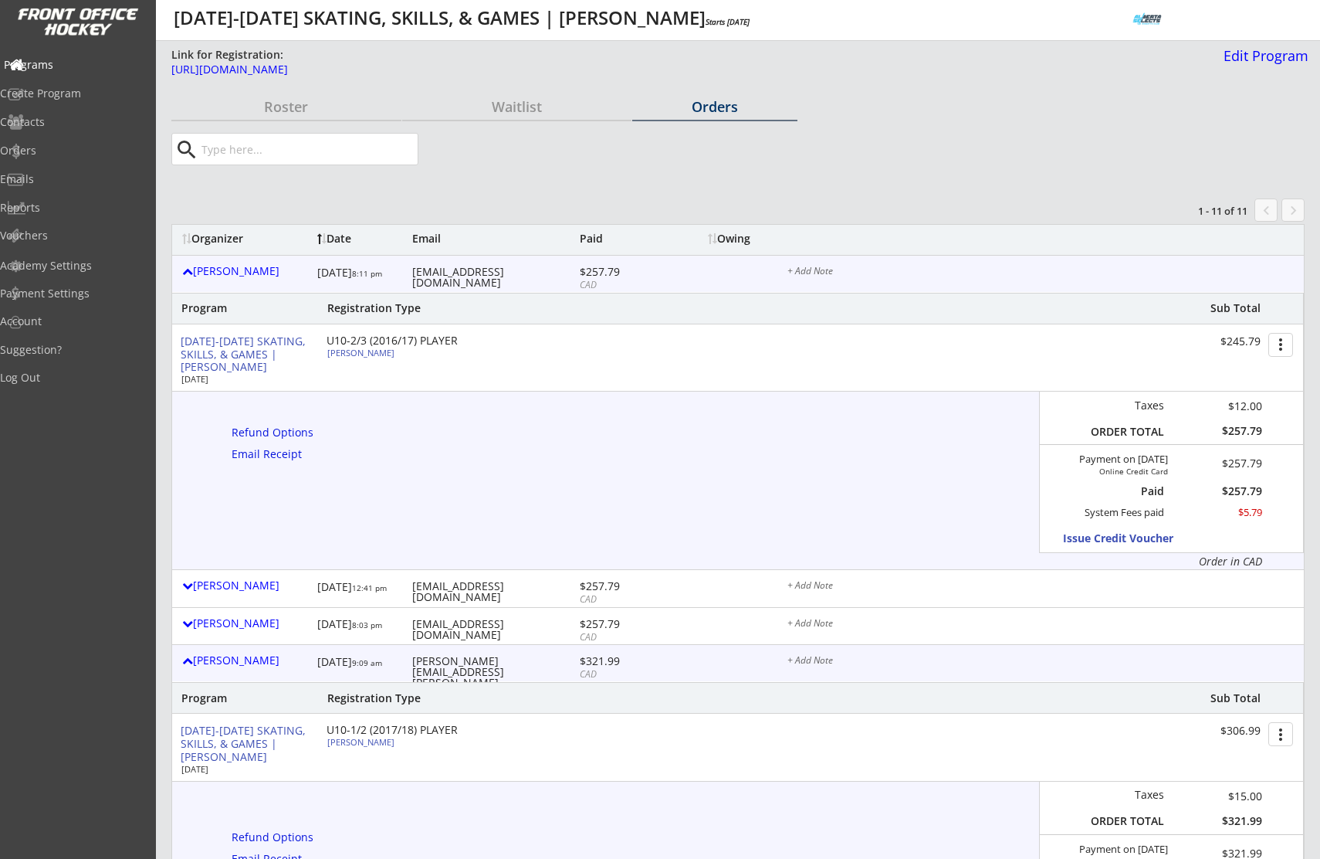
click at [84, 55] on div "Programs" at bounding box center [73, 66] width 147 height 27
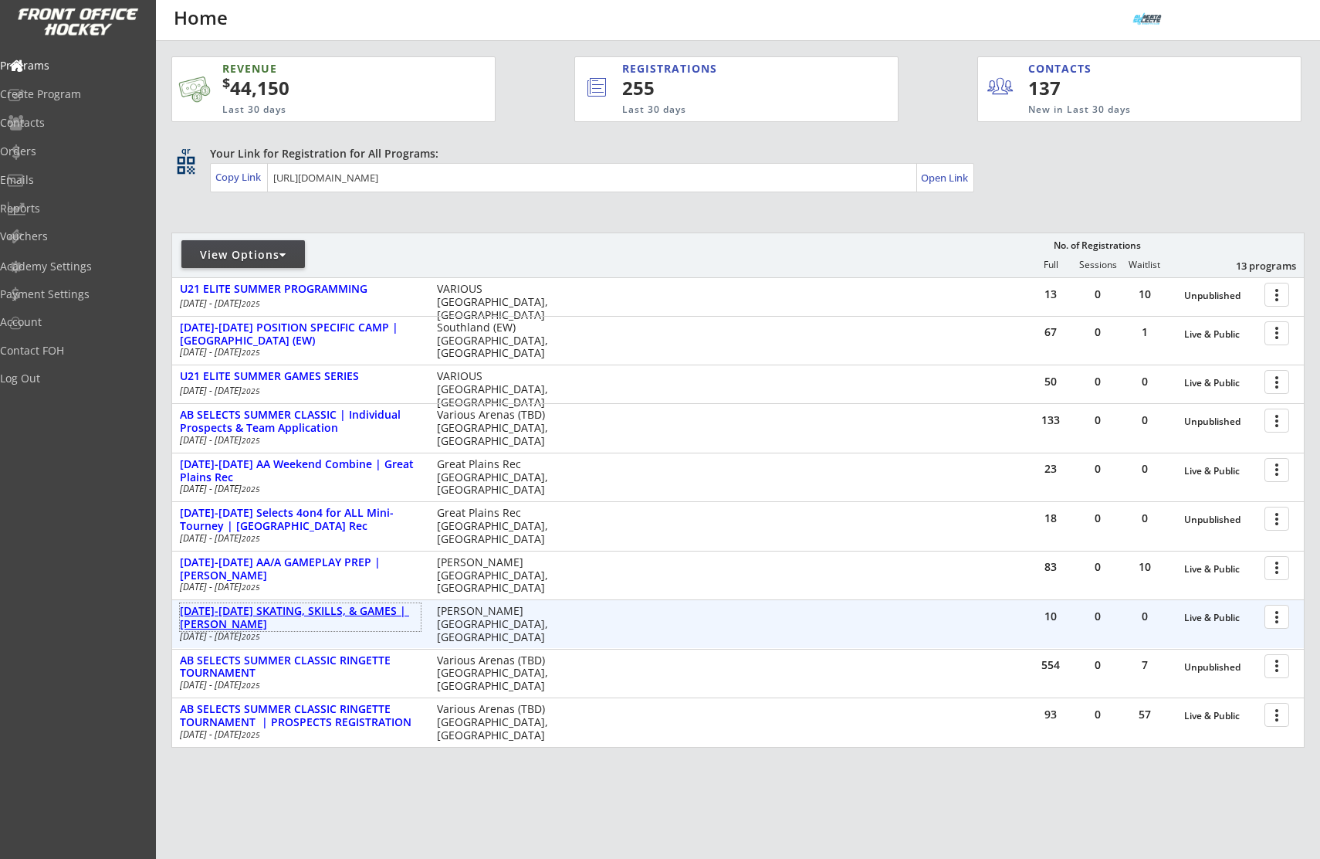
click at [374, 608] on div "[DATE]-[DATE] SKATING, SKILLS, & GAMES | [PERSON_NAME]" at bounding box center [300, 618] width 241 height 26
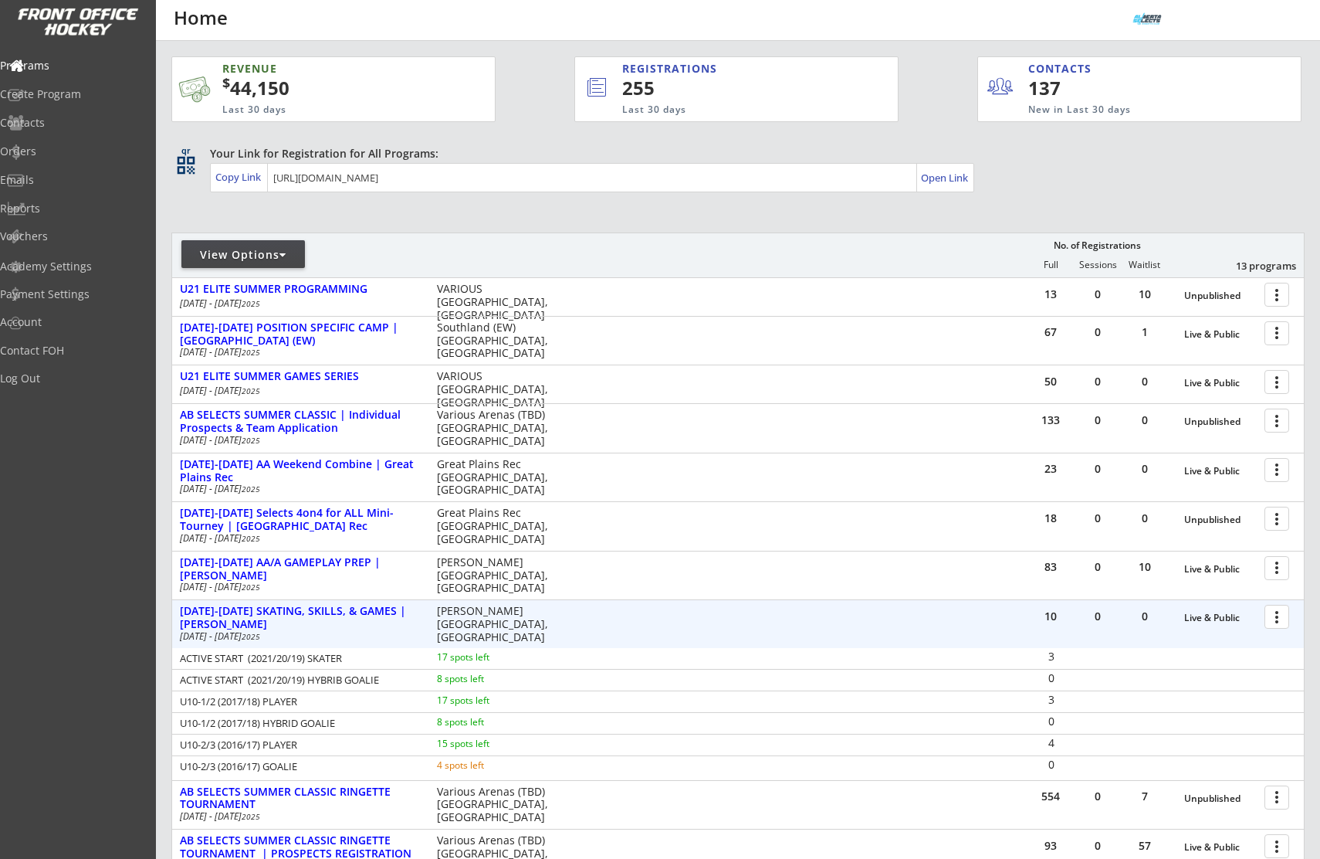
click at [1272, 618] on div at bounding box center [1279, 615] width 27 height 27
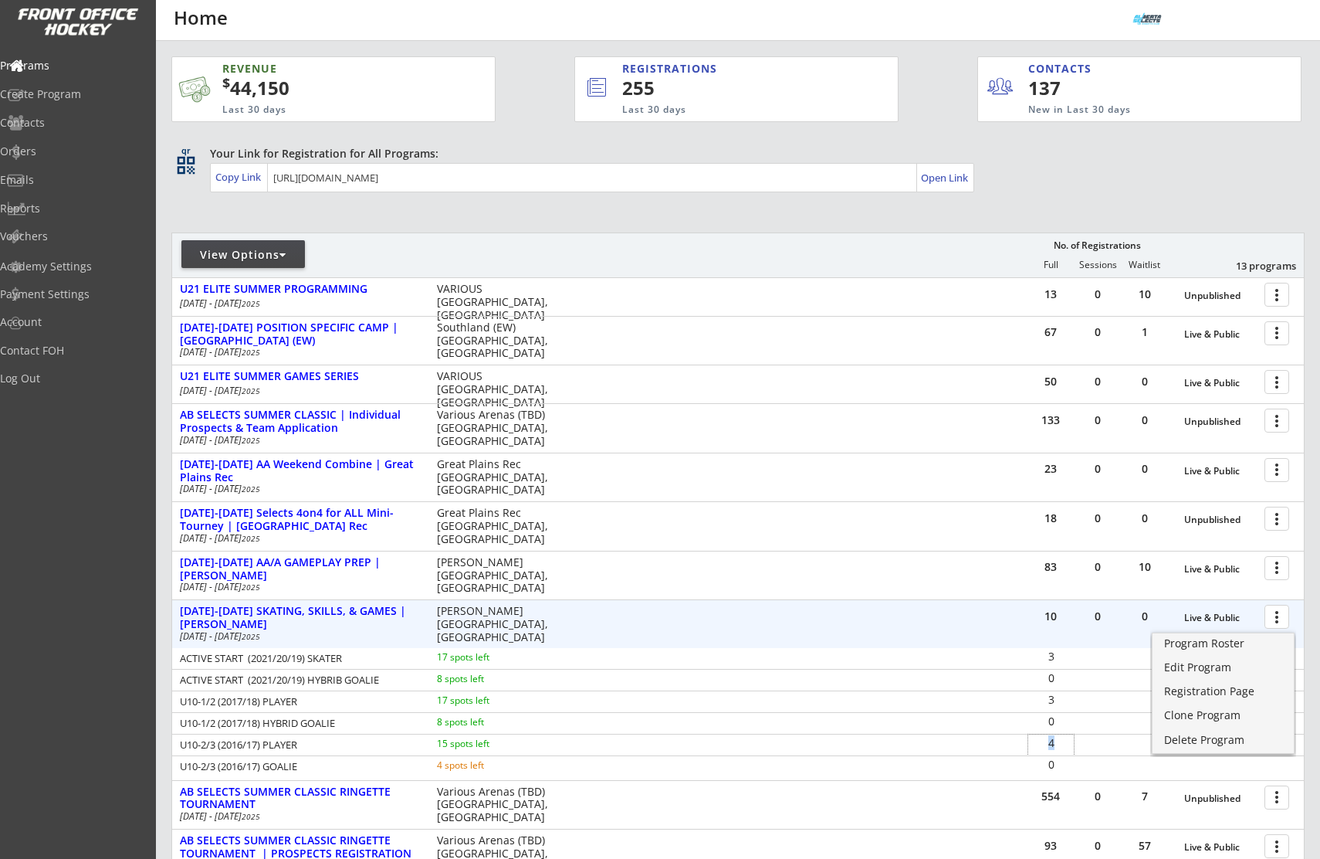
drag, startPoint x: 1055, startPoint y: 742, endPoint x: 1047, endPoint y: 743, distance: 8.5
click at [1047, 743] on div "4" at bounding box center [1051, 742] width 46 height 11
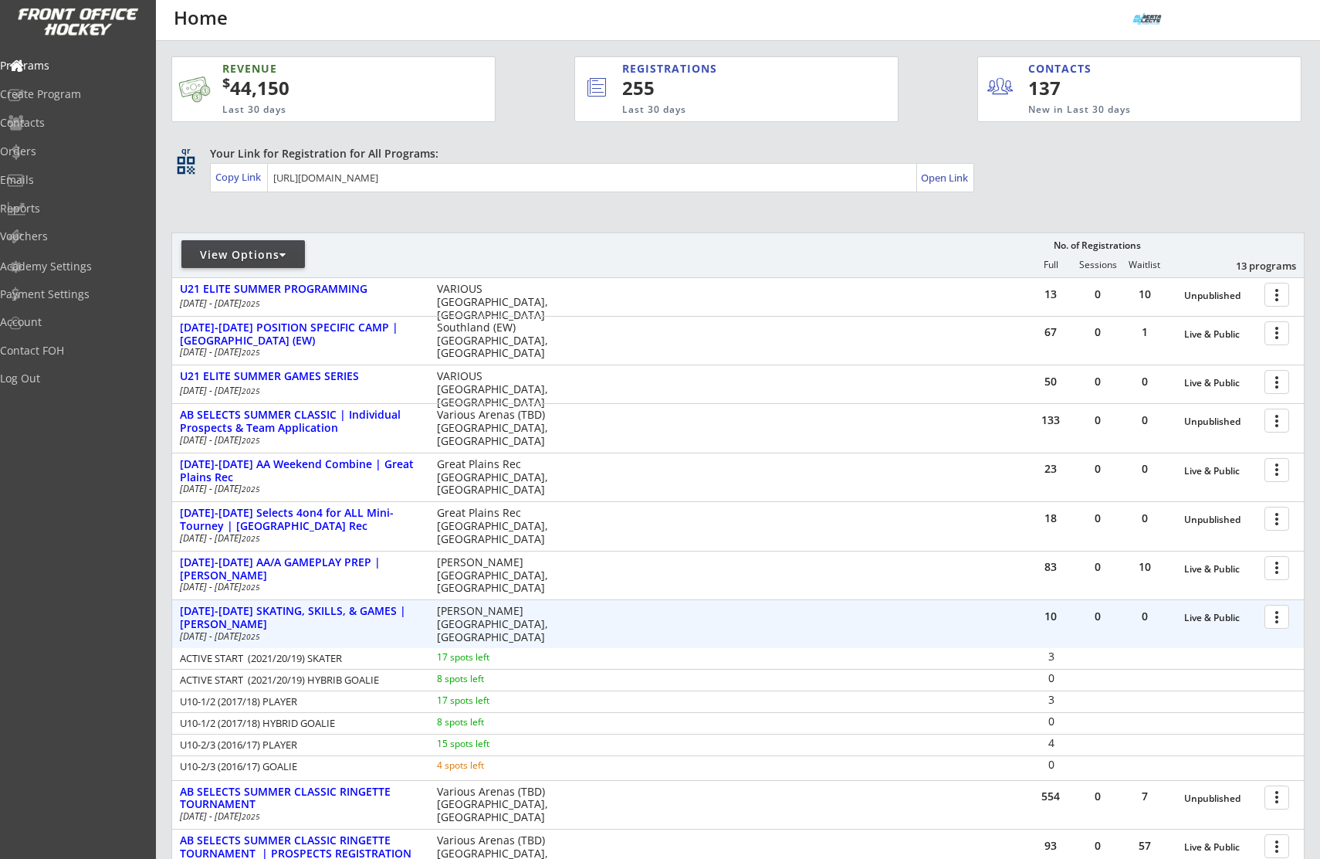
click at [649, 622] on div "10 0 0 Live & Public more_vert AUG 18-21 SKATING, SKILLS, & GAMES | ROSE KOHN A…" at bounding box center [738, 624] width 1132 height 48
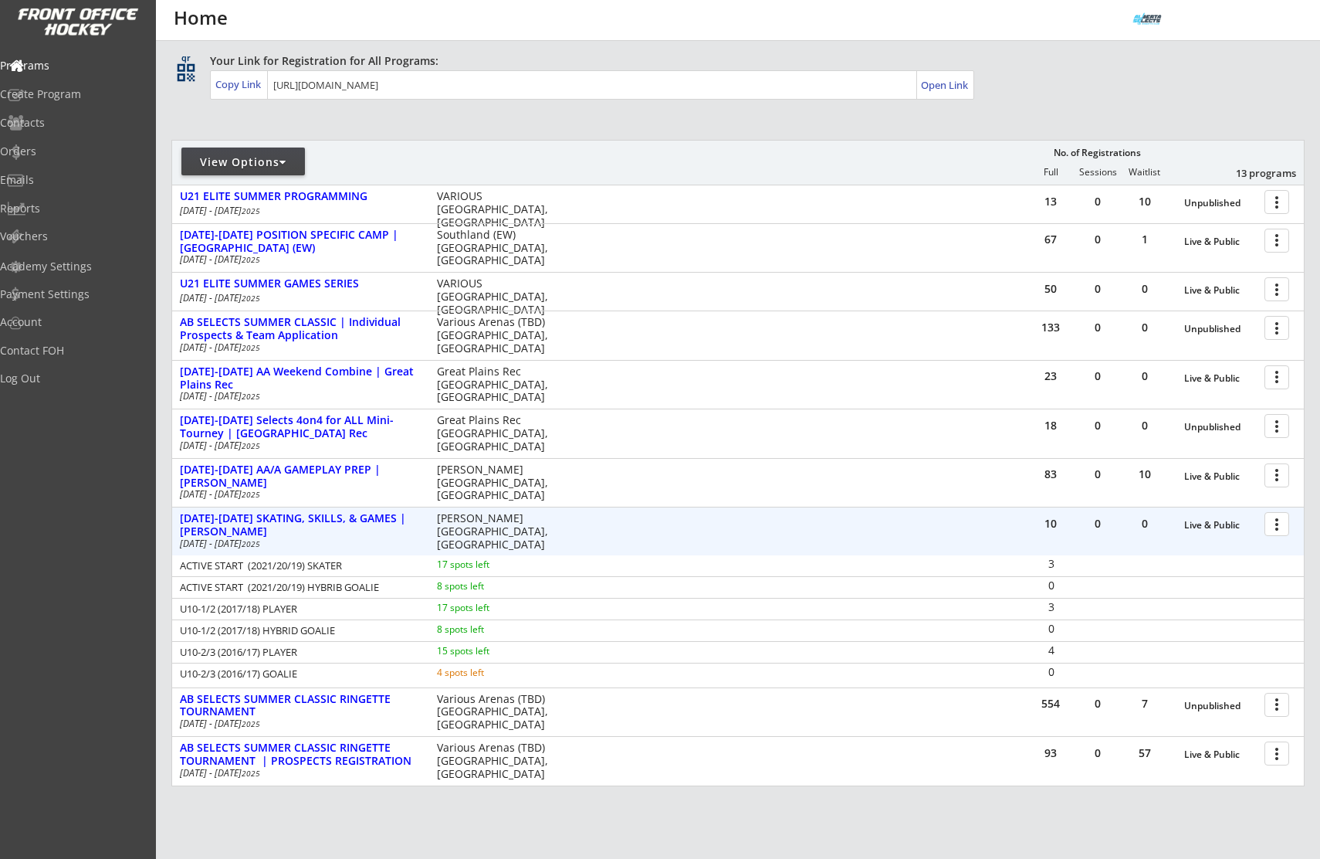
scroll to position [134, 0]
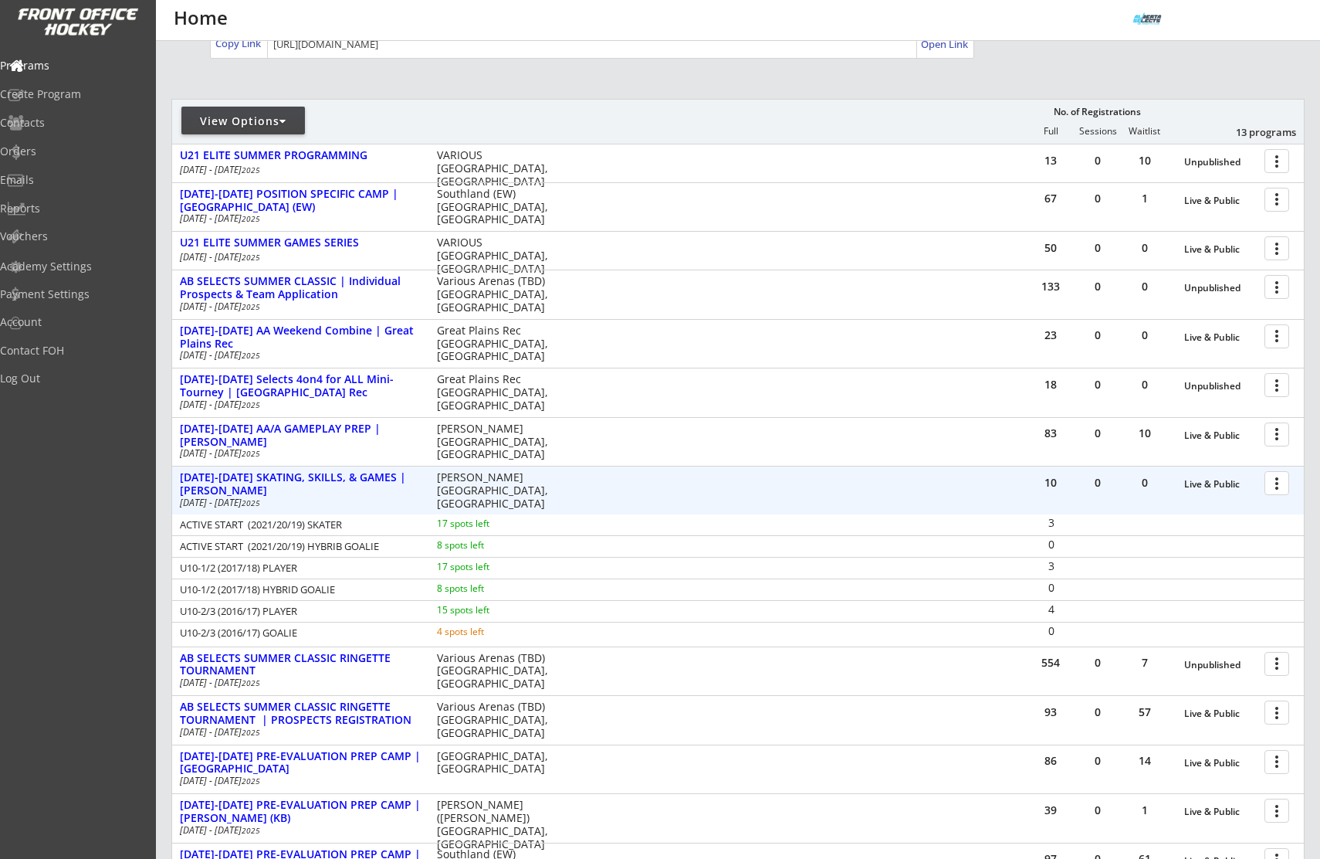
drag, startPoint x: 183, startPoint y: 524, endPoint x: 340, endPoint y: 628, distance: 187.8
click at [340, 628] on div "ACTIVE START (2021/20/19) SKATER 17 spots left 3 ACTIVE START (2021/20/19) HYBR…" at bounding box center [738, 578] width 1132 height 129
click at [294, 479] on div "[DATE]-[DATE] SKATING, SKILLS, & GAMES | [PERSON_NAME]" at bounding box center [300, 484] width 241 height 26
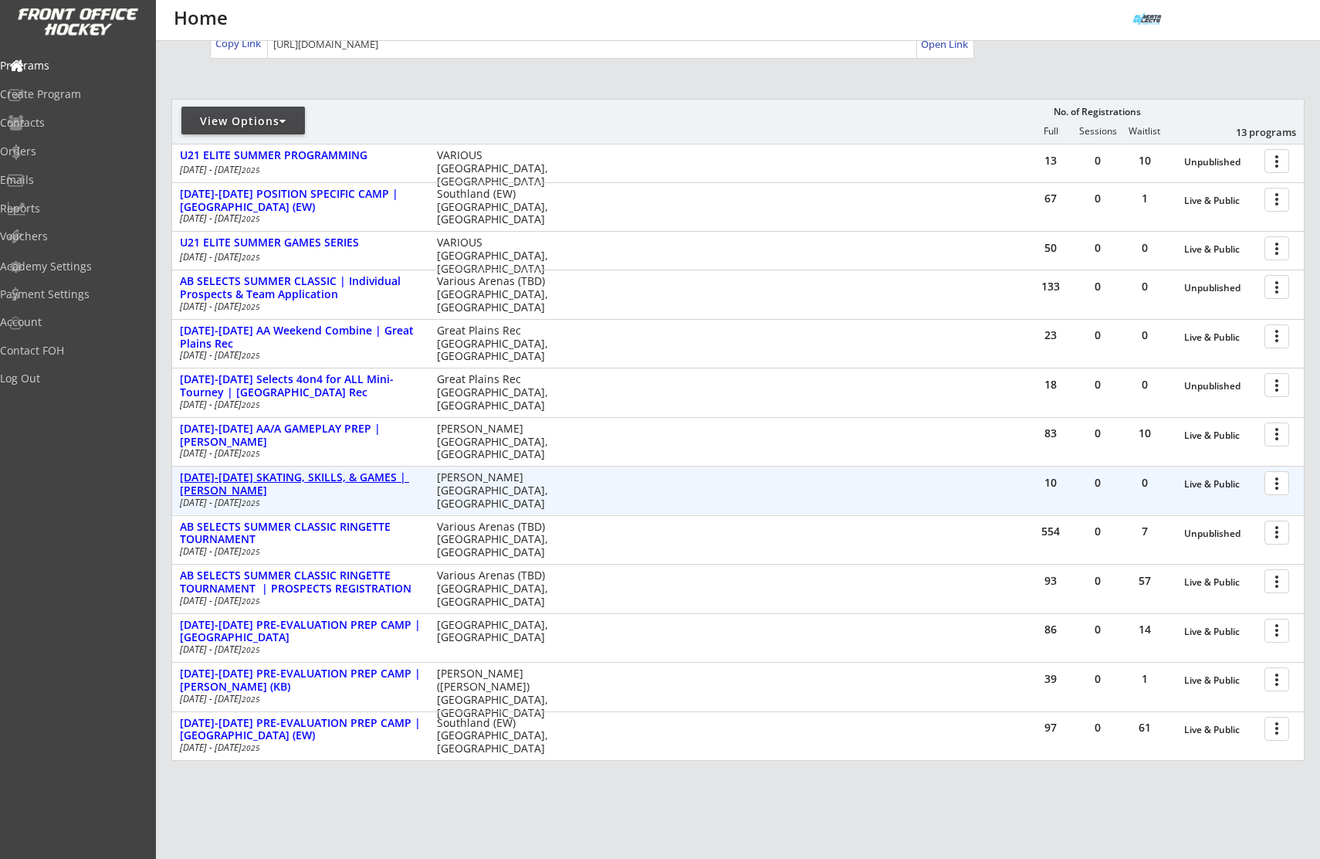
click at [294, 479] on div "[DATE]-[DATE] SKATING, SKILLS, & GAMES | [PERSON_NAME]" at bounding box center [300, 484] width 241 height 26
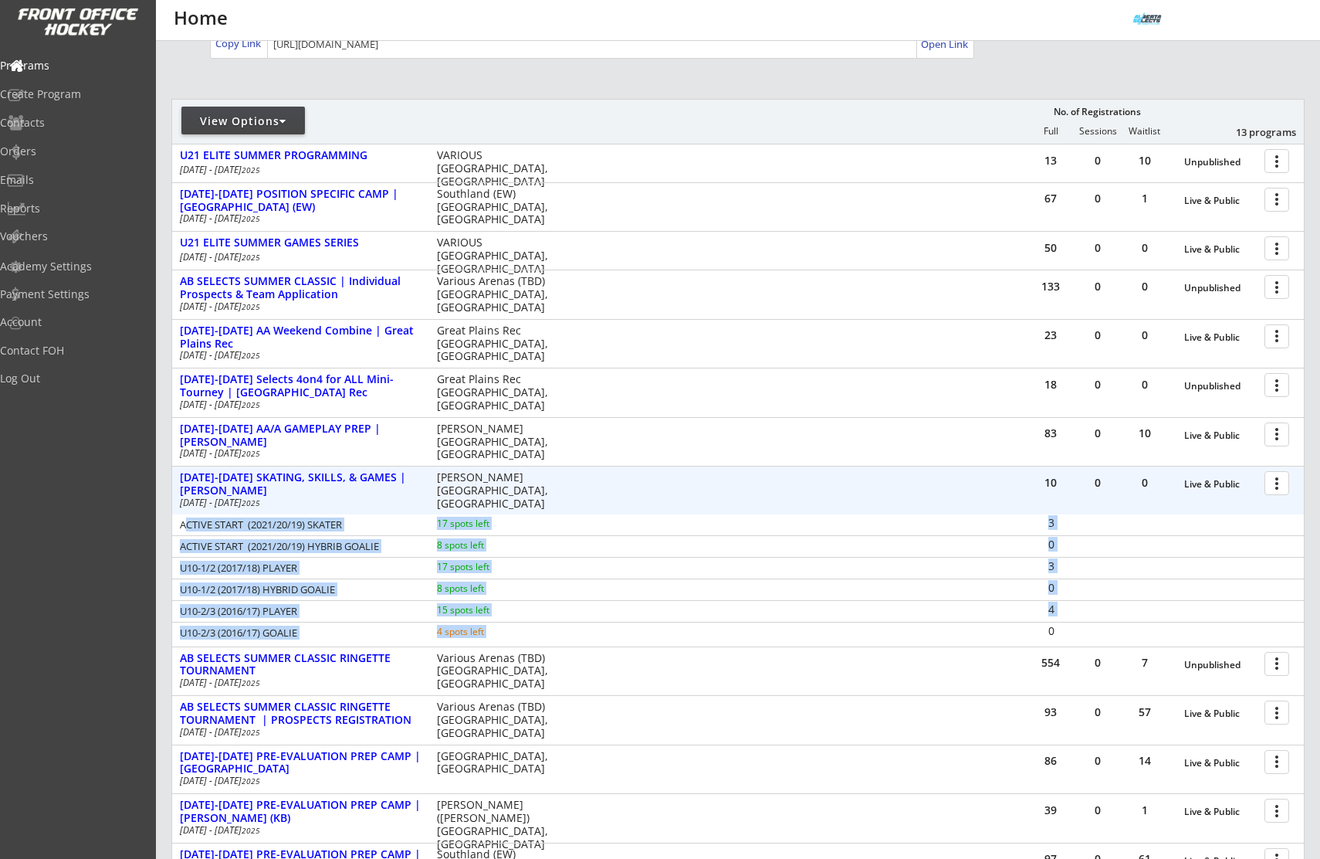
drag, startPoint x: 185, startPoint y: 526, endPoint x: 1074, endPoint y: 638, distance: 895.7
click at [1074, 638] on div "ACTIVE START (2021/20/19) SKATER 17 spots left 3 ACTIVE START (2021/20/19) HYBR…" at bounding box center [738, 578] width 1132 height 129
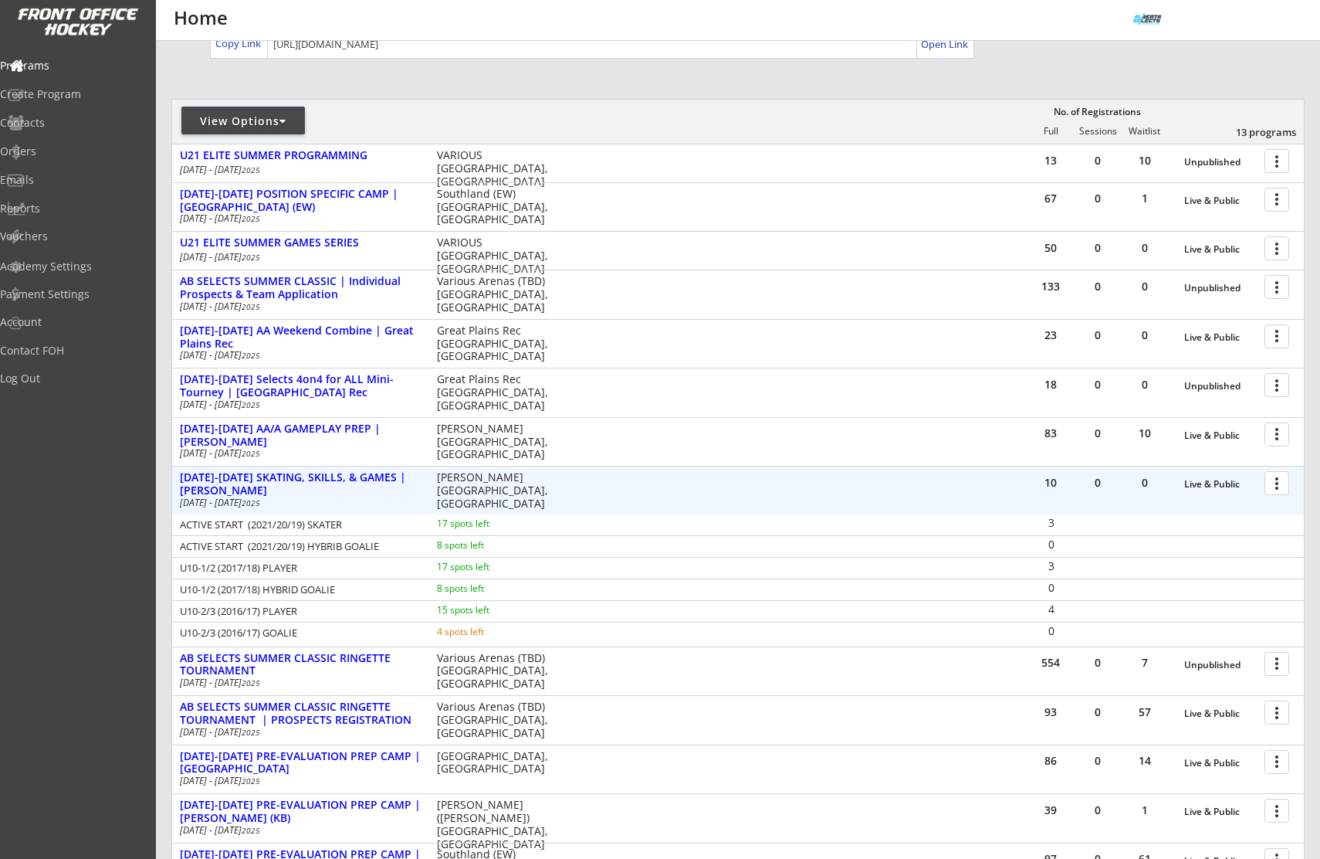
click at [936, 491] on div "10 0 0 Live & Public more_vert AUG 18-21 SKATING, SKILLS, & GAMES | ROSE KOHN A…" at bounding box center [738, 490] width 1132 height 48
click at [1285, 491] on div at bounding box center [1279, 482] width 27 height 27
click at [1238, 507] on div "Program Roster" at bounding box center [1223, 509] width 110 height 11
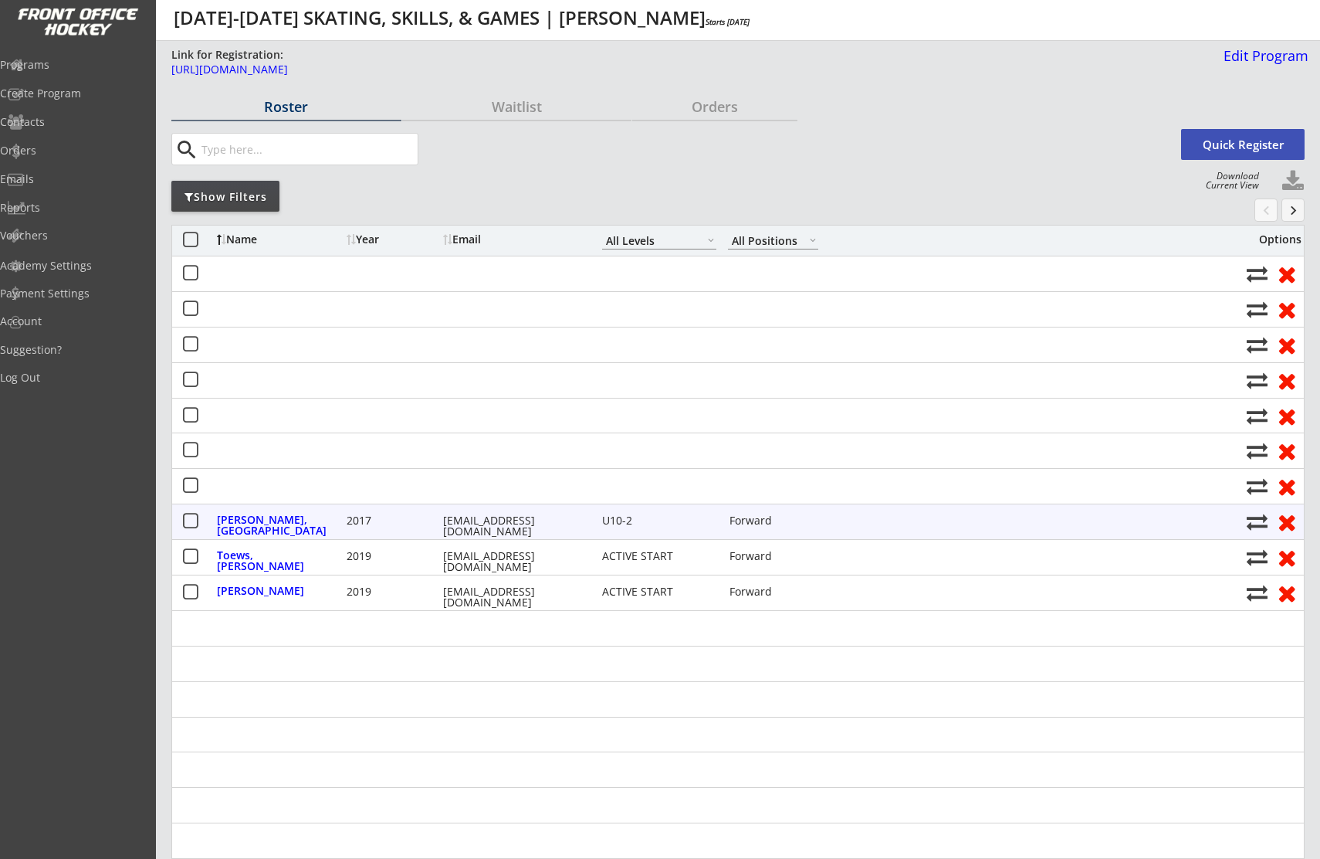
select select ""All Levels""
select select ""All Positions""
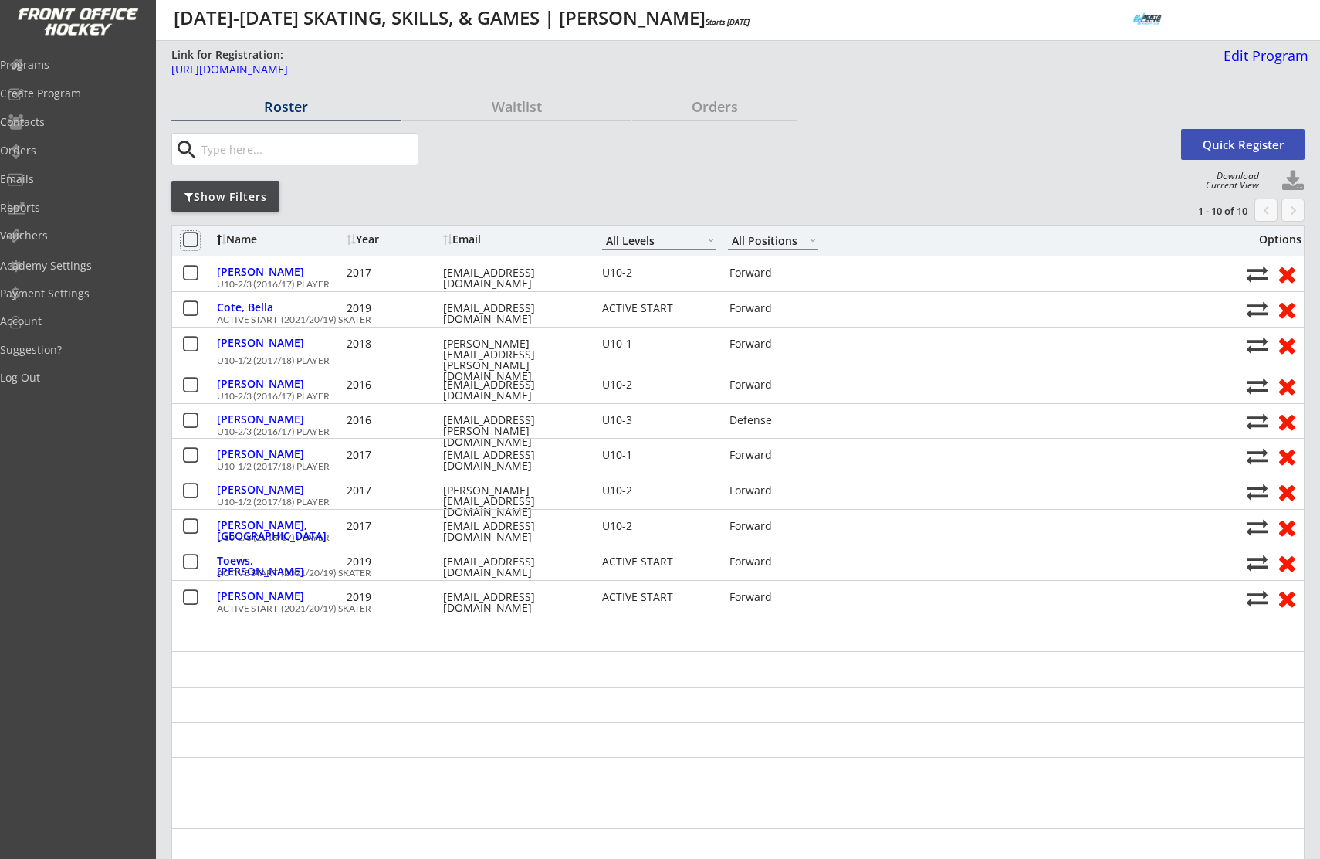
click at [195, 237] on button at bounding box center [190, 240] width 19 height 19
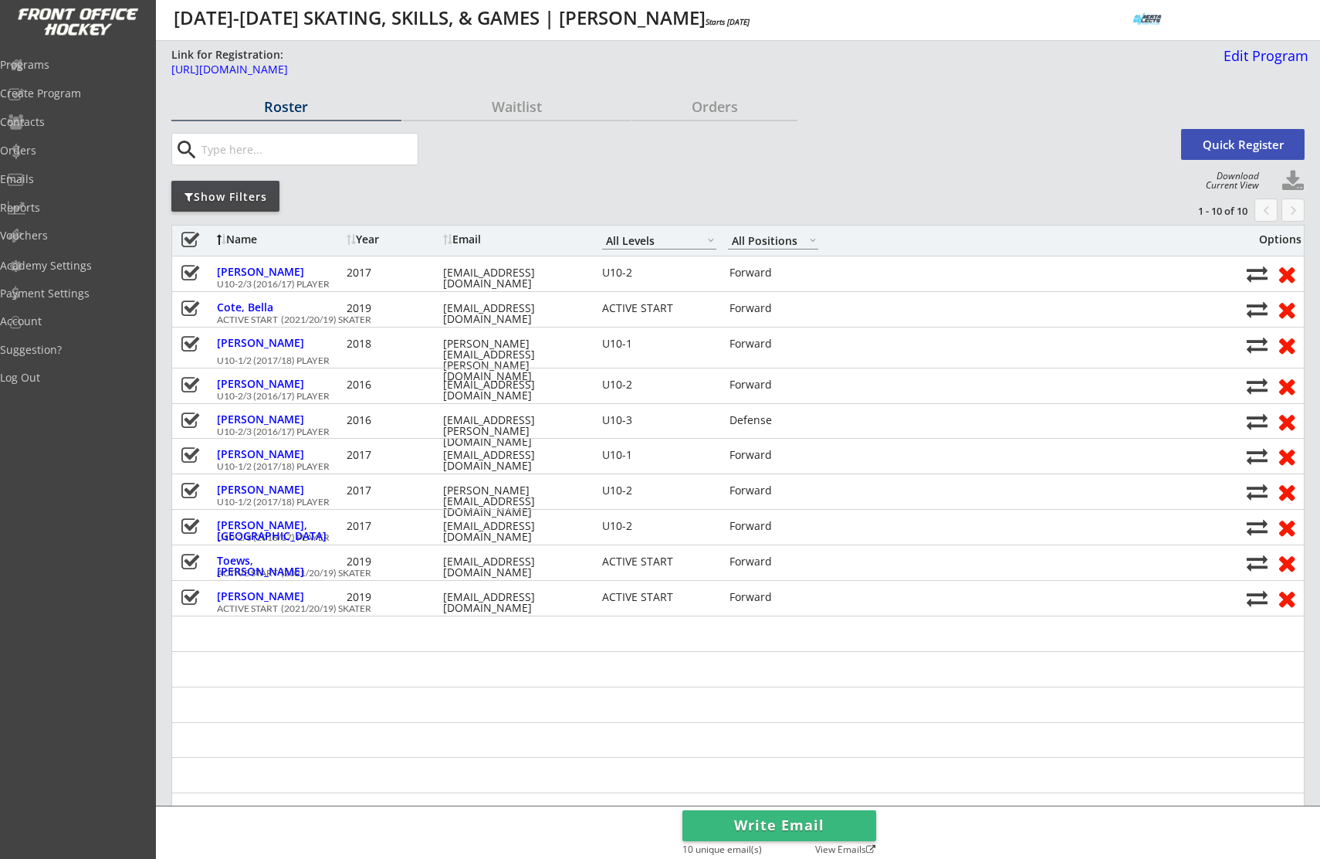
click at [789, 823] on button "Write Email" at bounding box center [780, 825] width 194 height 31
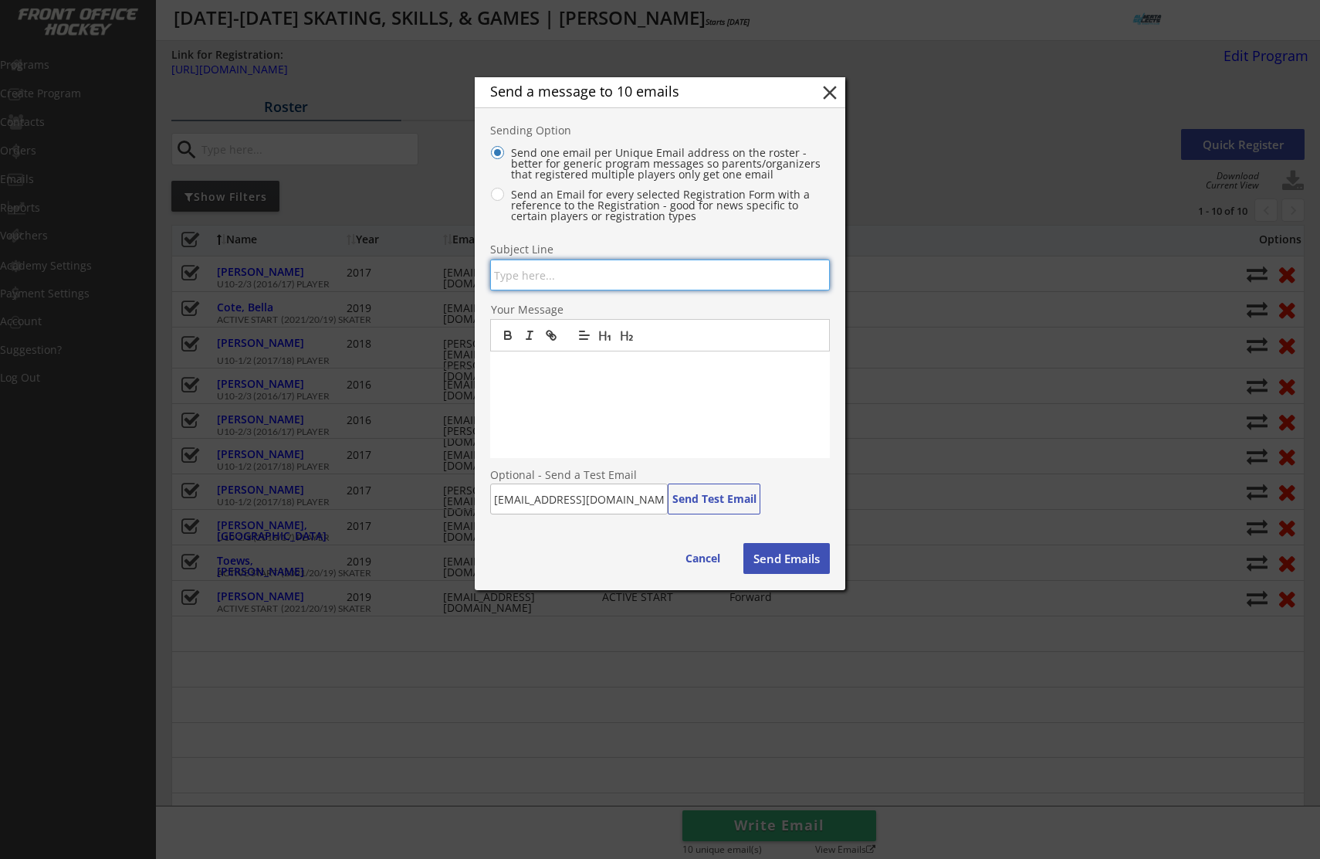
click at [559, 278] on input "input" at bounding box center [660, 274] width 340 height 31
click at [700, 540] on div "Send a message to 10 emails close Sending Option Send one email per Unique Emai…" at bounding box center [660, 333] width 371 height 513
drag, startPoint x: 701, startPoint y: 543, endPoint x: 704, endPoint y: 554, distance: 12.0
click at [702, 543] on button "Cancel" at bounding box center [703, 558] width 66 height 31
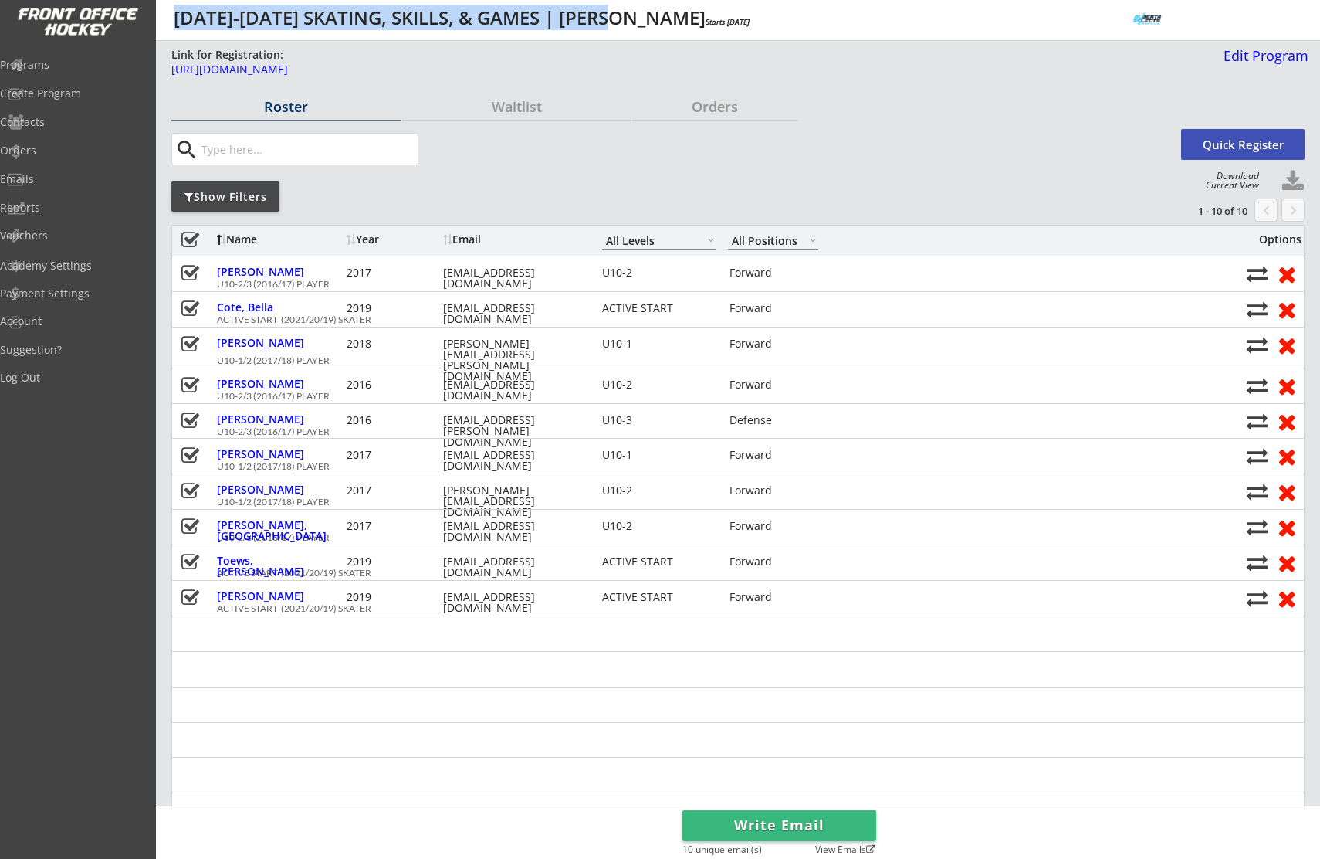
drag, startPoint x: 177, startPoint y: 16, endPoint x: 637, endPoint y: 26, distance: 460.3
click at [637, 26] on div "[DATE]-[DATE] SKATING, SKILLS, & GAMES | [PERSON_NAME] Starts [DATE]" at bounding box center [892, 17] width 1436 height 19
copy div "[DATE]-[DATE] SKATING, SKILLS, & GAMES | [PERSON_NAME]"
click at [758, 810] on button "Write Email" at bounding box center [780, 825] width 194 height 31
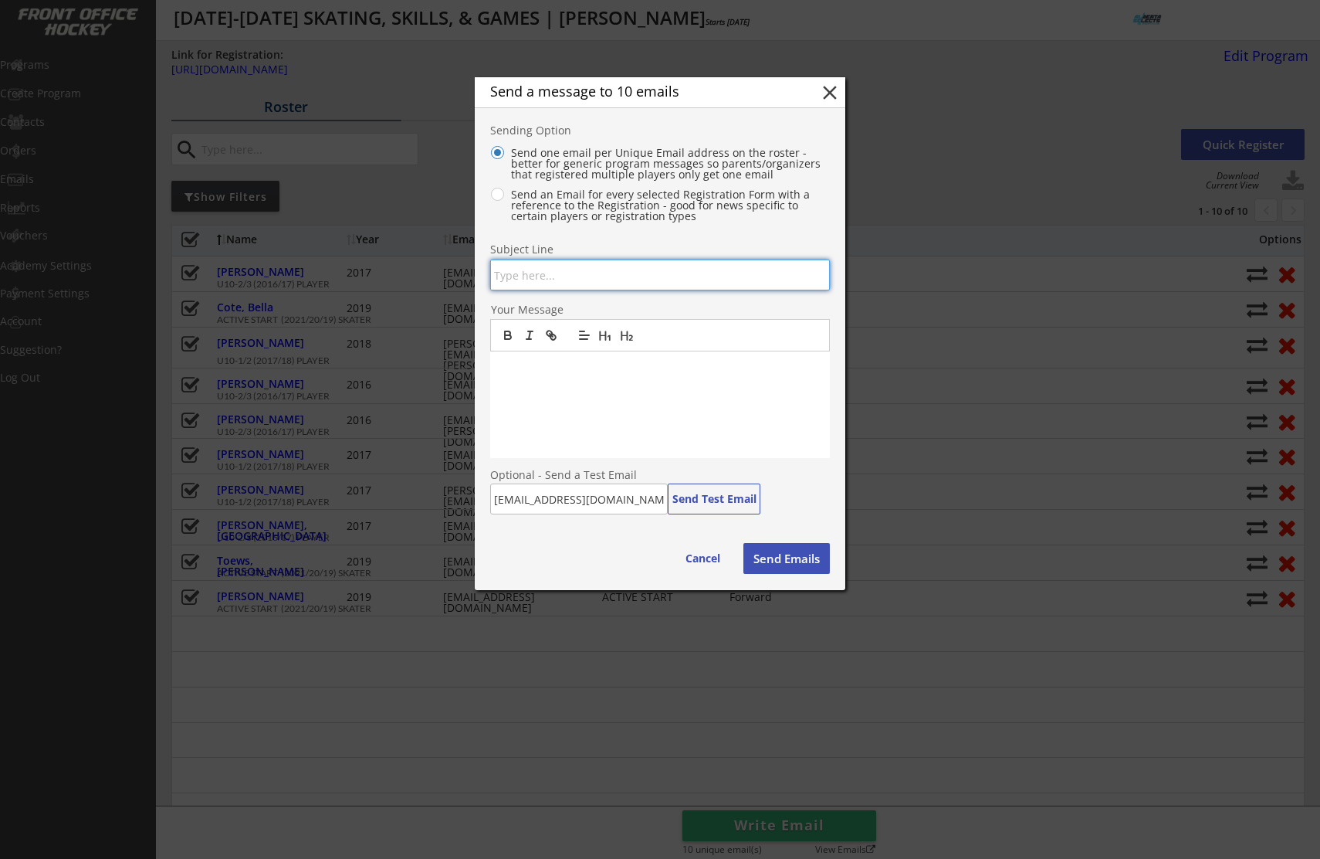
drag, startPoint x: 555, startPoint y: 286, endPoint x: 552, endPoint y: 274, distance: 12.7
click at [554, 286] on input "input" at bounding box center [660, 274] width 340 height 31
paste input "[DATE]-[DATE] SKATING, SKILLS, & GAMES | [PERSON_NAME]"
type input "[DATE]-[DATE] SKATING, SKILLS, & GAMES | [PERSON_NAME]"
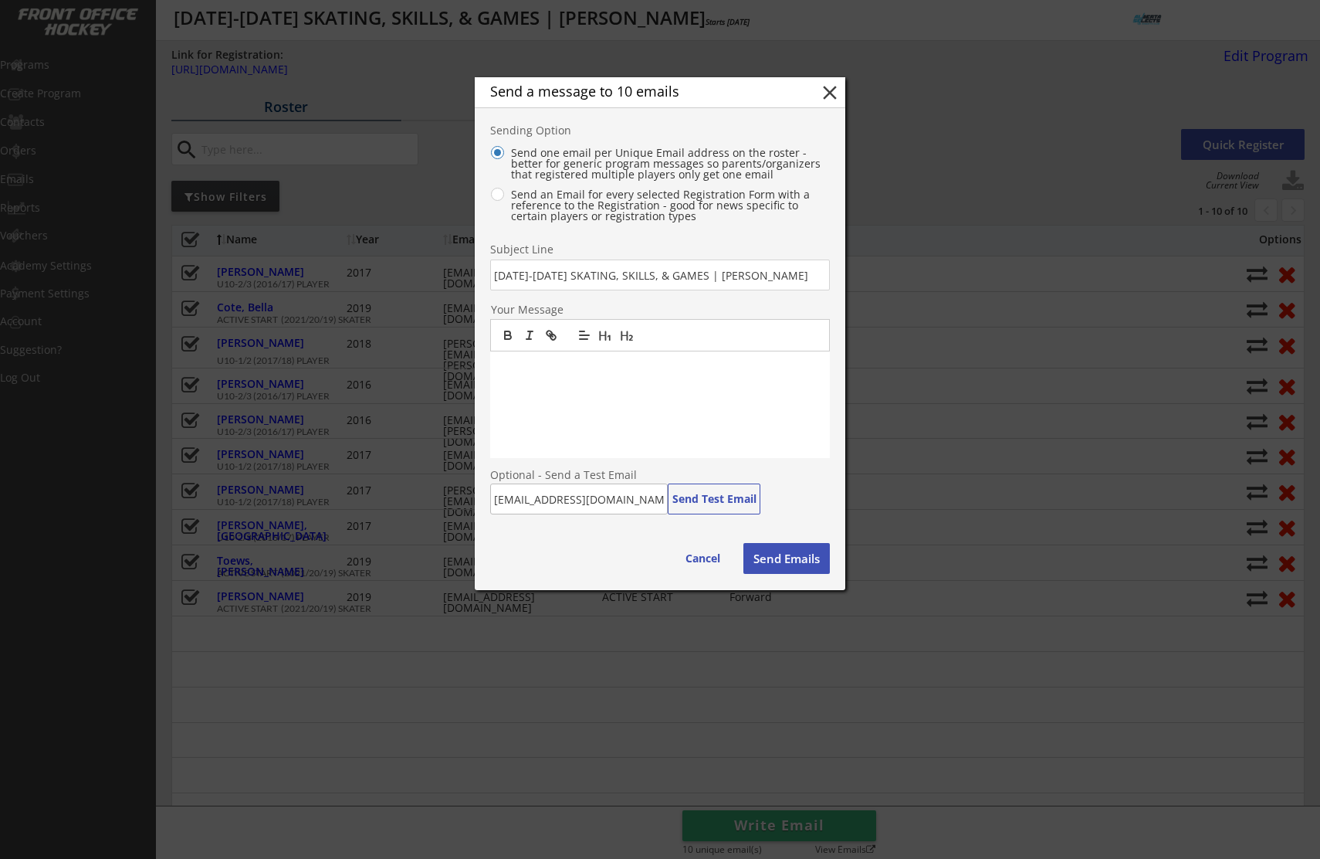
click at [558, 375] on div at bounding box center [660, 404] width 340 height 107
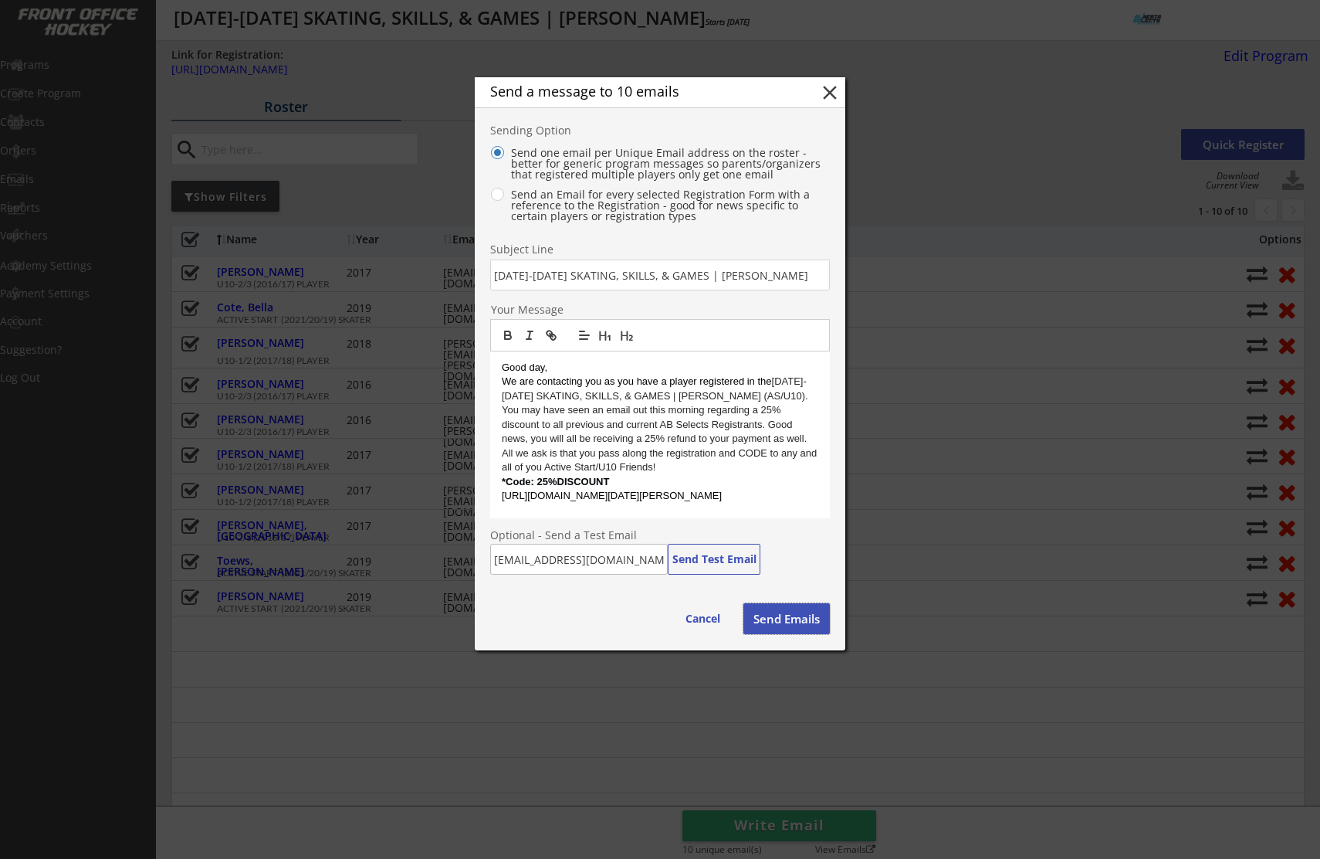
click at [782, 619] on button "Send Emails" at bounding box center [787, 618] width 86 height 31
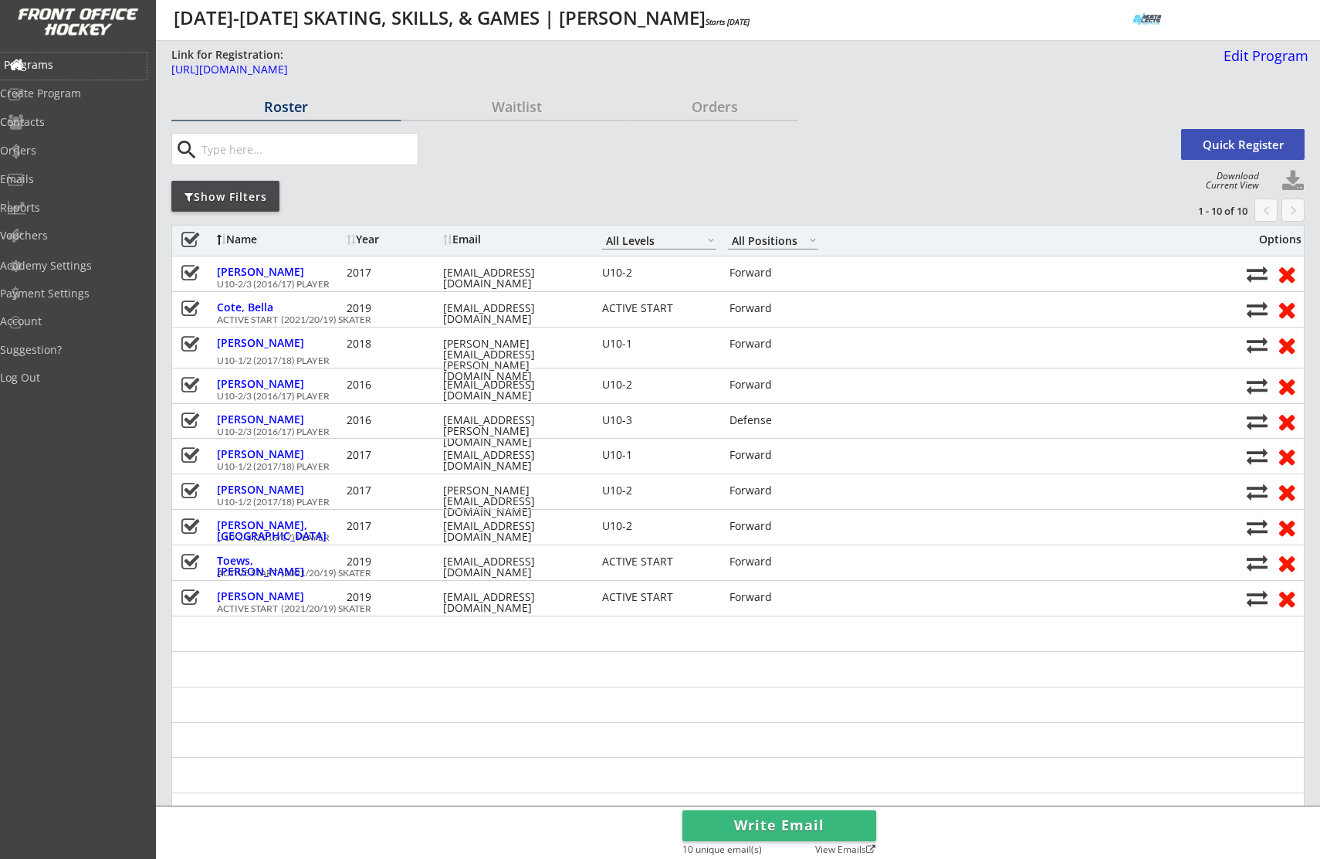
click at [95, 64] on div "Programs" at bounding box center [73, 64] width 139 height 11
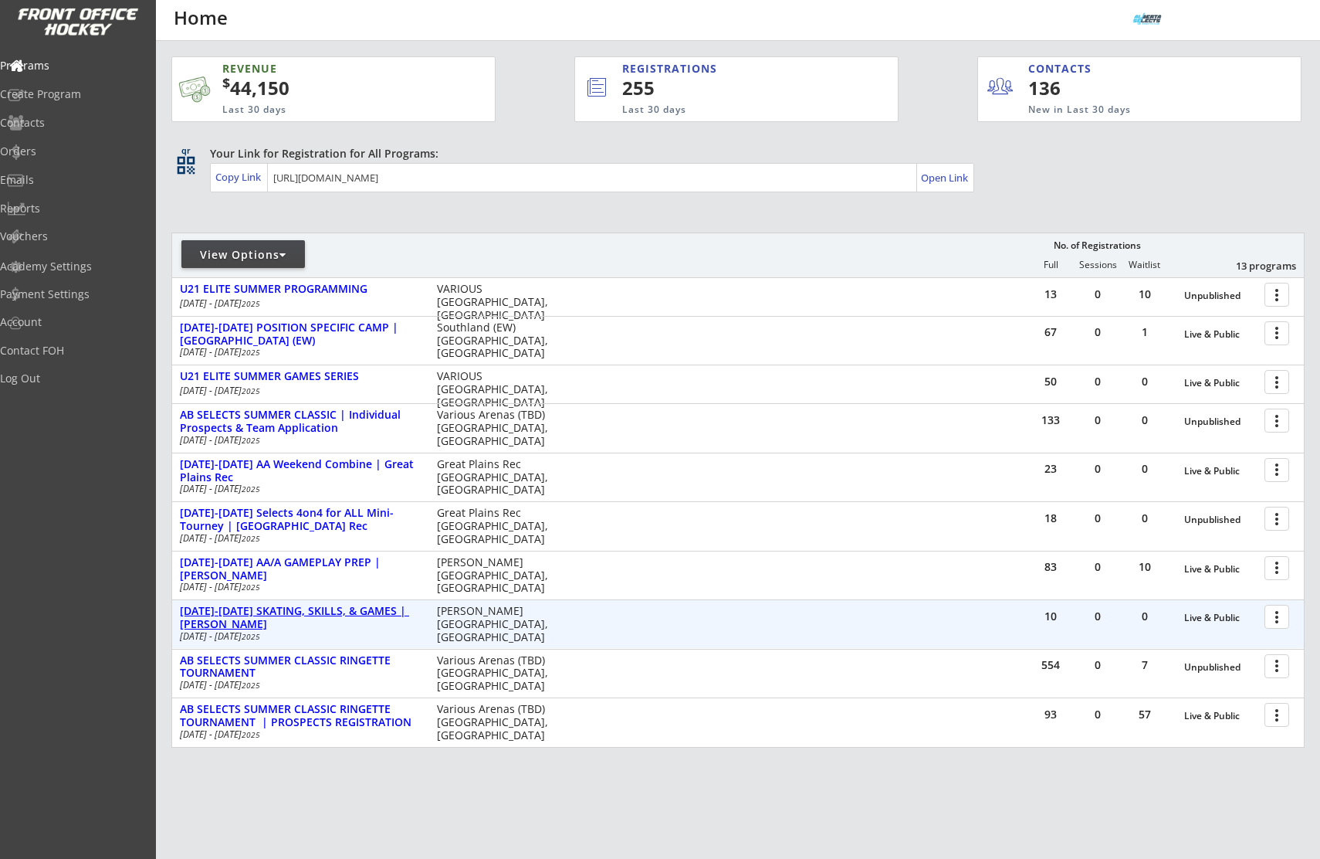
click at [340, 617] on div "[DATE]-[DATE] SKATING, SKILLS, & GAMES | [PERSON_NAME]" at bounding box center [300, 618] width 241 height 26
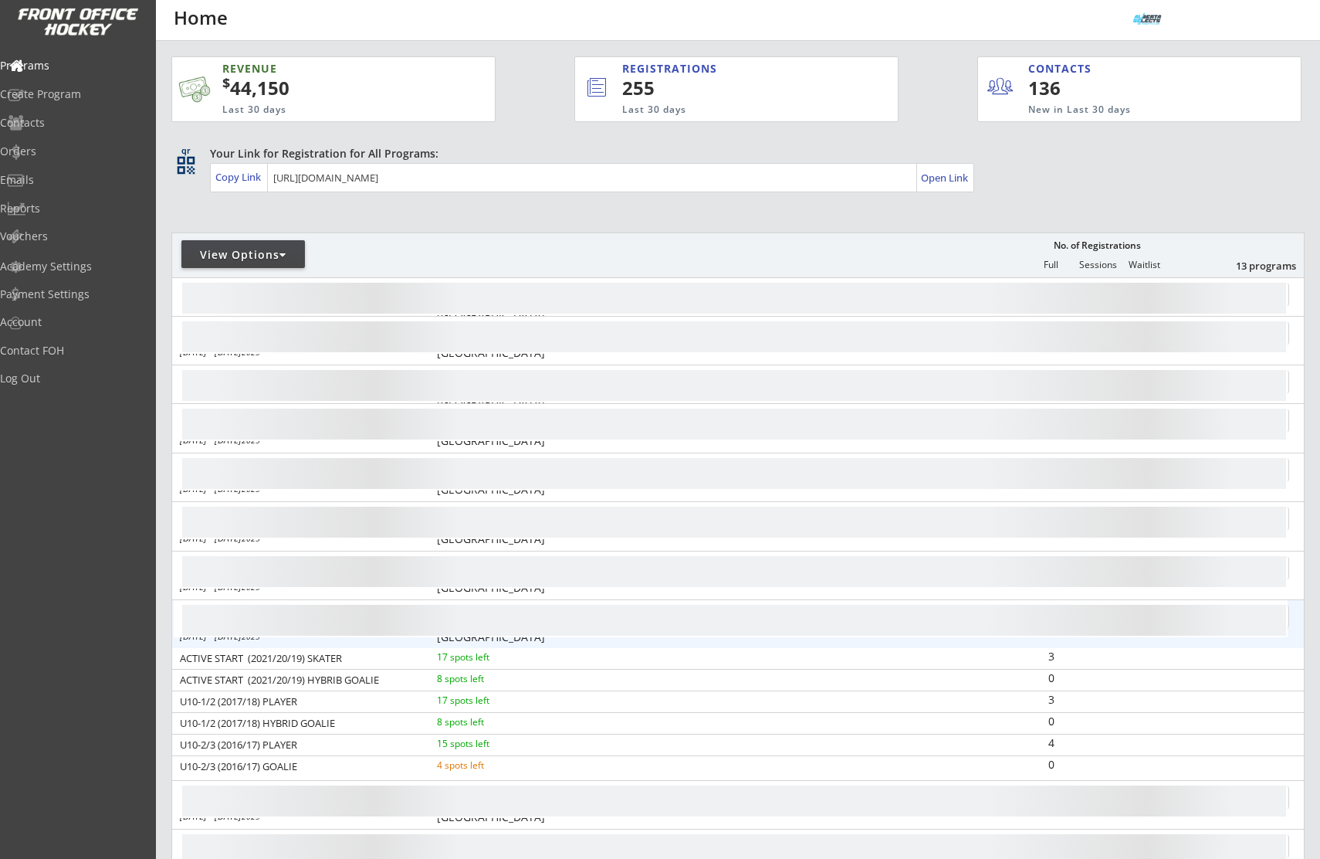
scroll to position [39, 0]
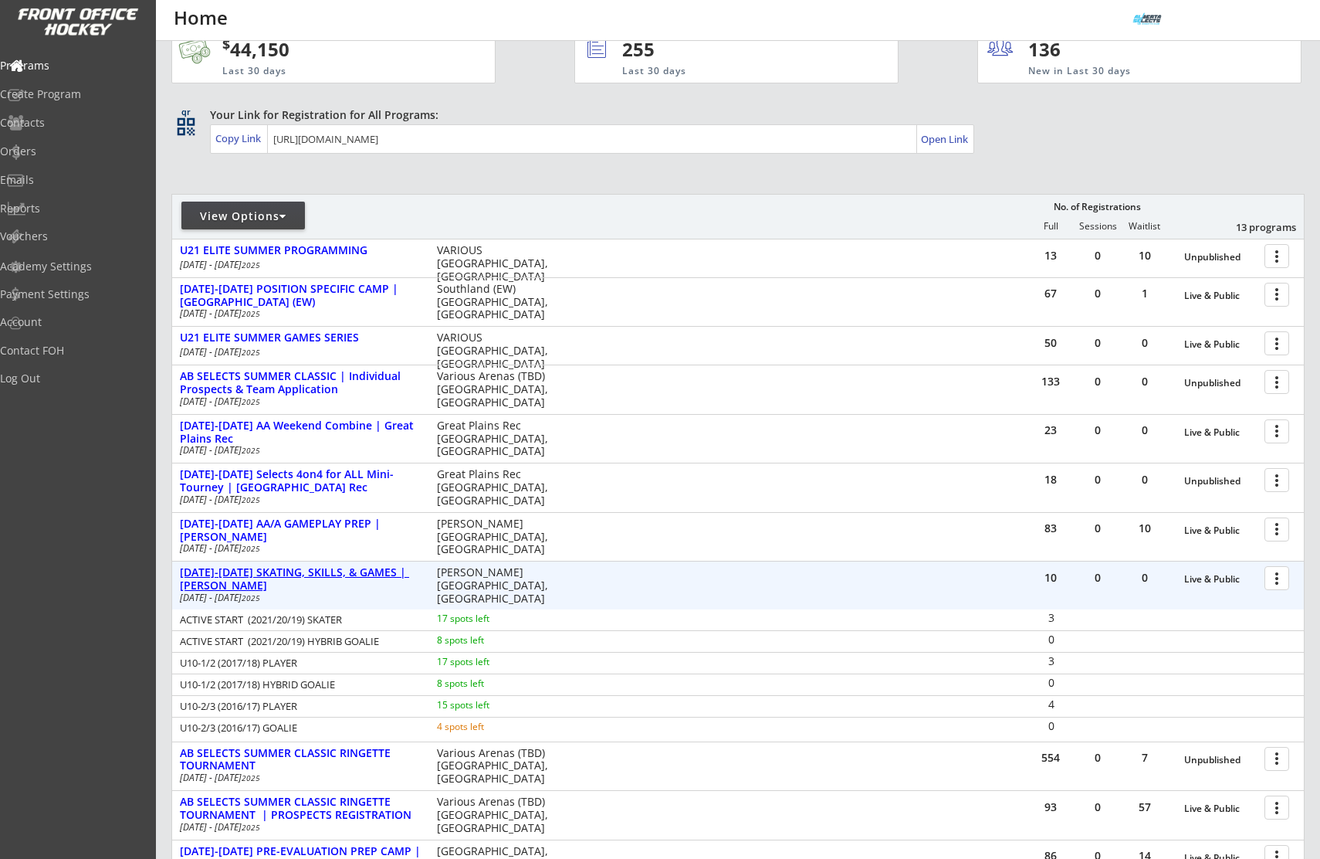
click at [292, 576] on div "[DATE]-[DATE] SKATING, SKILLS, & GAMES | [PERSON_NAME]" at bounding box center [300, 579] width 241 height 26
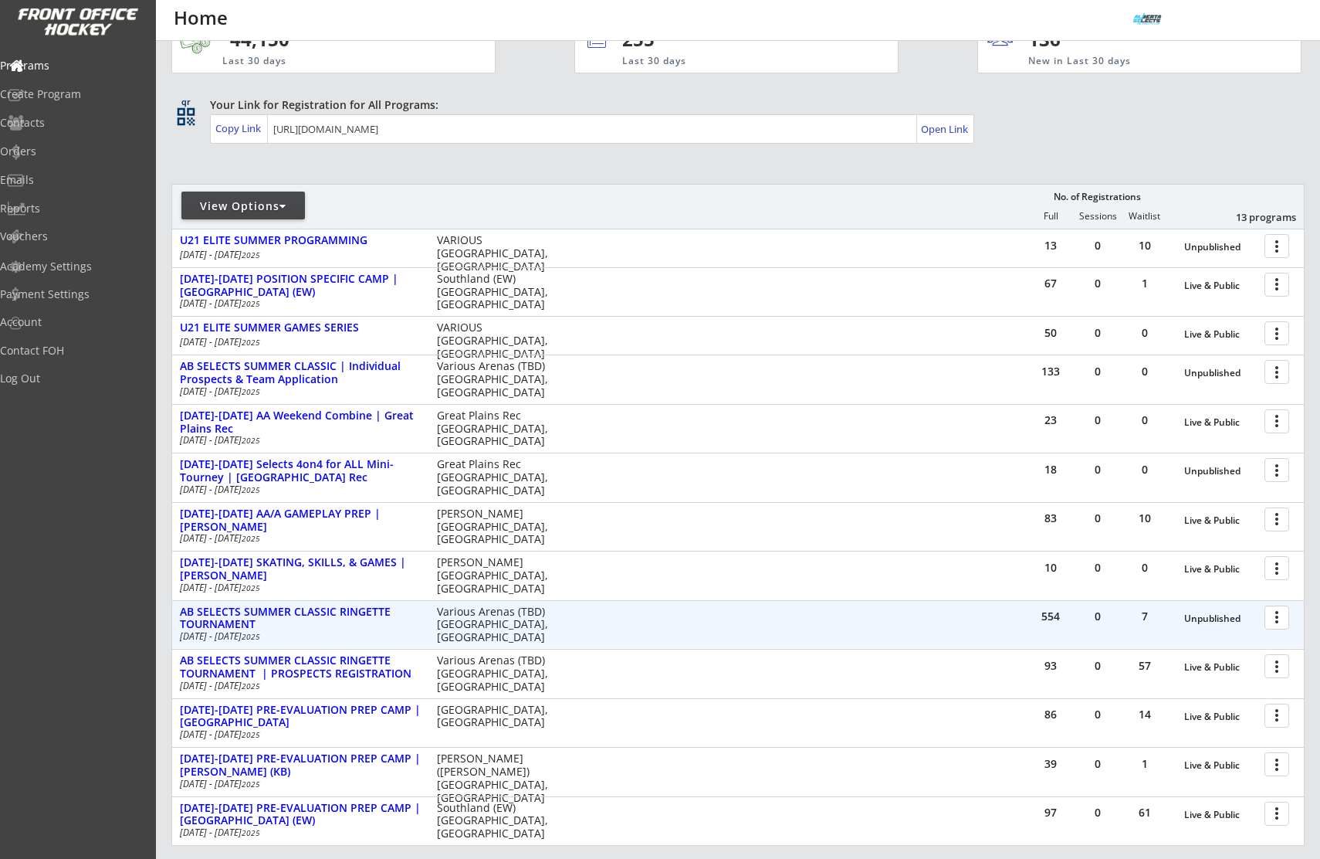
scroll to position [49, 0]
